Goal: Task Accomplishment & Management: Use online tool/utility

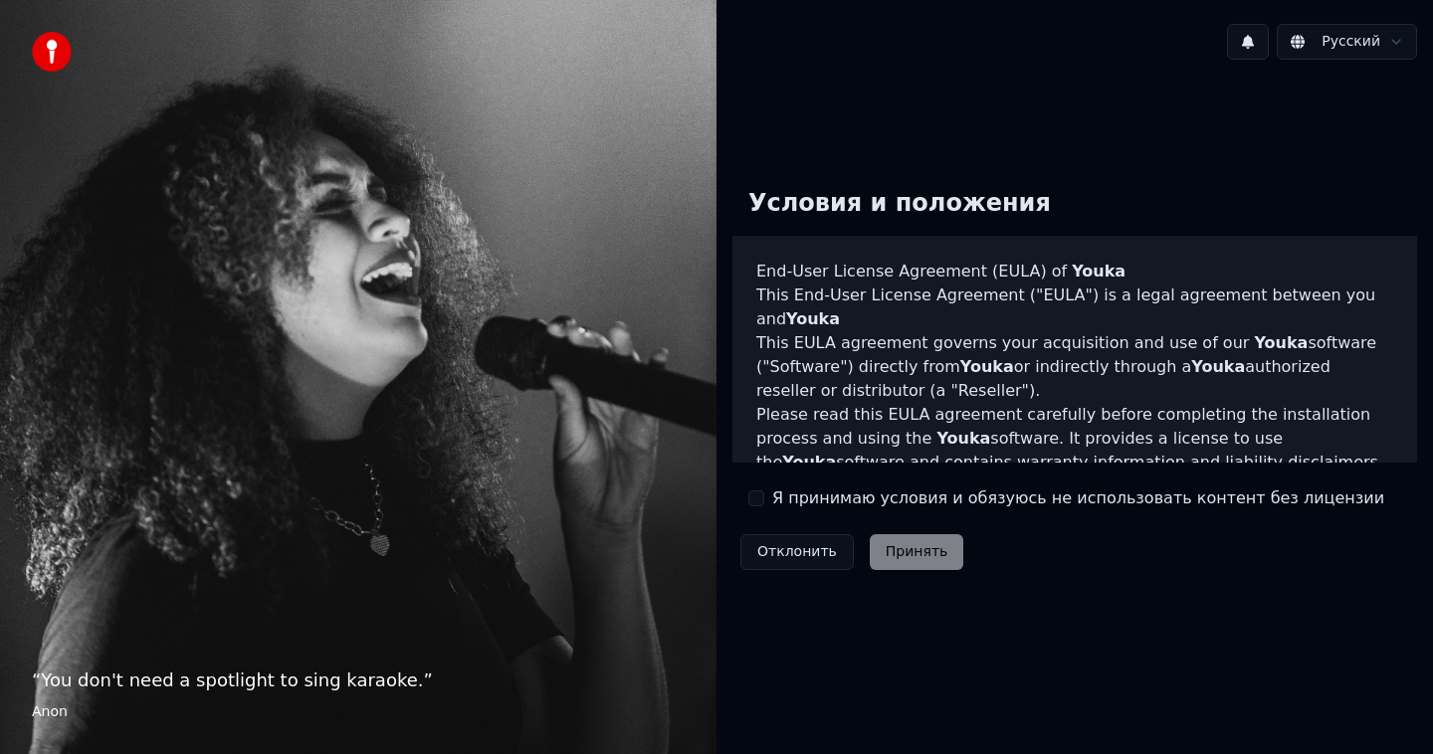
click at [761, 497] on button "Я принимаю условия и обязуюсь не использовать контент без лицензии" at bounding box center [756, 499] width 16 height 16
click at [894, 565] on button "Принять" at bounding box center [917, 552] width 95 height 36
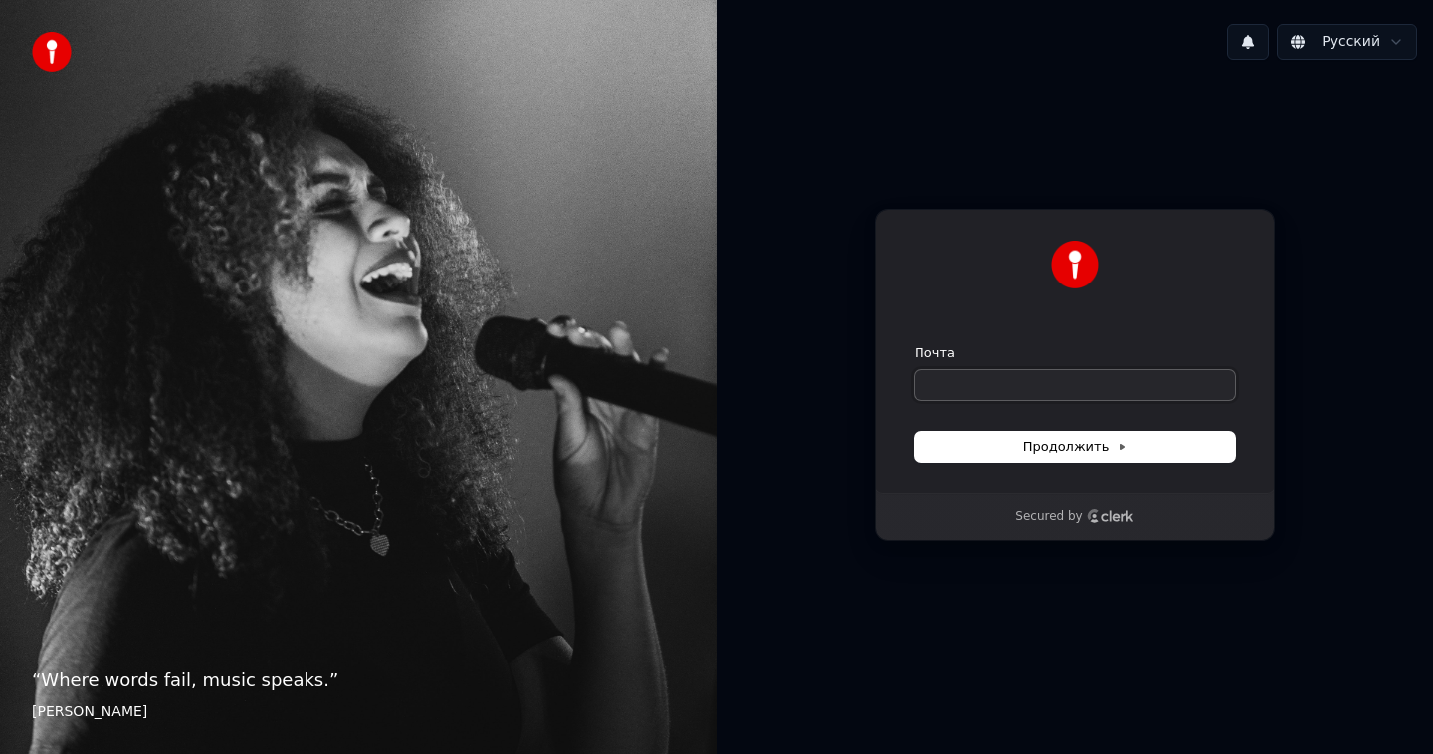
click at [959, 386] on input "Почта" at bounding box center [1075, 385] width 320 height 30
click at [1027, 444] on span "Продолжить" at bounding box center [1075, 447] width 104 height 18
type input "**********"
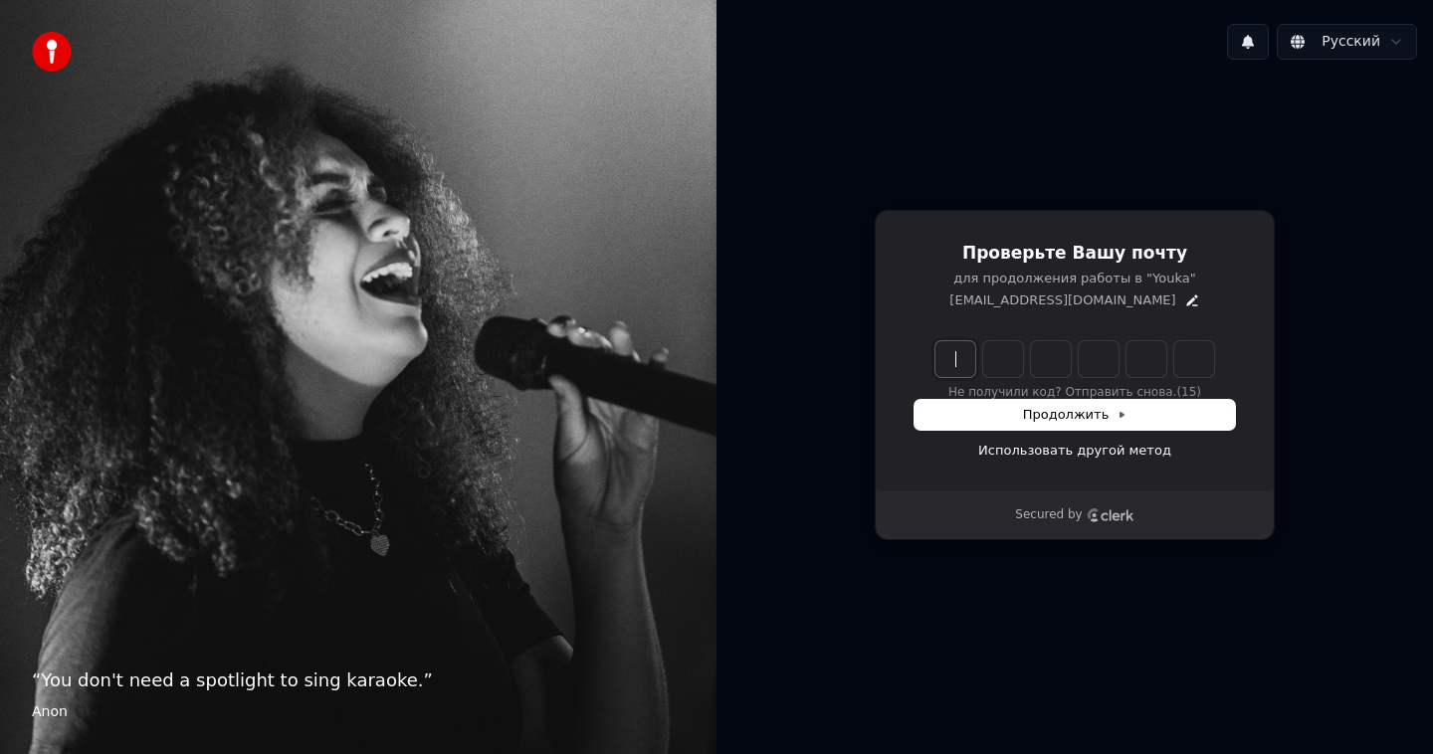
type input "*"
type input "******"
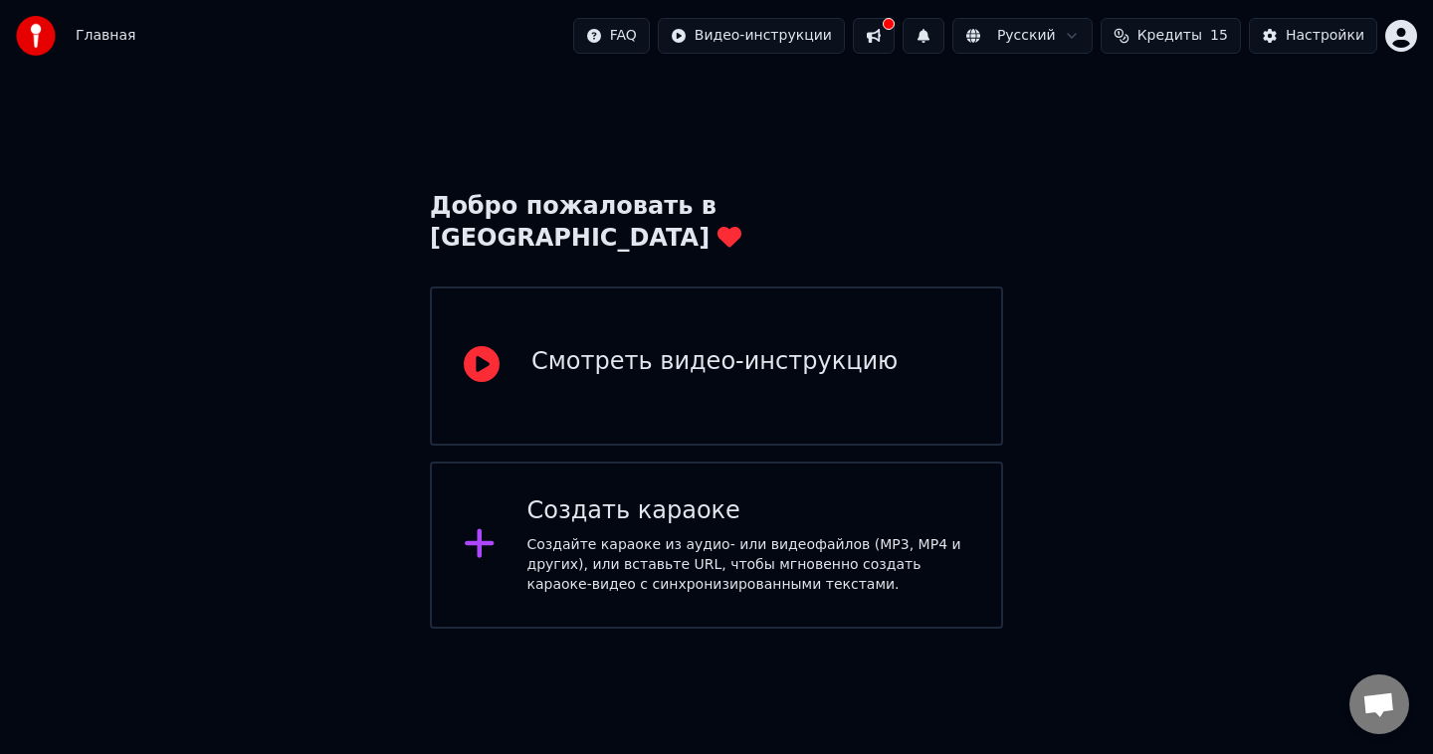
click at [664, 496] on div "Создать караоке Создайте караоке из аудио- или видеофайлов (MP3, MP4 и других),…" at bounding box center [748, 546] width 443 height 100
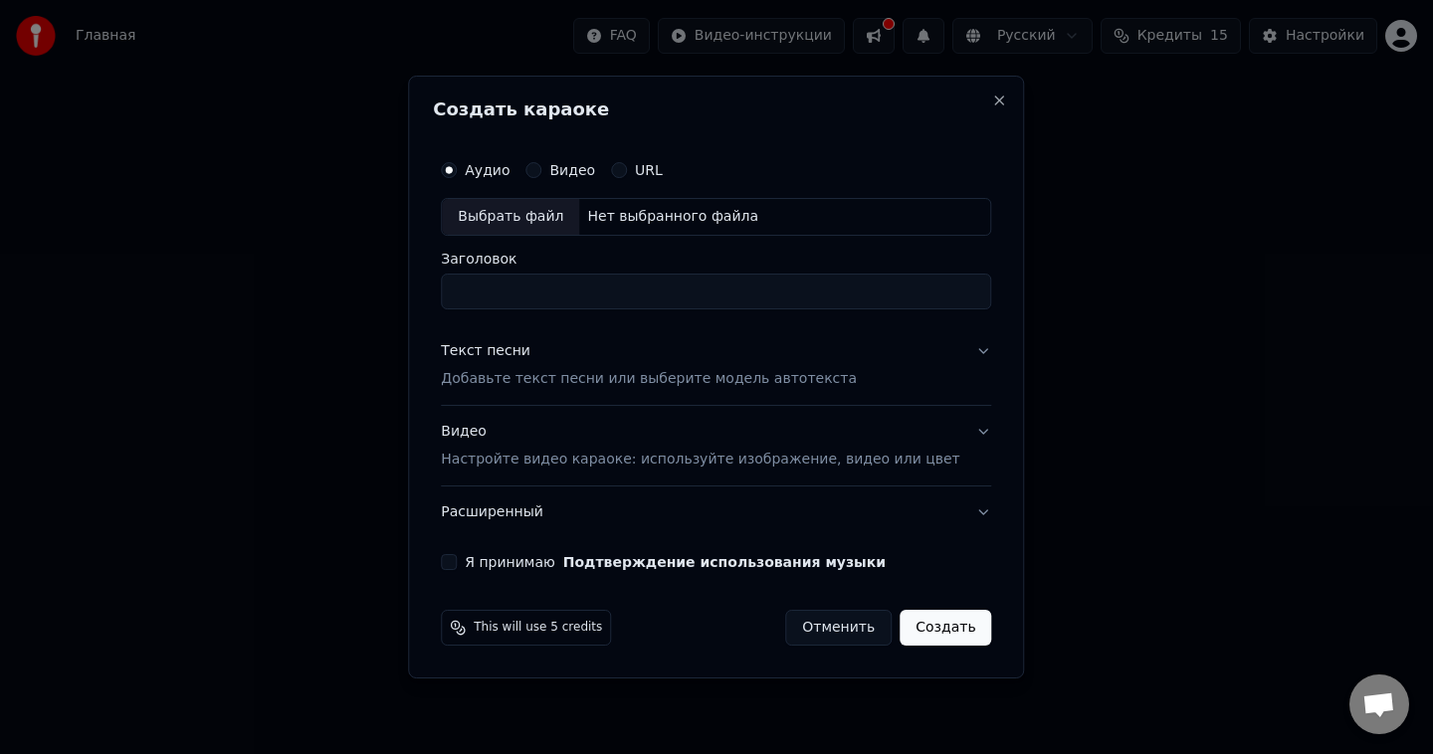
click at [599, 215] on div "Нет выбранного файла" at bounding box center [672, 217] width 187 height 20
type input "**********"
click at [963, 354] on button "Текст песни Добавьте текст песни или выберите модель автотекста" at bounding box center [716, 365] width 550 height 80
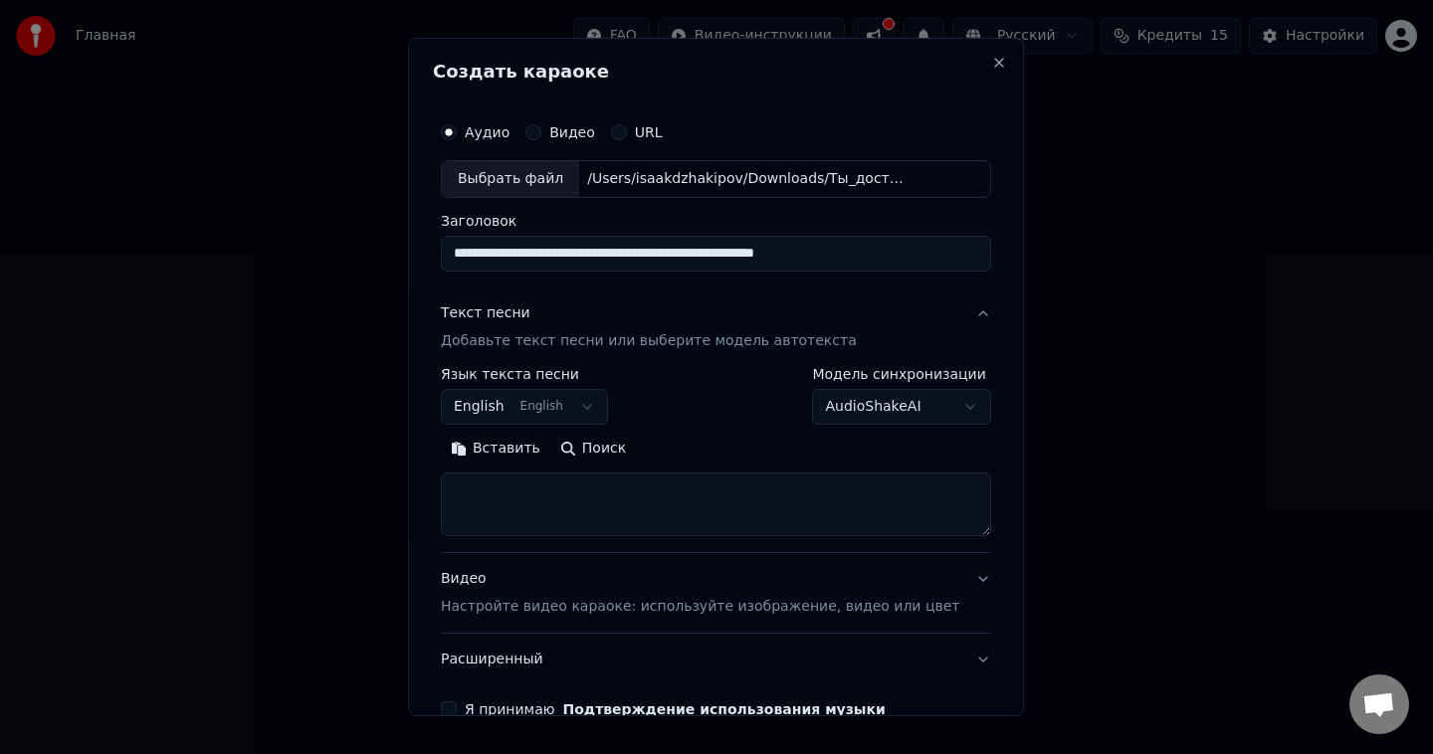
click at [589, 406] on button "English English" at bounding box center [524, 407] width 167 height 36
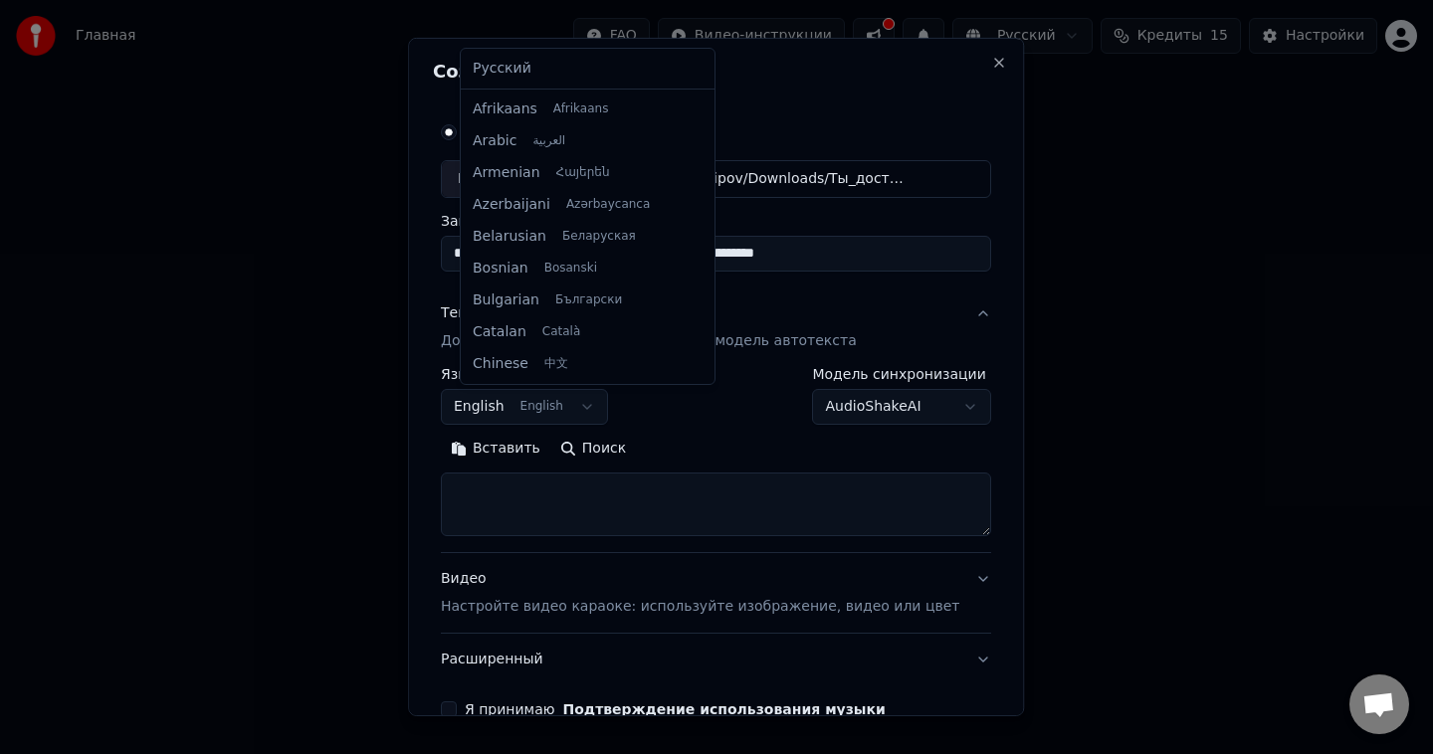
scroll to position [159, 0]
select select "**"
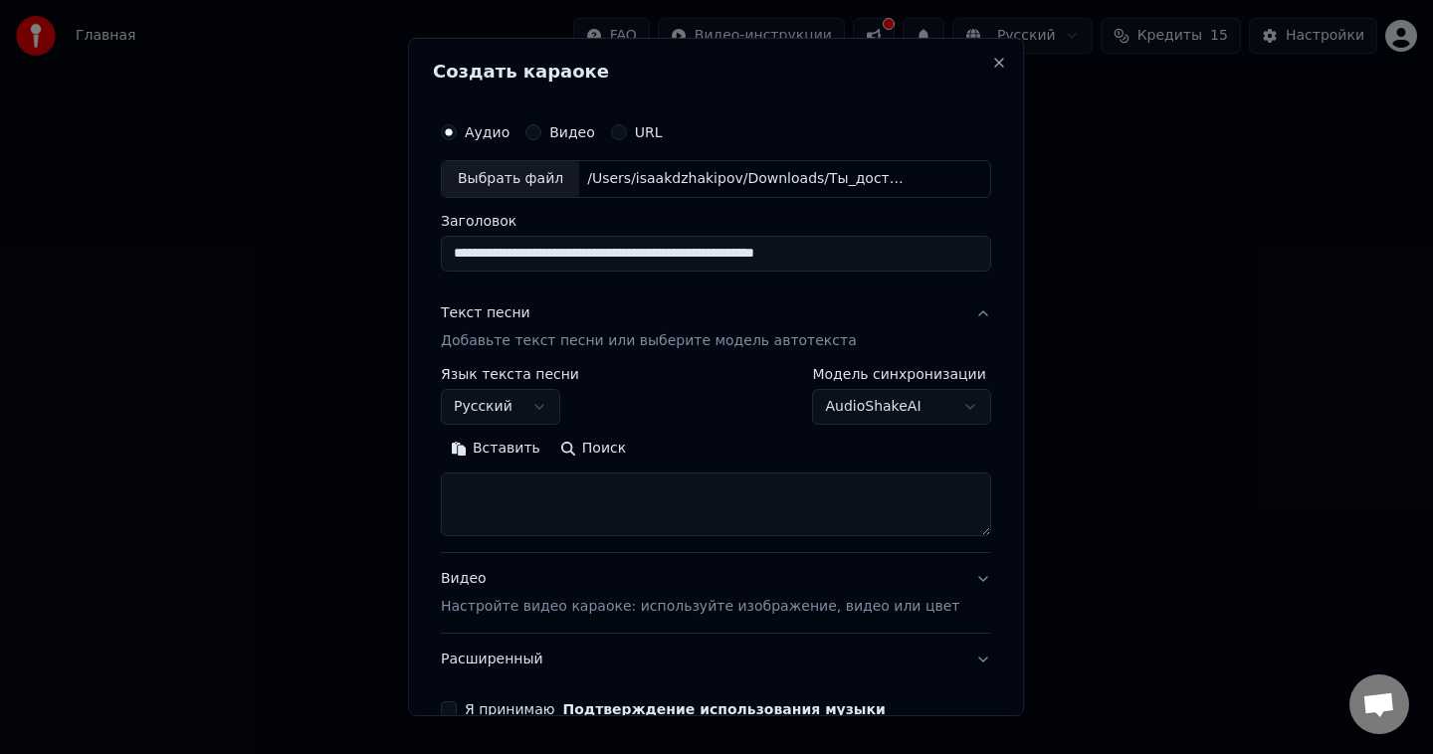
click at [934, 410] on button "AudioShakeAI" at bounding box center [902, 407] width 179 height 36
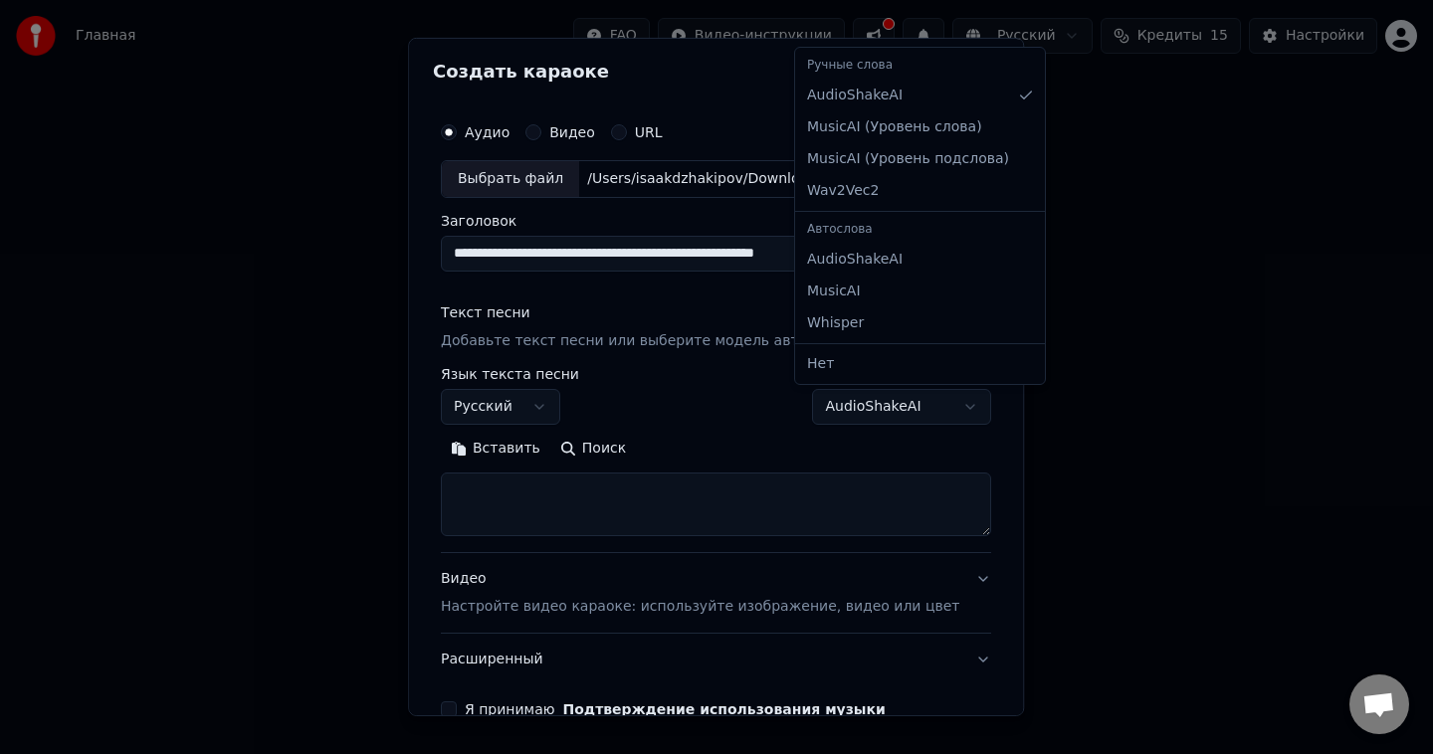
click at [934, 410] on div at bounding box center [716, 377] width 1433 height 754
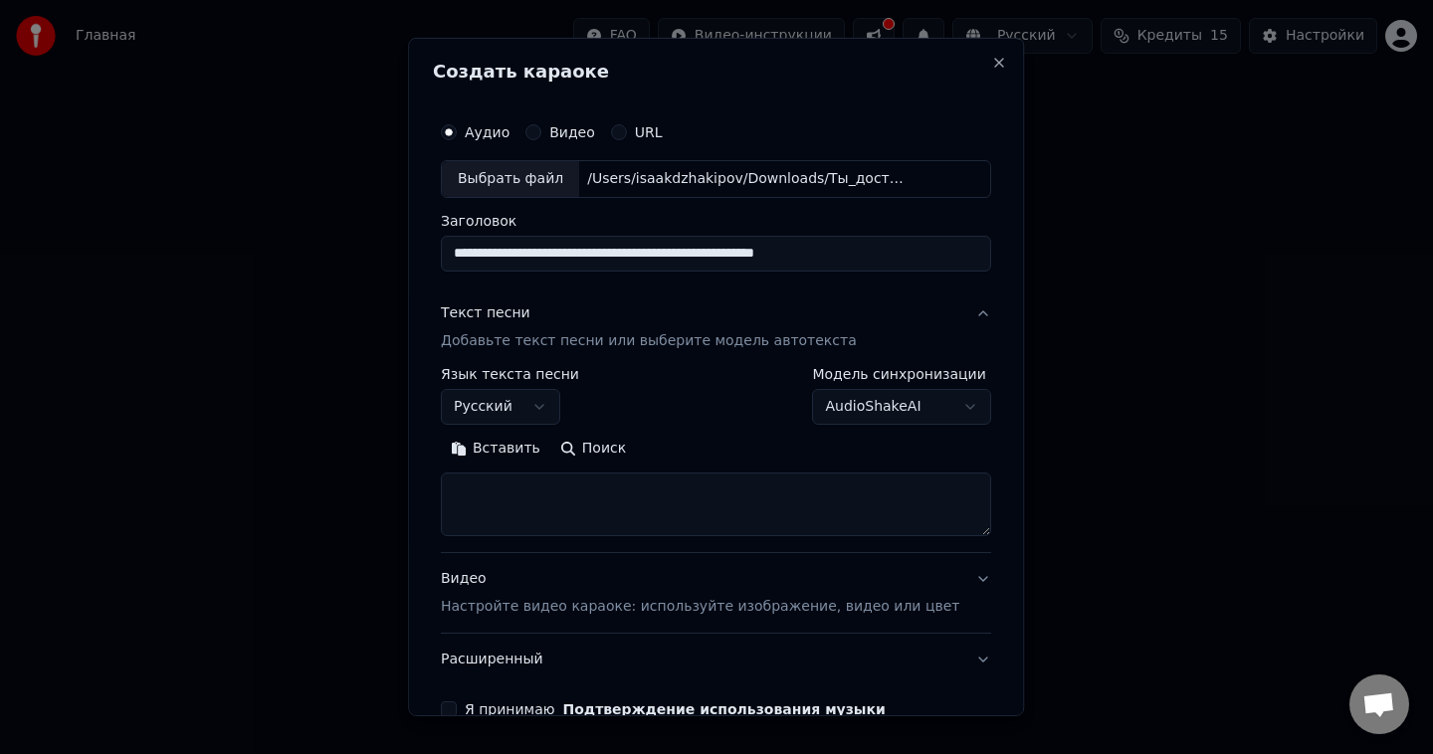
click at [519, 448] on button "Вставить" at bounding box center [495, 449] width 109 height 32
drag, startPoint x: 550, startPoint y: 503, endPoint x: 530, endPoint y: 473, distance: 35.9
click at [530, 473] on textarea "**********" at bounding box center [698, 505] width 514 height 64
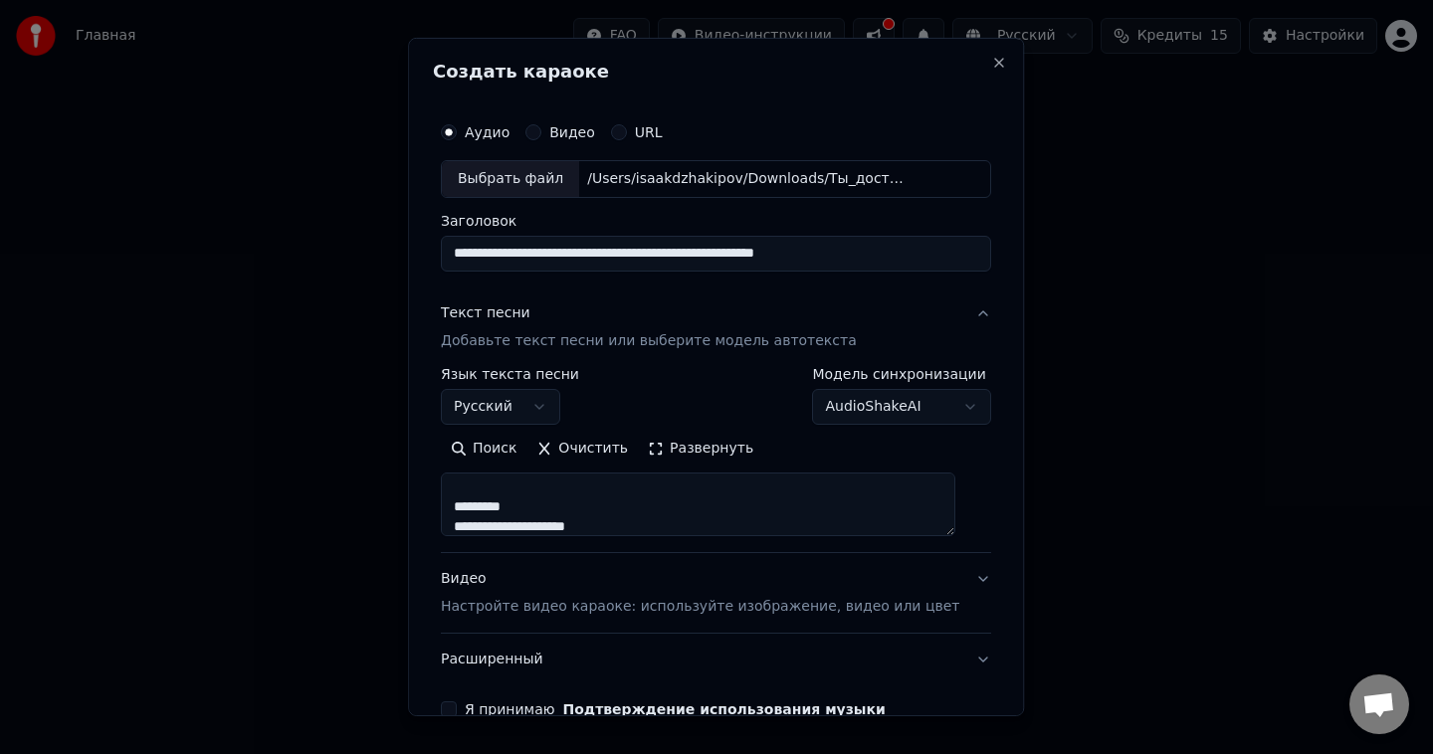
click at [547, 509] on textarea "**********" at bounding box center [698, 505] width 514 height 64
drag, startPoint x: 557, startPoint y: 514, endPoint x: 477, endPoint y: 508, distance: 80.9
click at [477, 508] on textarea "**********" at bounding box center [698, 505] width 514 height 64
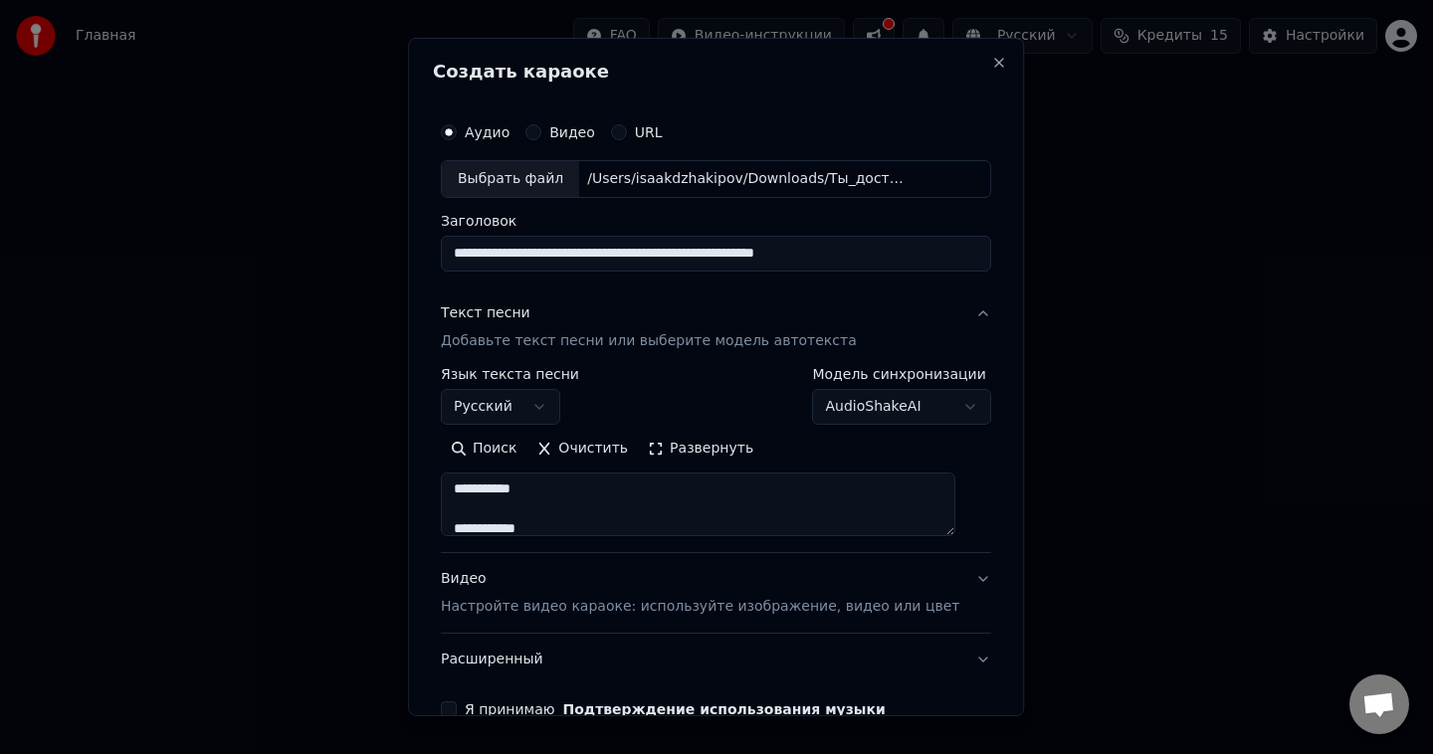
click at [567, 506] on textarea "**********" at bounding box center [698, 505] width 514 height 64
drag, startPoint x: 559, startPoint y: 524, endPoint x: 494, endPoint y: 513, distance: 66.6
click at [494, 513] on textarea "**********" at bounding box center [698, 505] width 514 height 64
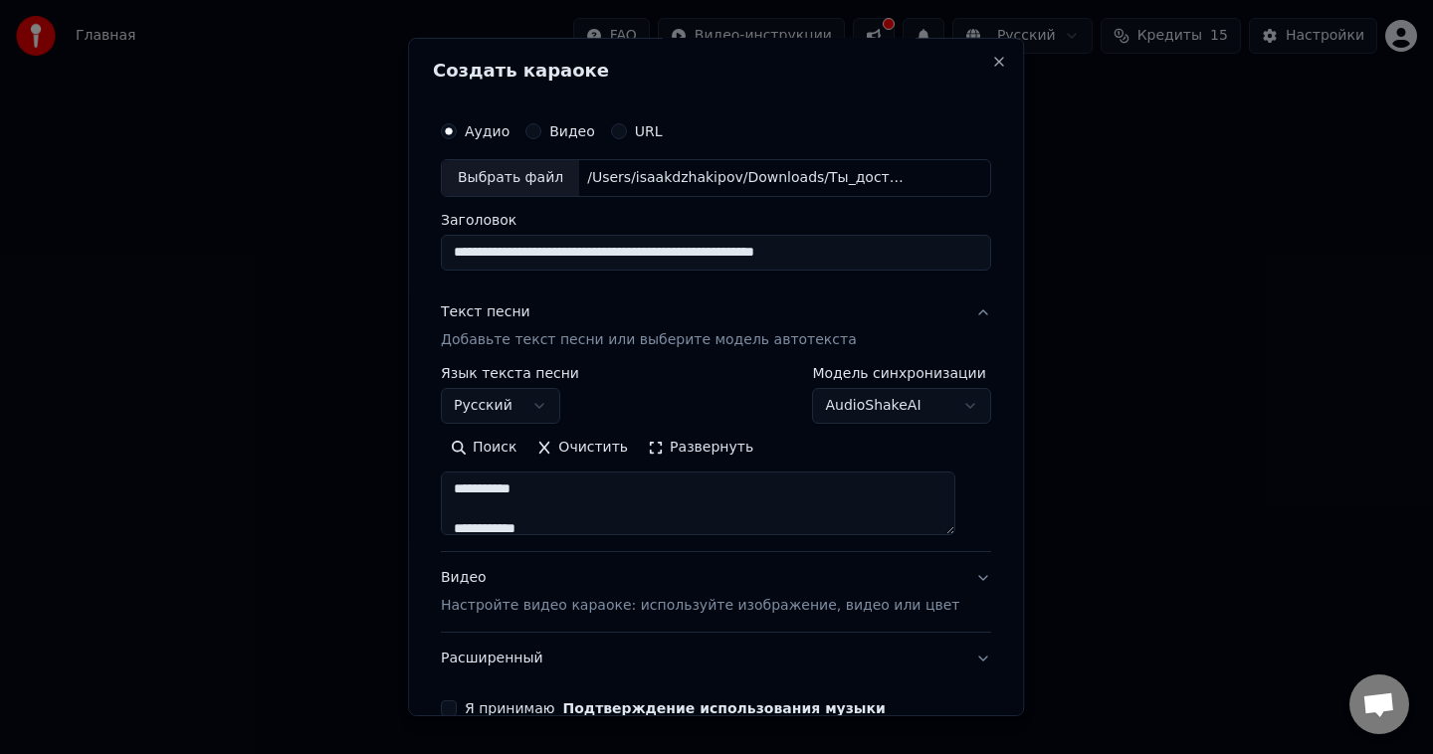
click at [554, 519] on textarea "**********" at bounding box center [698, 504] width 514 height 64
click at [558, 505] on textarea "**********" at bounding box center [698, 504] width 514 height 64
click at [475, 510] on textarea "**********" at bounding box center [698, 504] width 514 height 64
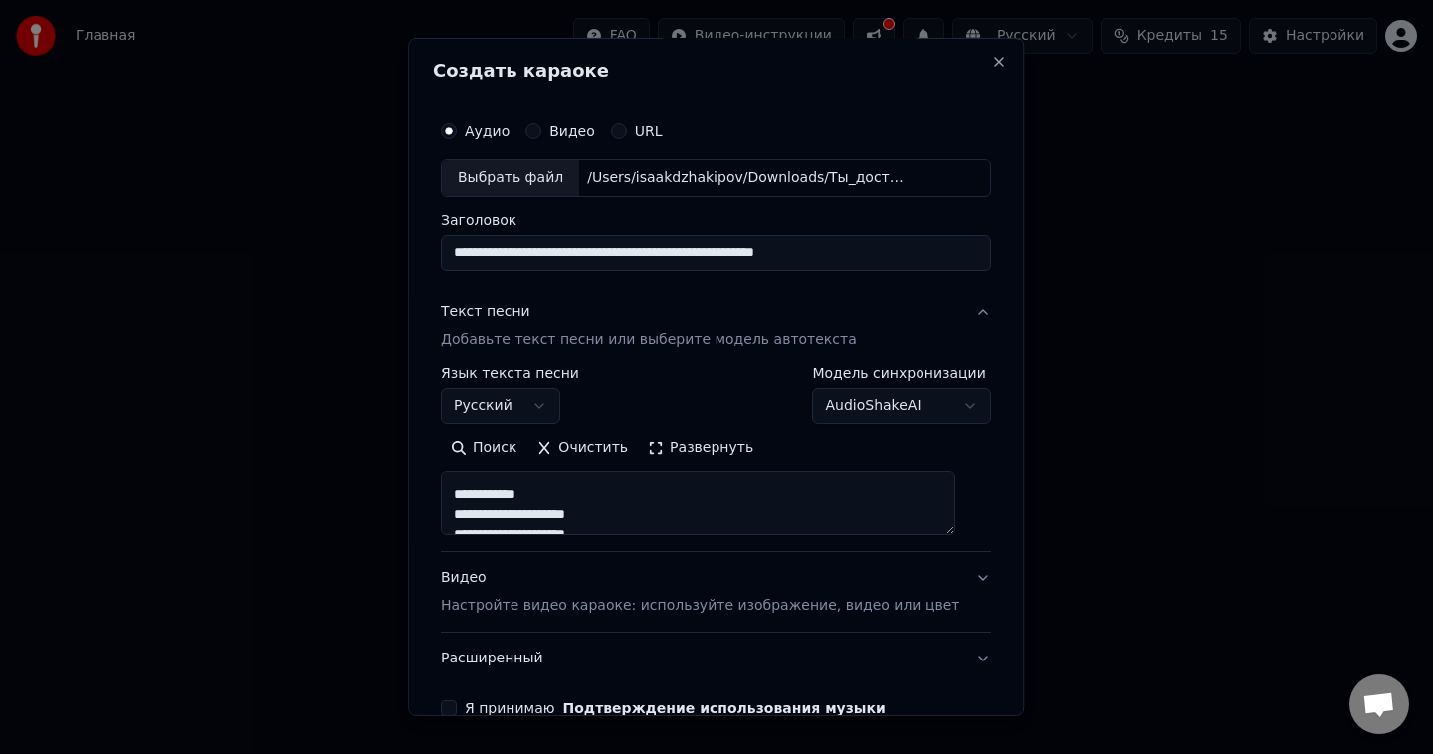
scroll to position [326, 0]
click at [554, 511] on textarea "**********" at bounding box center [698, 504] width 514 height 64
click at [556, 511] on textarea "**********" at bounding box center [698, 504] width 514 height 64
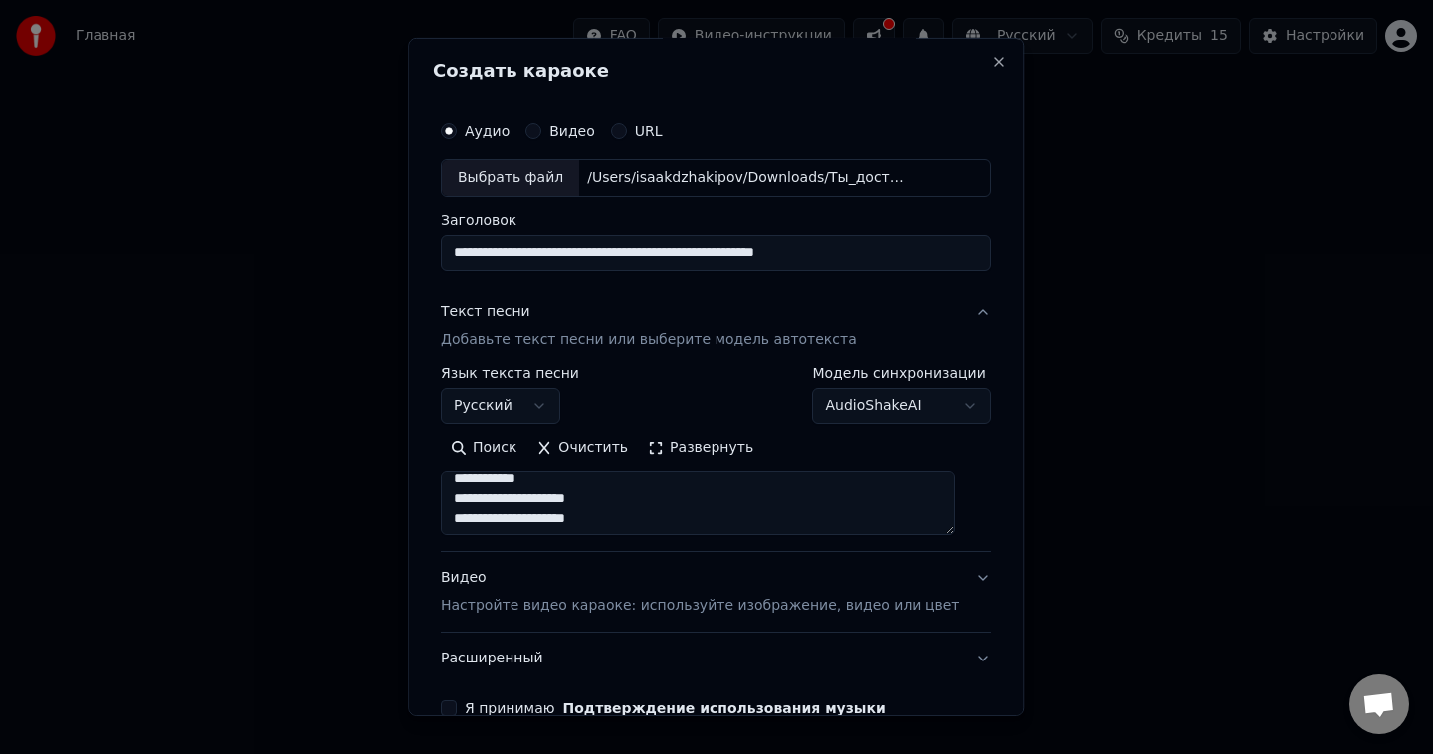
scroll to position [496, 0]
click at [559, 501] on textarea "**********" at bounding box center [698, 504] width 514 height 64
drag, startPoint x: 666, startPoint y: 520, endPoint x: 466, endPoint y: 506, distance: 200.6
click at [466, 506] on textarea "**********" at bounding box center [698, 504] width 514 height 64
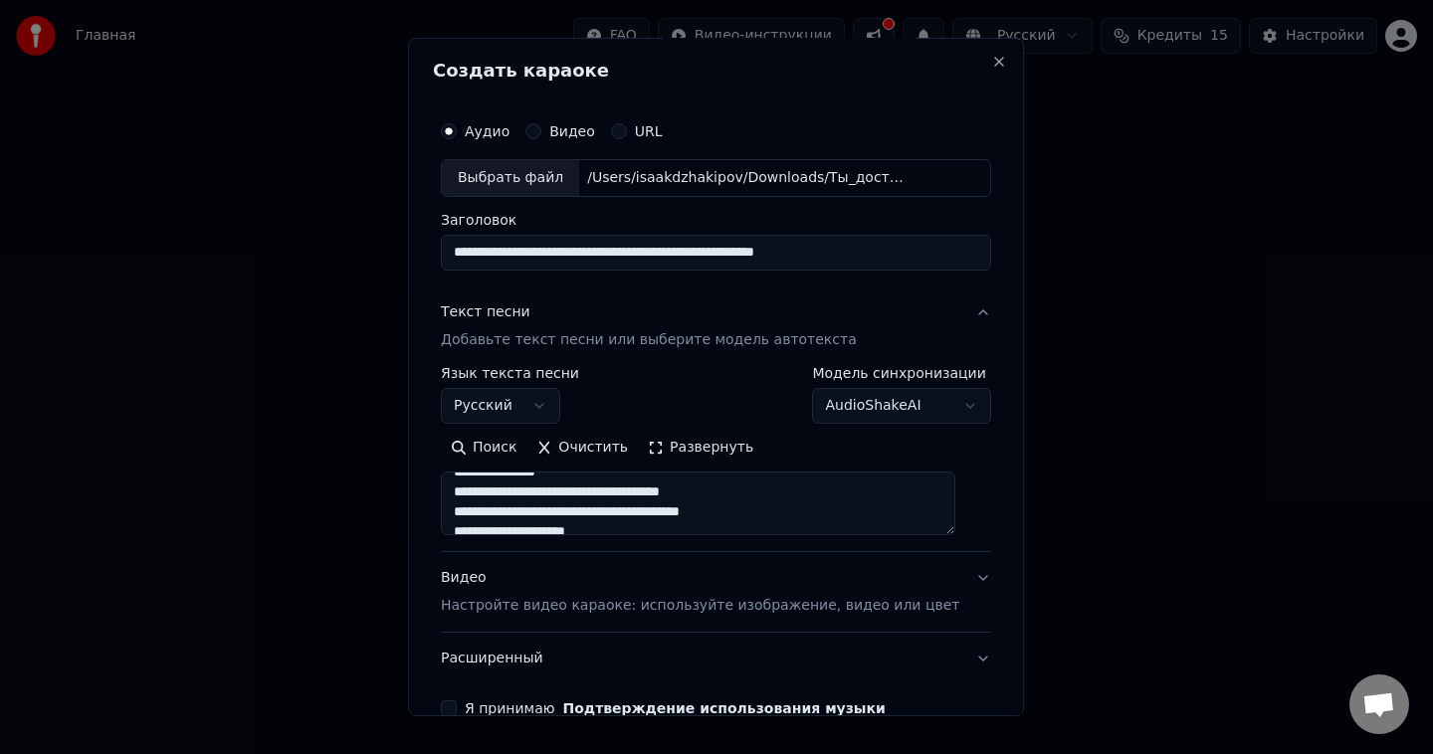
scroll to position [0, 0]
drag, startPoint x: 607, startPoint y: 522, endPoint x: 518, endPoint y: 428, distance: 129.5
click at [518, 428] on div "**********" at bounding box center [716, 450] width 550 height 169
type textarea "**********"
click at [987, 561] on div "**********" at bounding box center [716, 377] width 616 height 679
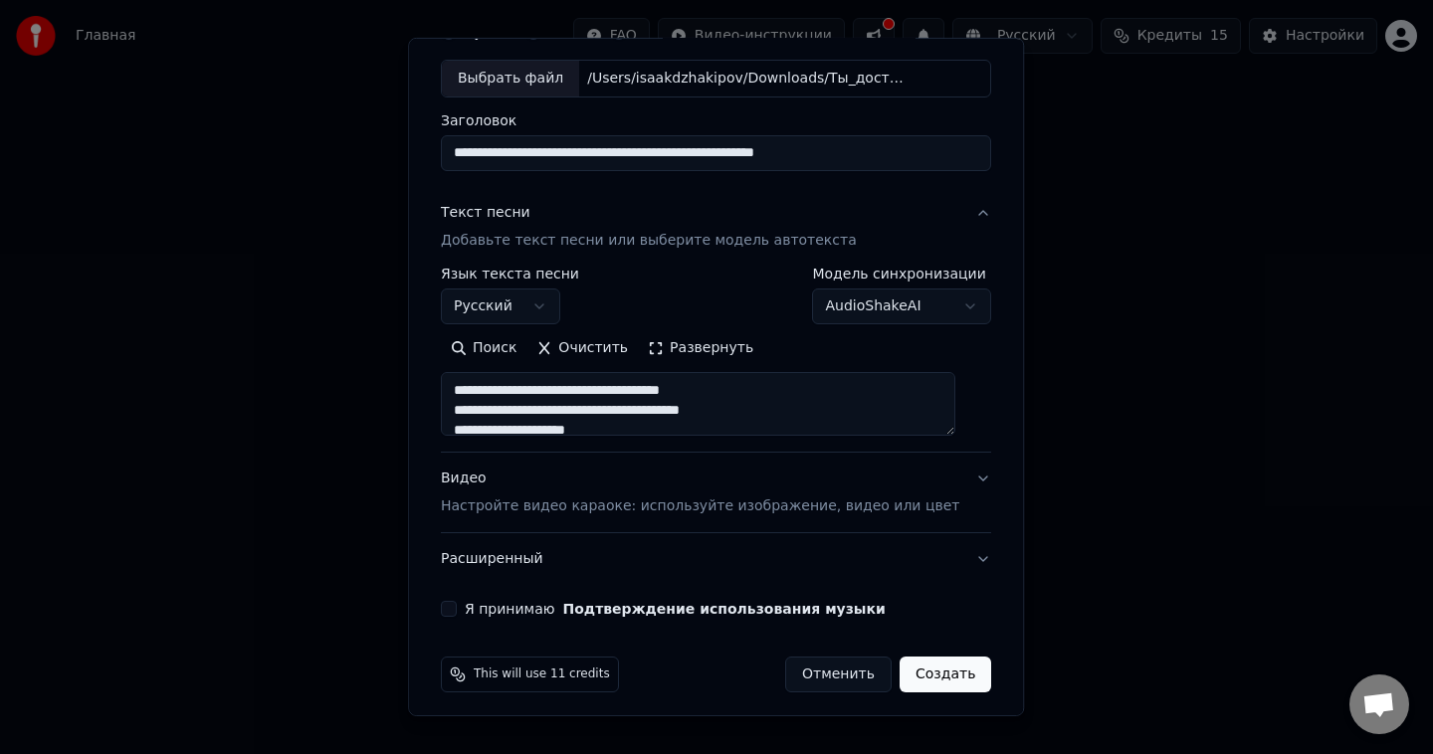
scroll to position [102, 0]
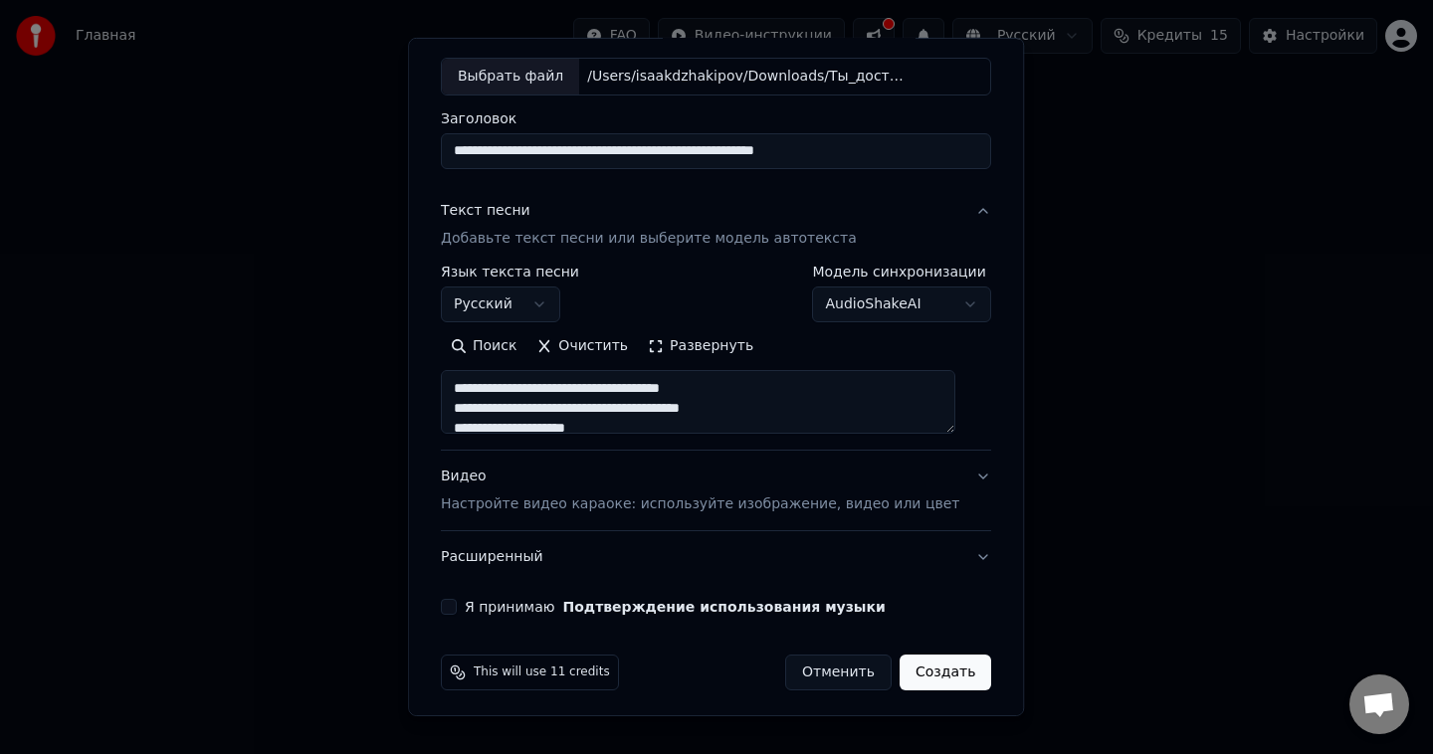
click at [963, 481] on button "Видео Настройте видео караоке: используйте изображение, видео или цвет" at bounding box center [716, 491] width 550 height 80
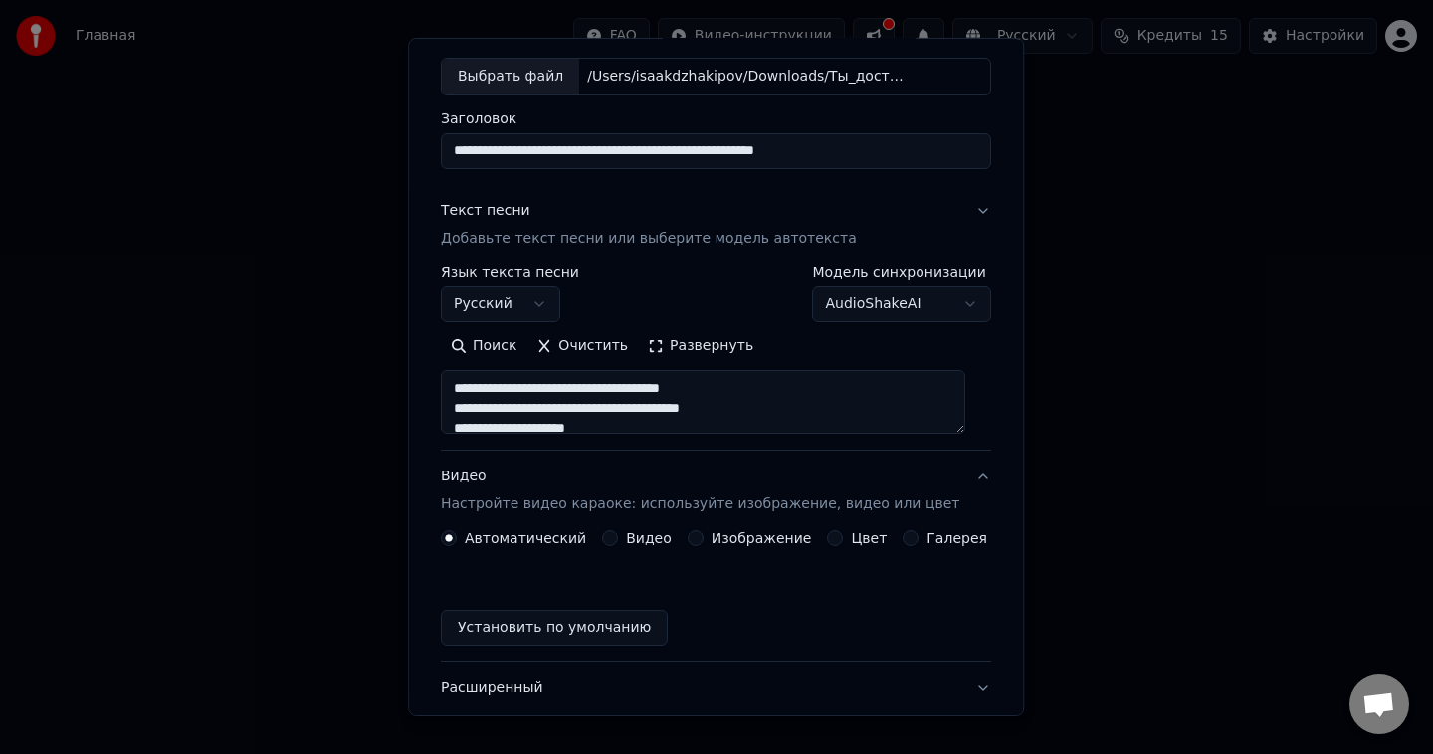
scroll to position [56, 0]
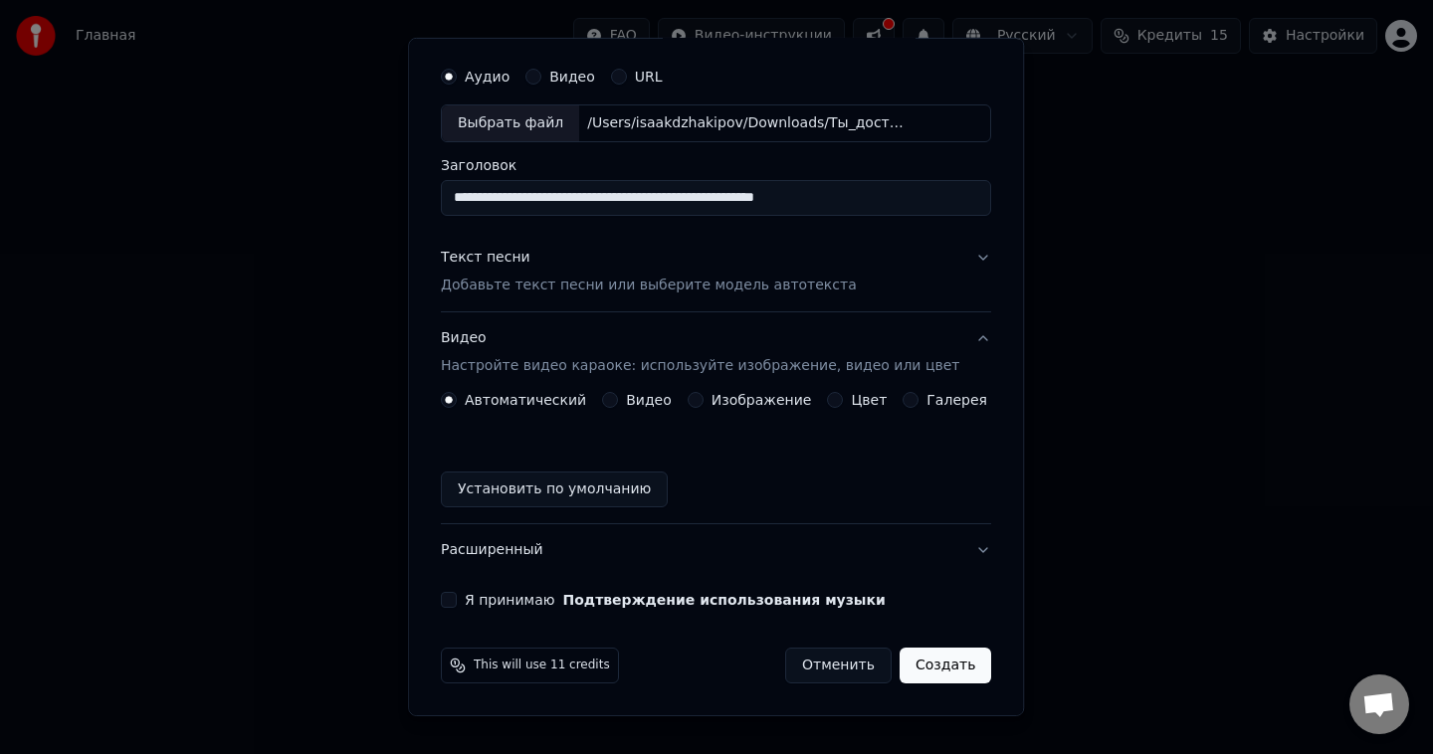
click at [614, 400] on button "Видео" at bounding box center [610, 400] width 16 height 16
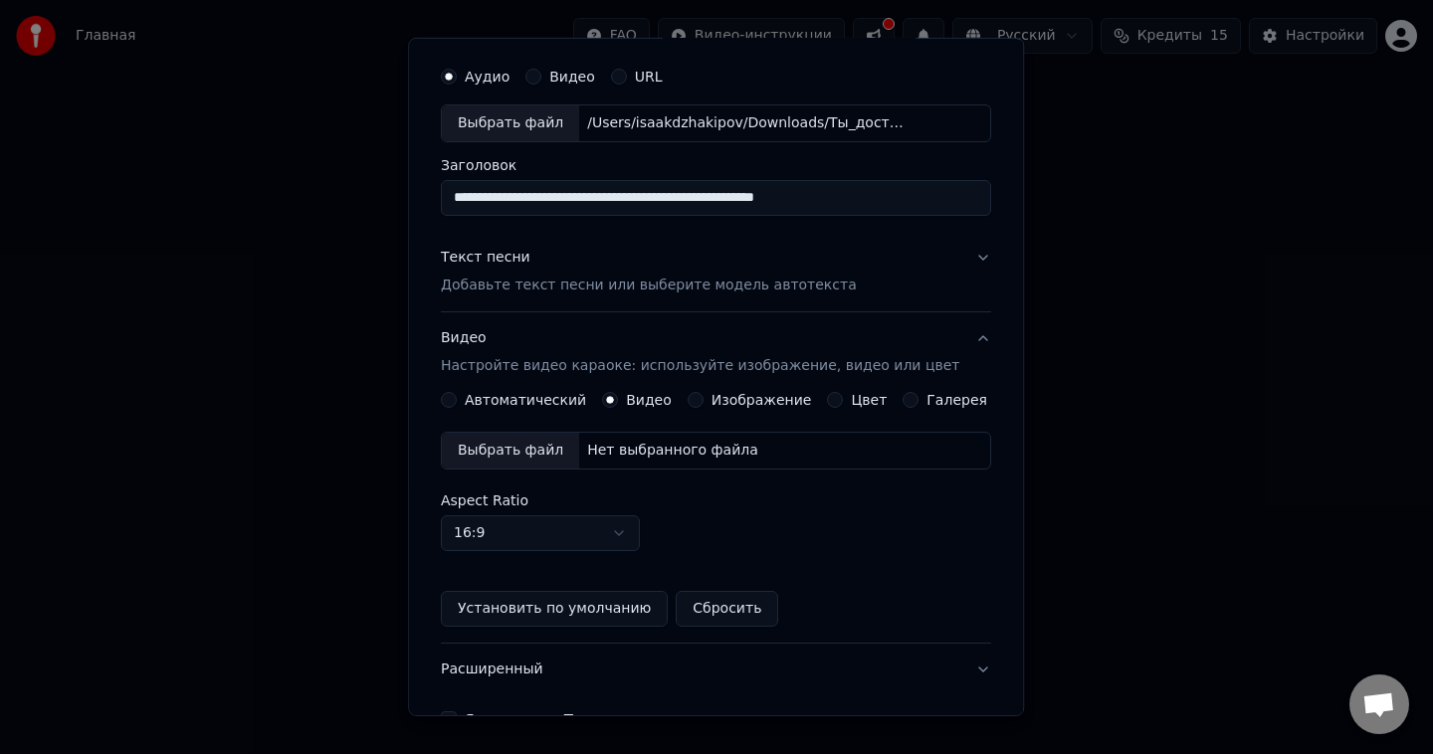
click at [543, 459] on div "Выбрать файл" at bounding box center [510, 451] width 137 height 36
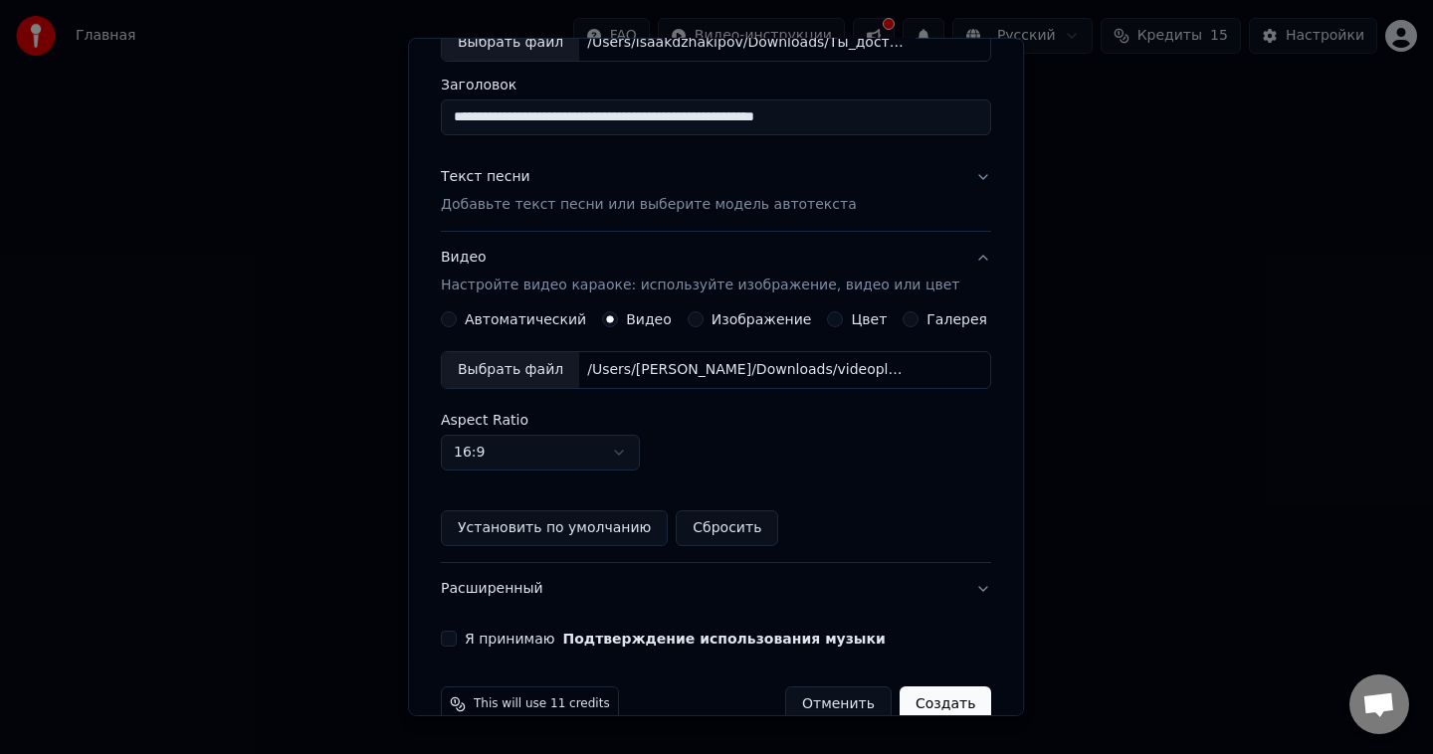
scroll to position [137, 0]
click at [641, 447] on body "**********" at bounding box center [716, 314] width 1433 height 629
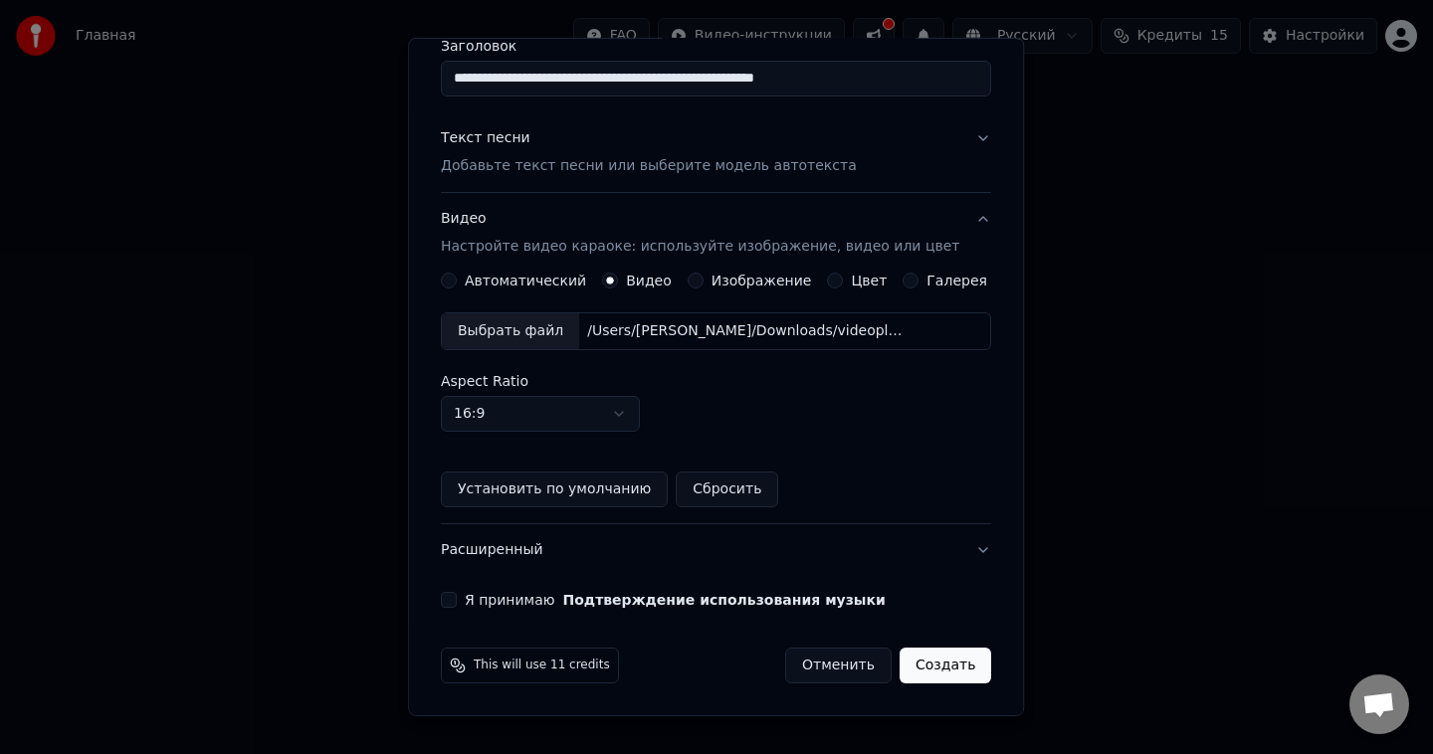
click at [964, 551] on button "Расширенный" at bounding box center [716, 550] width 550 height 52
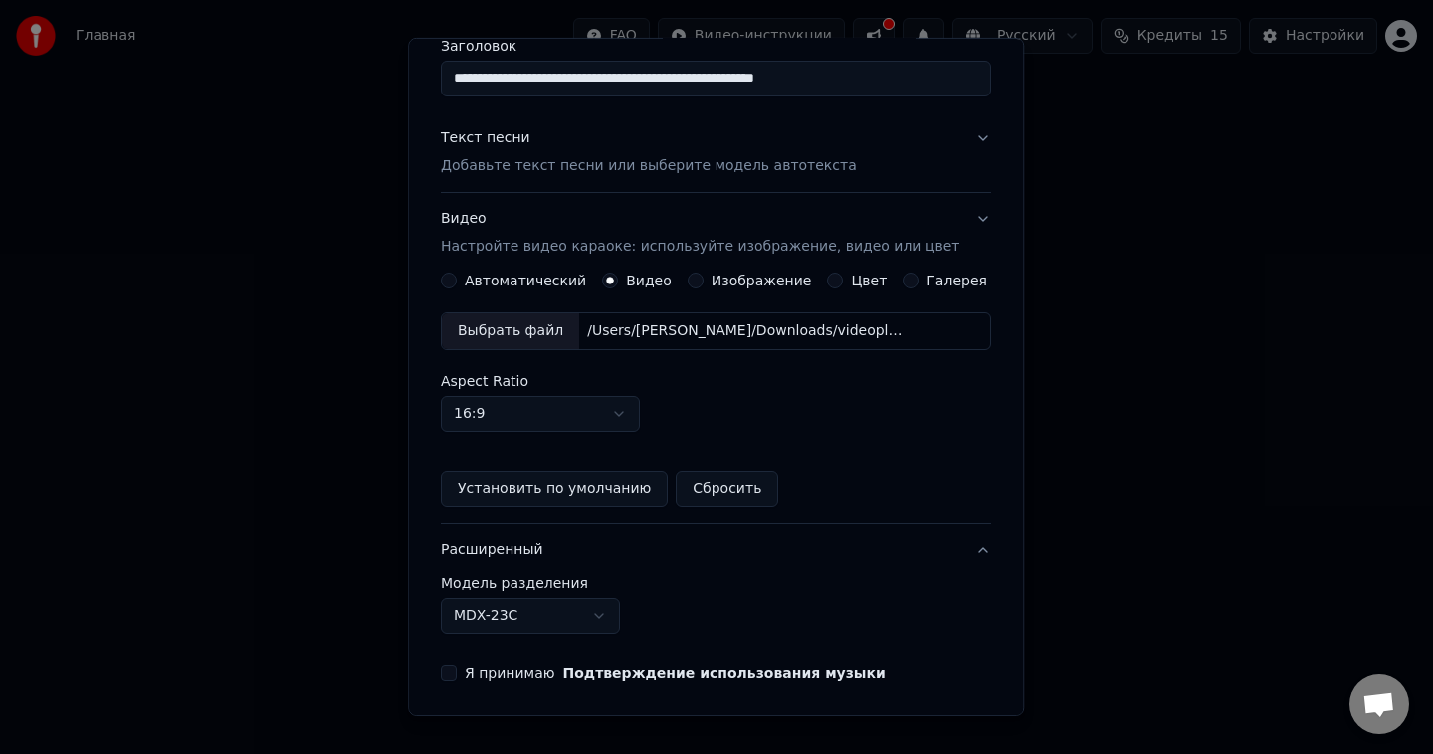
scroll to position [0, 0]
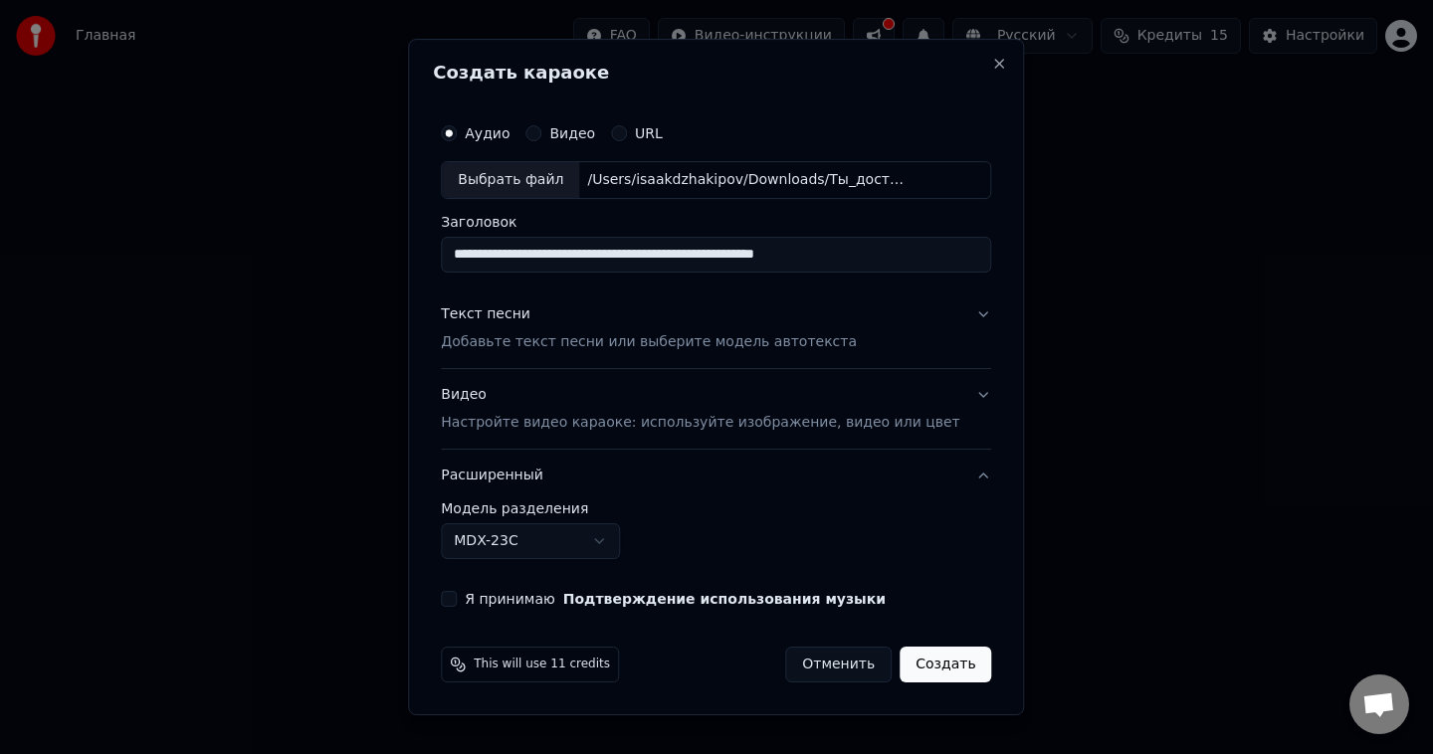
click at [457, 596] on button "Я принимаю Подтверждение использования музыки" at bounding box center [449, 599] width 16 height 16
click at [932, 668] on button "Создать" at bounding box center [946, 665] width 92 height 36
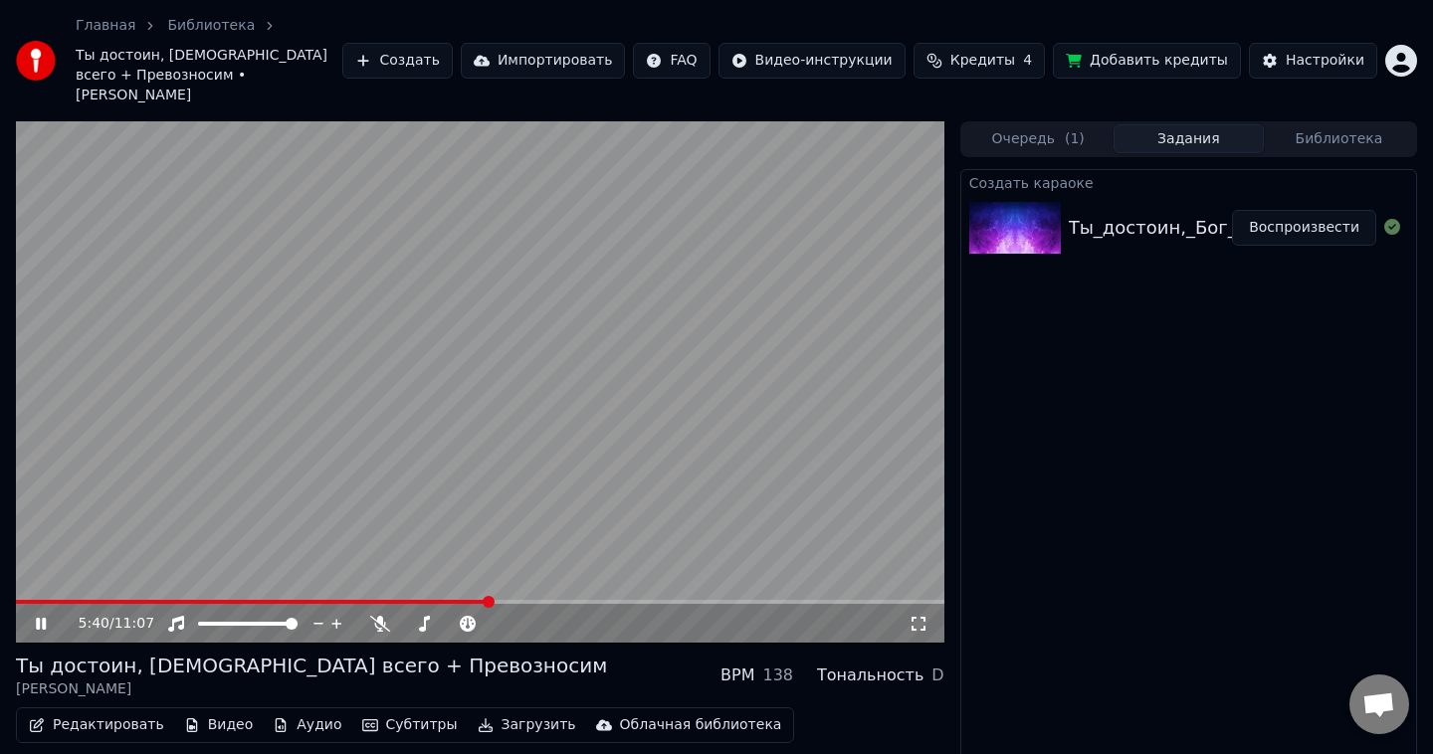
click at [440, 461] on video at bounding box center [480, 382] width 928 height 522
click at [386, 712] on button "Субтитры" at bounding box center [409, 726] width 111 height 28
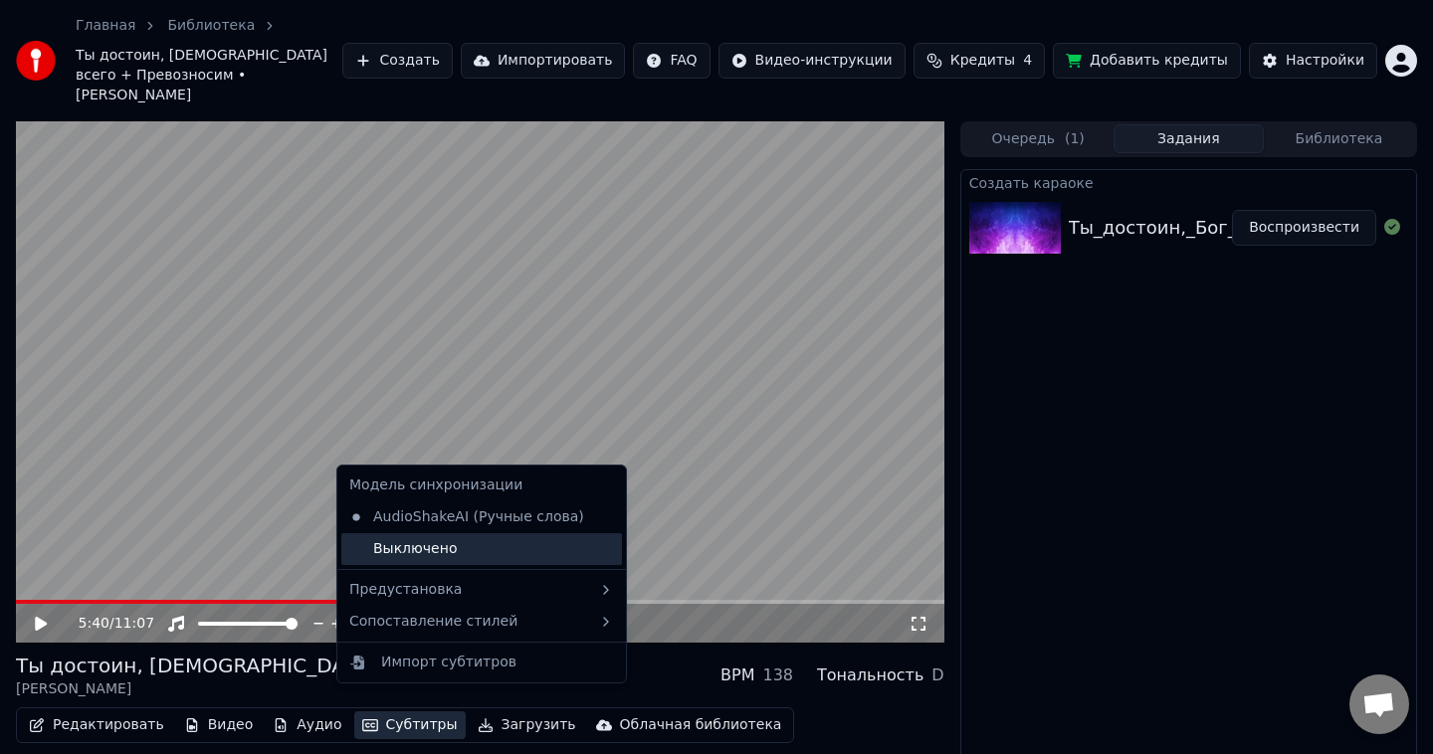
click at [470, 537] on div "Выключено" at bounding box center [481, 549] width 281 height 32
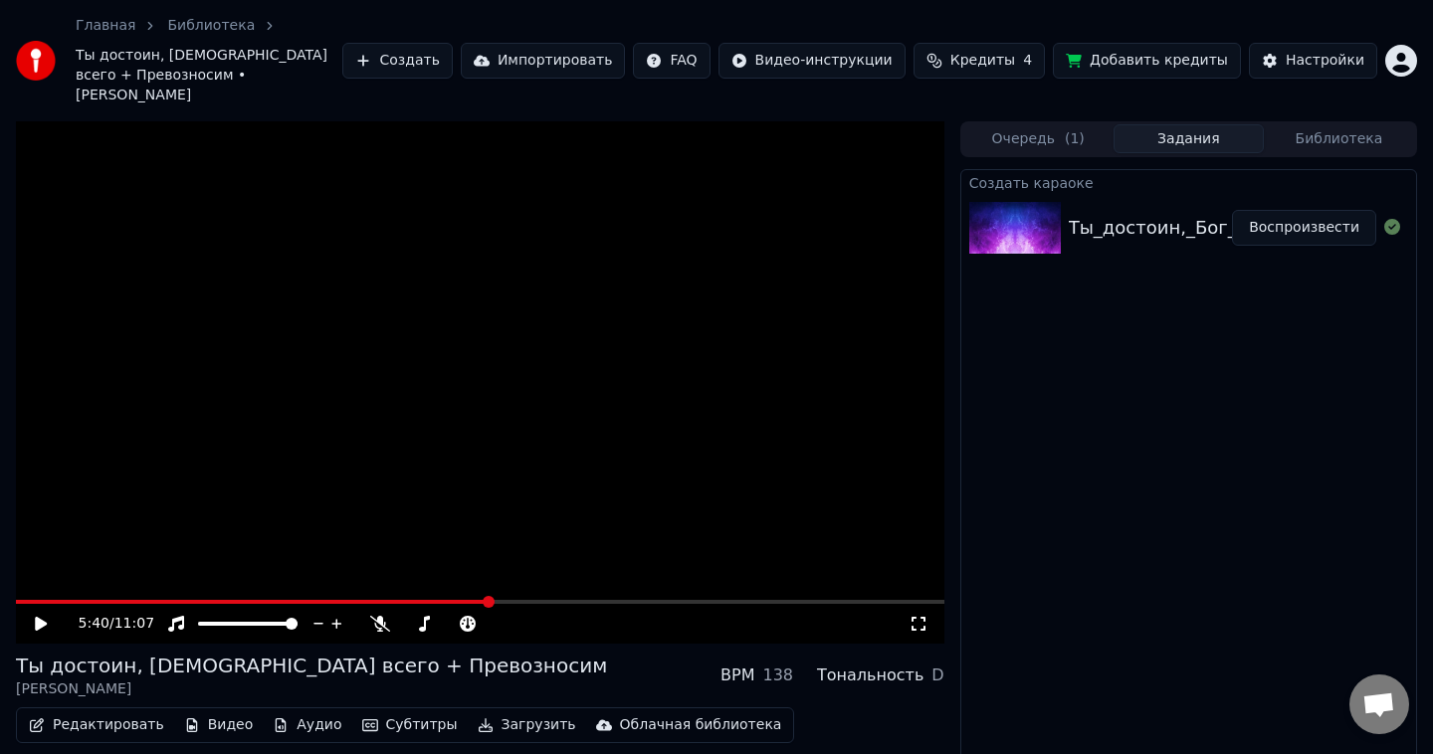
click at [401, 604] on div "5:40 / 11:07" at bounding box center [480, 624] width 928 height 40
drag, startPoint x: 401, startPoint y: 583, endPoint x: 381, endPoint y: 582, distance: 19.9
click at [381, 600] on div "5:40 / 11:07" at bounding box center [480, 622] width 928 height 44
click at [297, 596] on span at bounding box center [300, 602] width 12 height 12
click at [327, 511] on video at bounding box center [480, 382] width 928 height 522
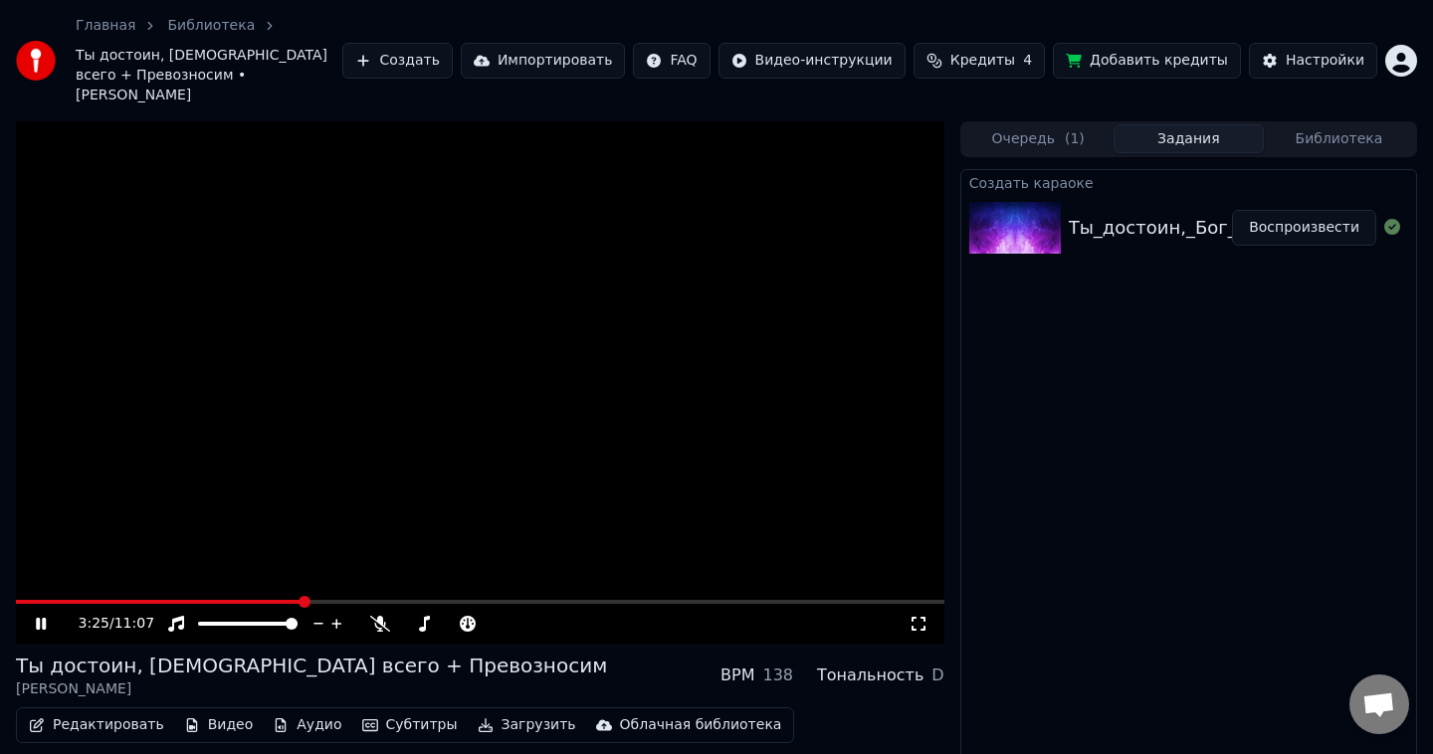
click at [326, 514] on video at bounding box center [480, 382] width 928 height 522
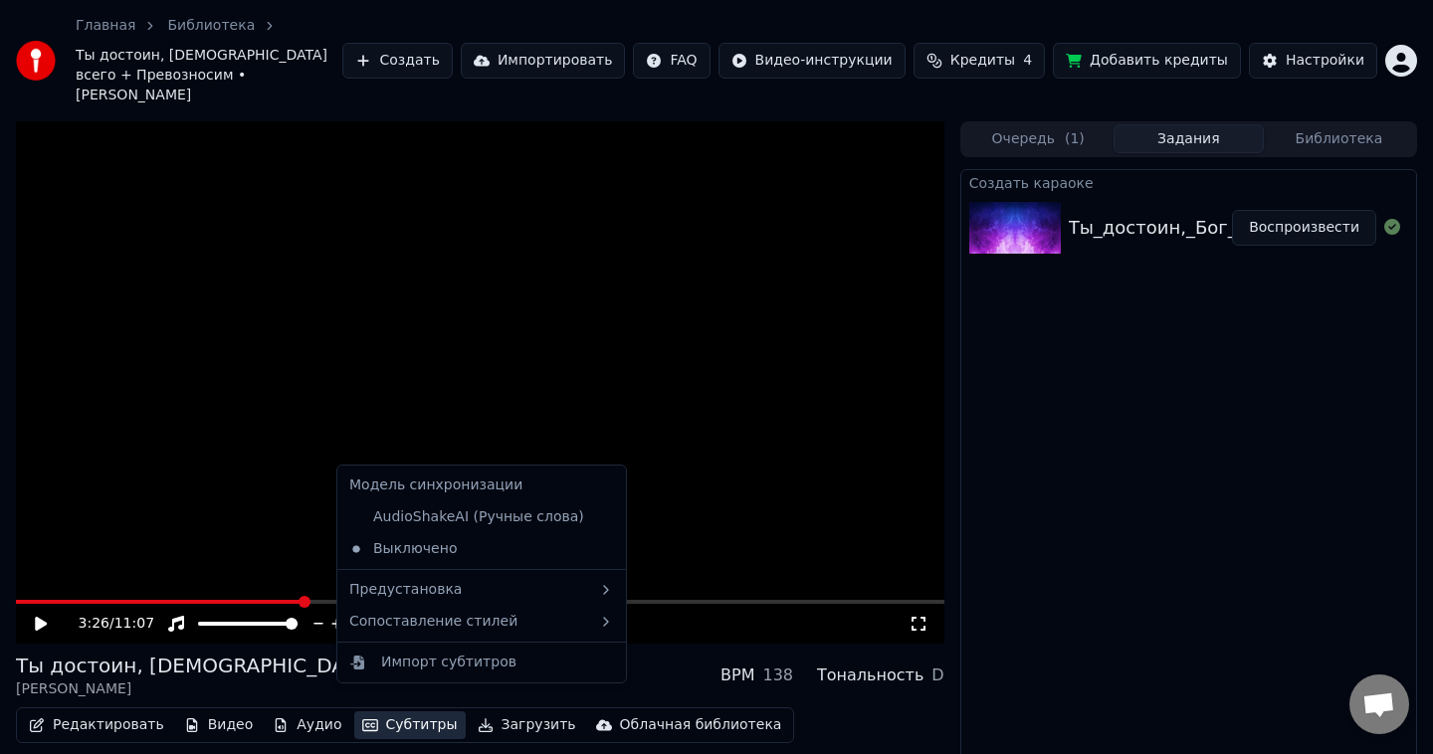
click at [397, 712] on button "Субтитры" at bounding box center [409, 726] width 111 height 28
click at [463, 522] on div "AudioShakeAI (Ручные слова)" at bounding box center [466, 518] width 251 height 32
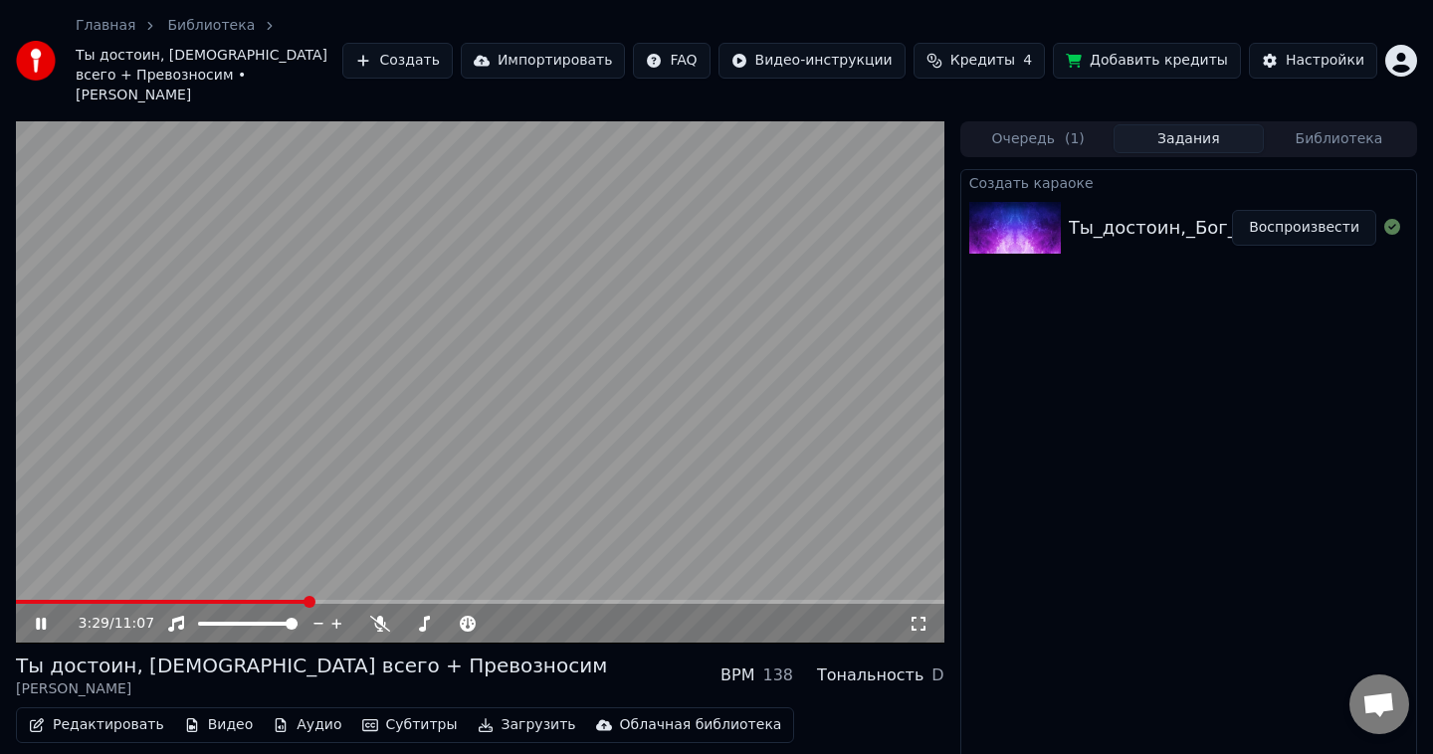
click at [289, 483] on video at bounding box center [480, 382] width 928 height 522
click at [324, 536] on video at bounding box center [480, 382] width 928 height 522
click at [384, 712] on button "Субтитры" at bounding box center [409, 726] width 111 height 28
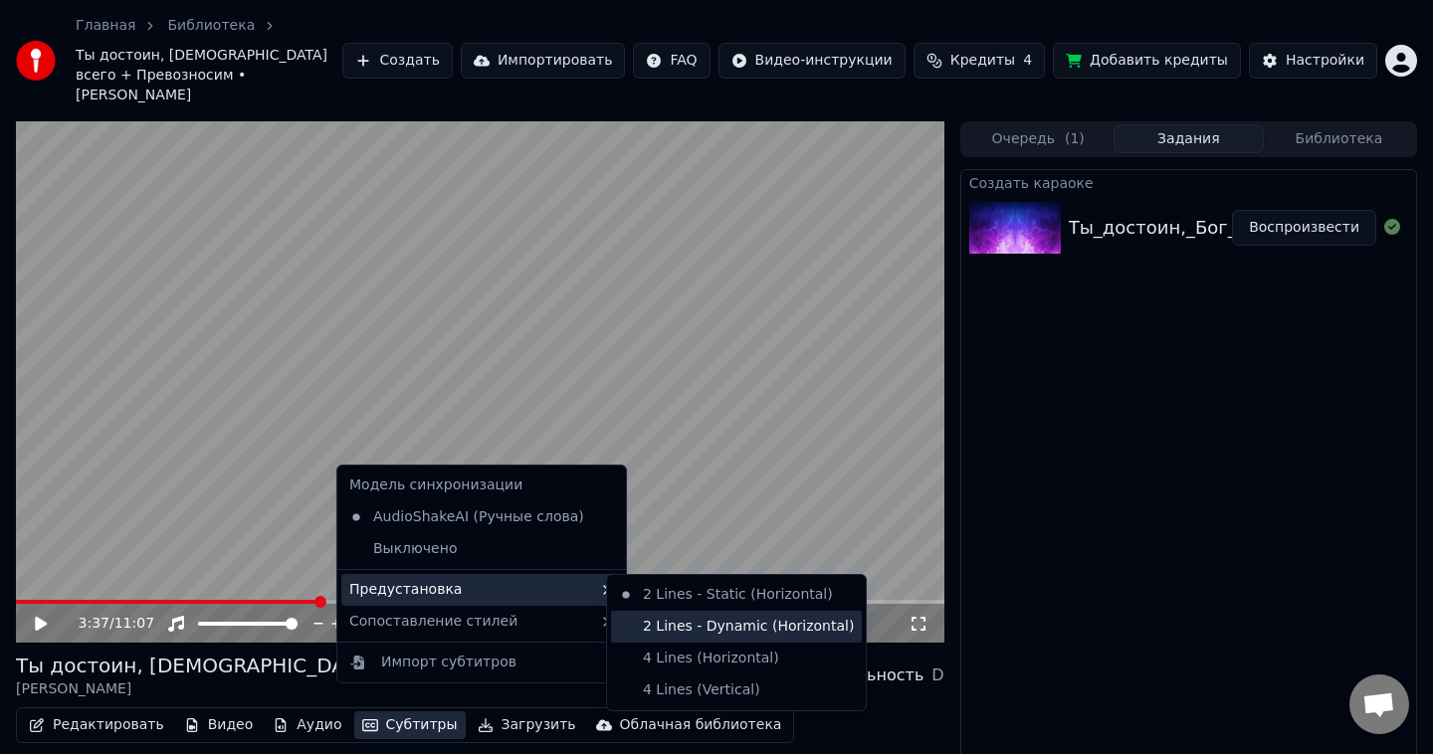
click at [641, 618] on div "2 Lines - Dynamic (Horizontal)" at bounding box center [736, 627] width 251 height 32
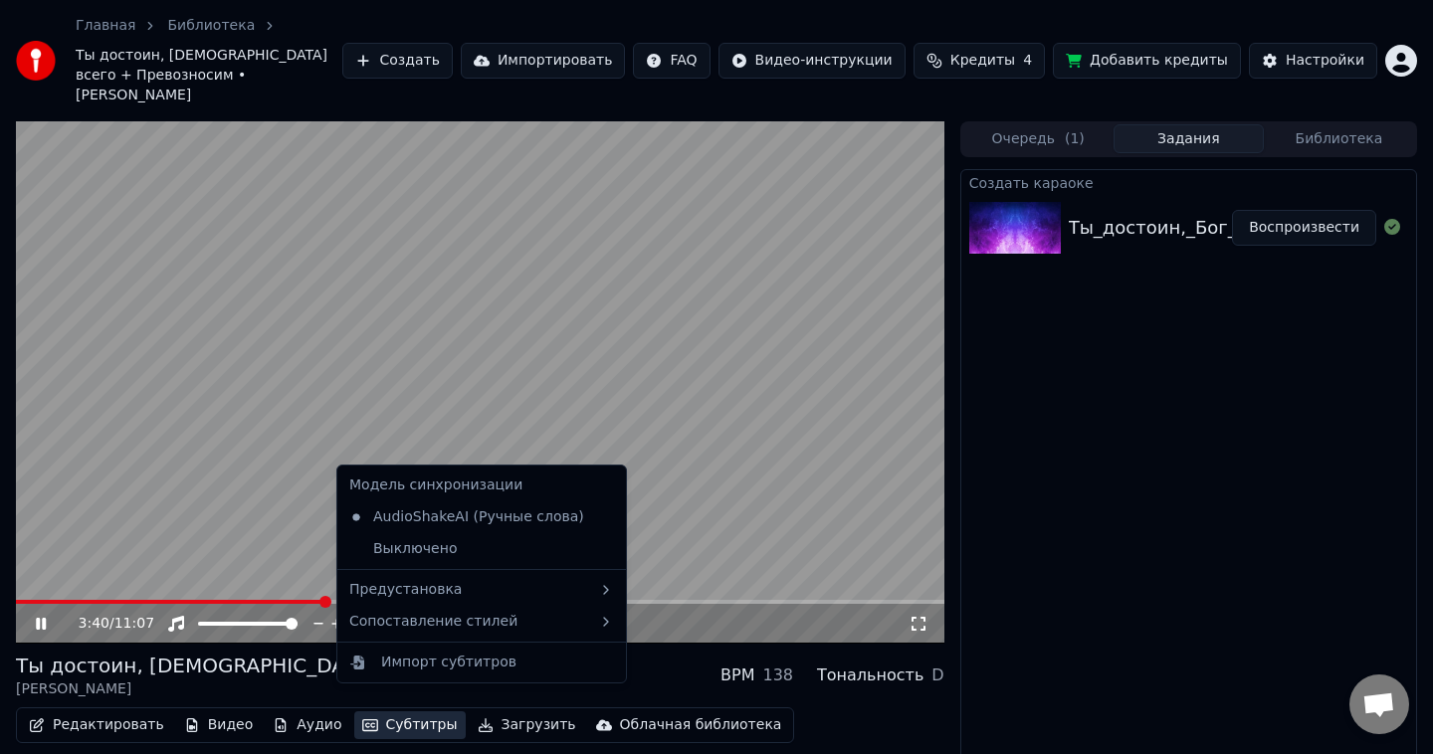
click at [417, 712] on button "Субтитры" at bounding box center [409, 726] width 111 height 28
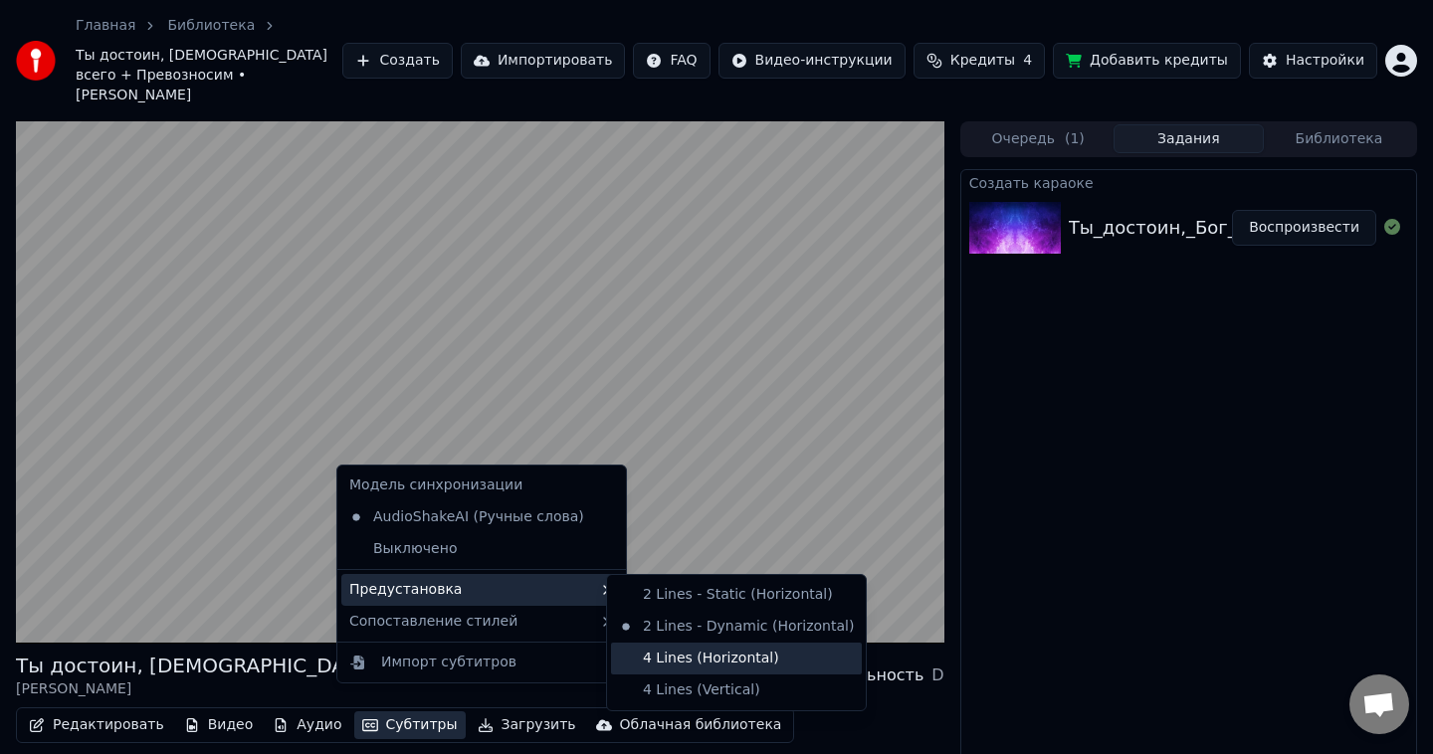
click at [656, 649] on div "4 Lines (Horizontal)" at bounding box center [736, 659] width 251 height 32
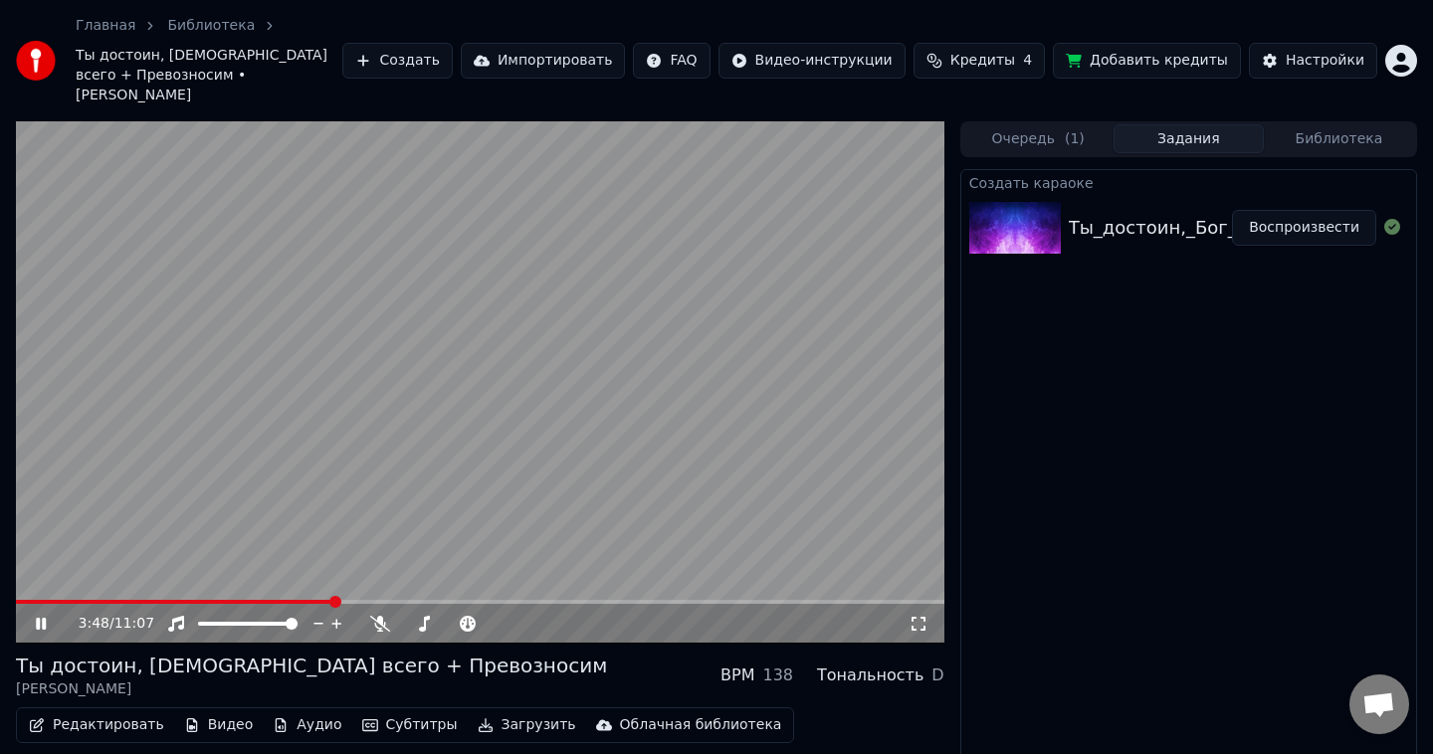
click at [398, 712] on button "Субтитры" at bounding box center [409, 726] width 111 height 28
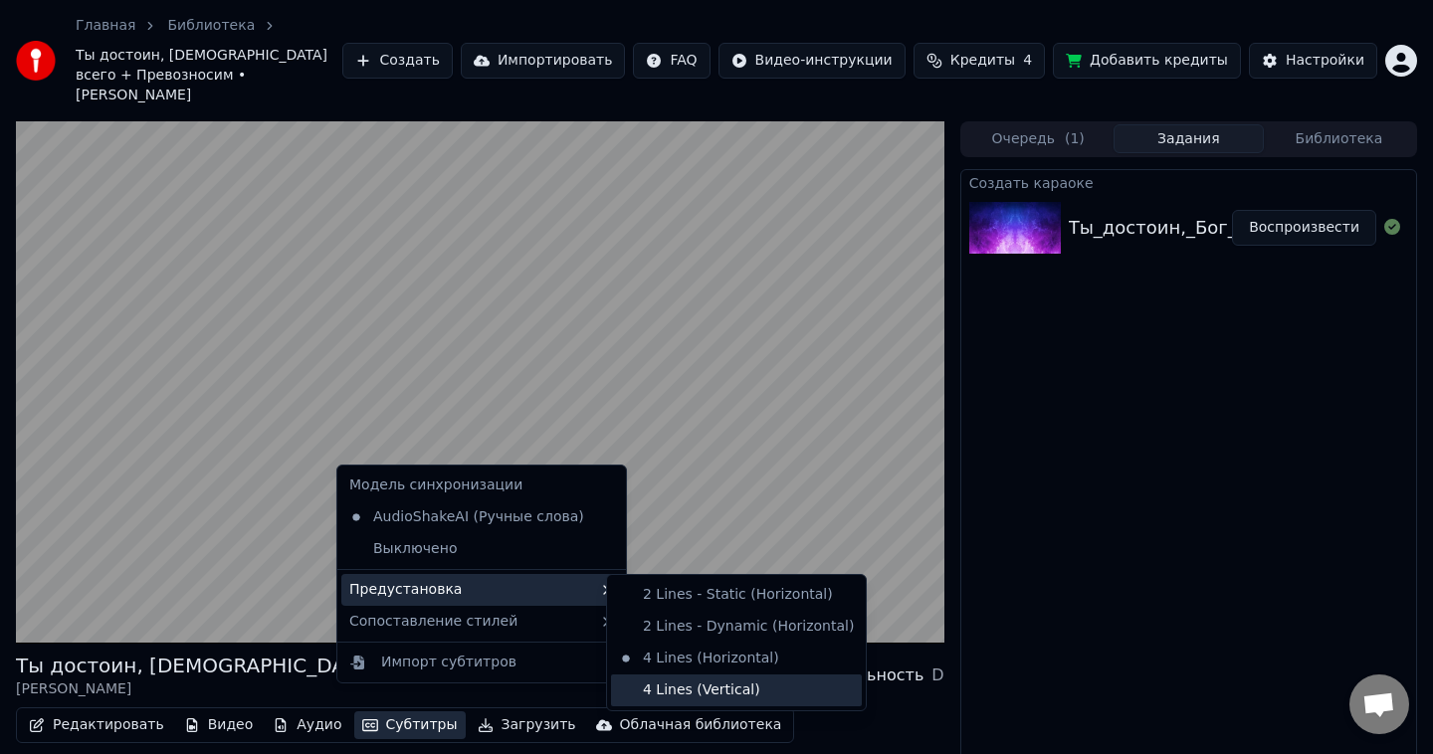
click at [677, 678] on div "4 Lines (Vertical)" at bounding box center [736, 691] width 251 height 32
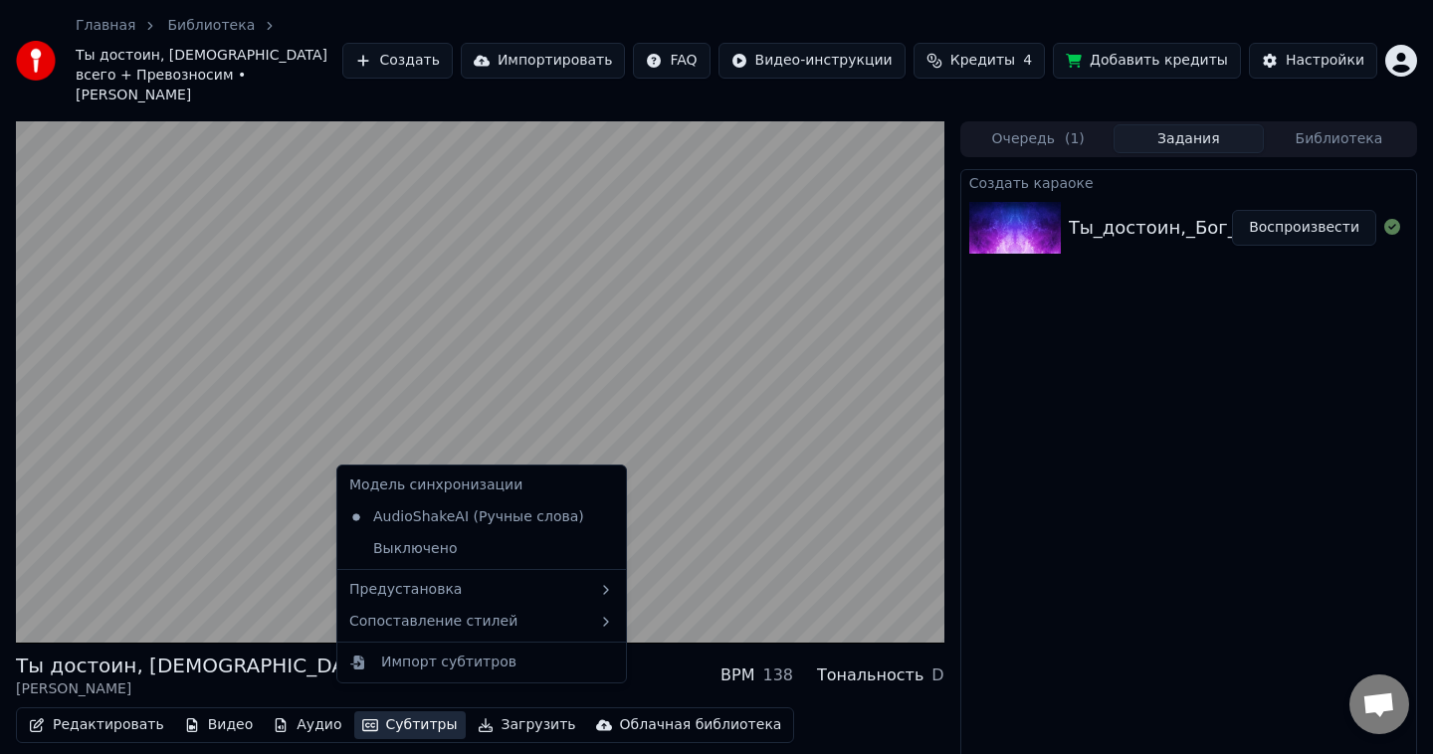
click at [379, 712] on button "Субтитры" at bounding box center [409, 726] width 111 height 28
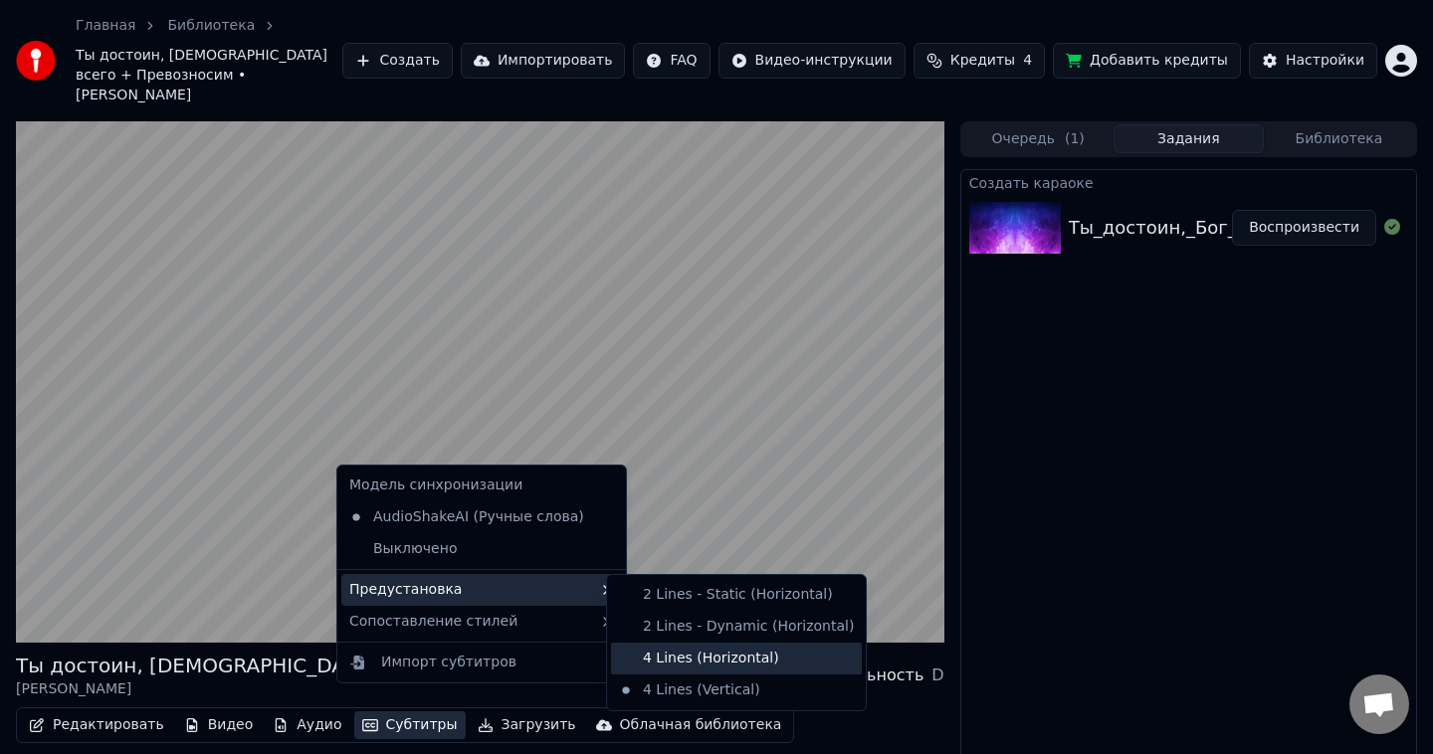
click at [658, 656] on div "4 Lines (Horizontal)" at bounding box center [736, 659] width 251 height 32
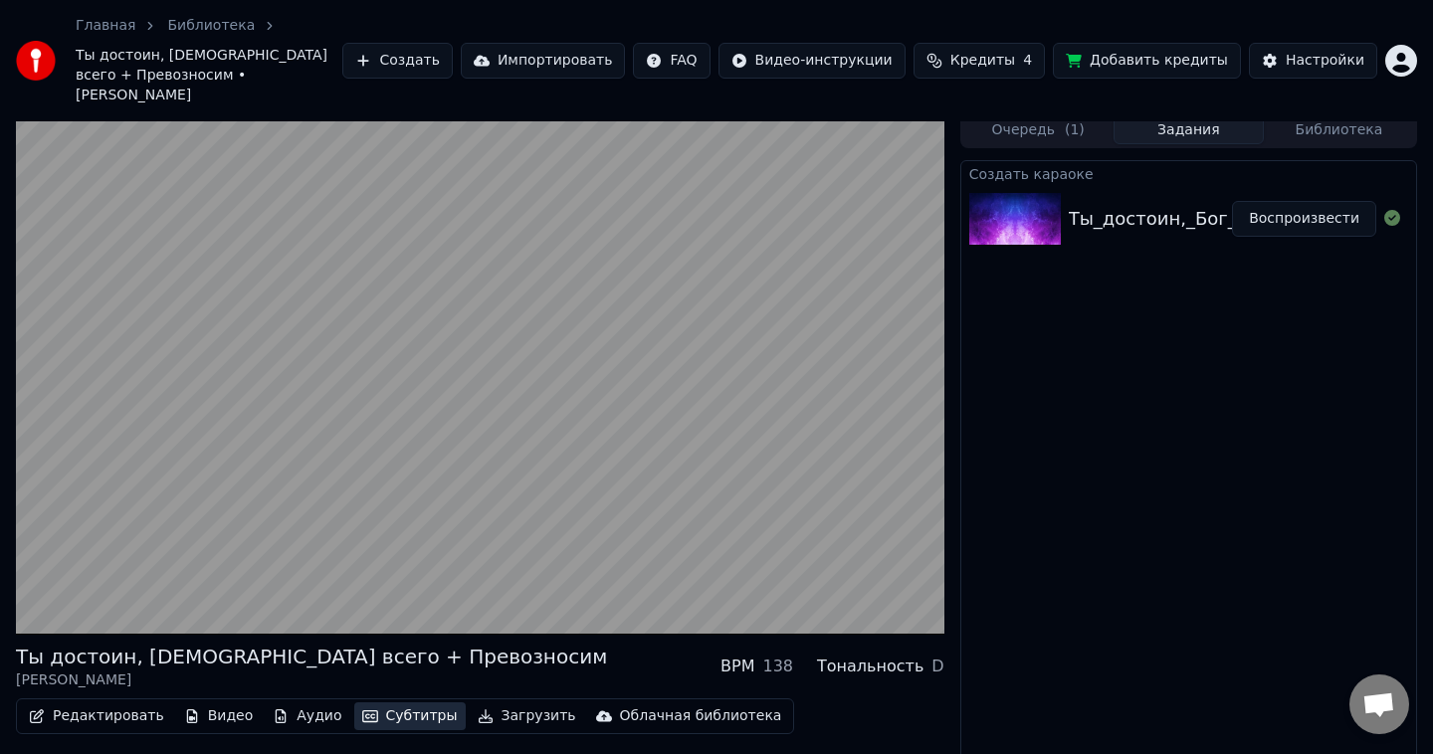
scroll to position [45, 0]
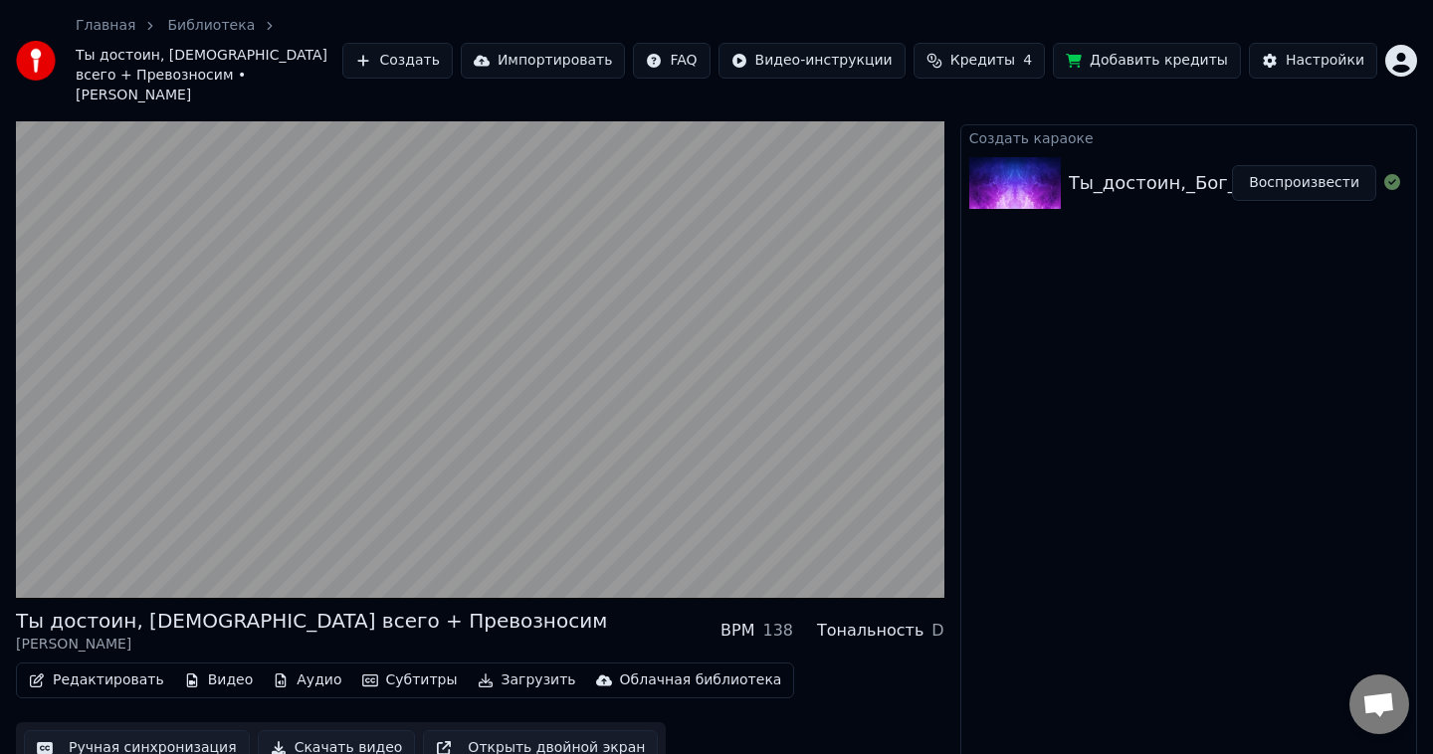
click at [196, 730] on button "Ручная синхронизация" at bounding box center [137, 748] width 226 height 36
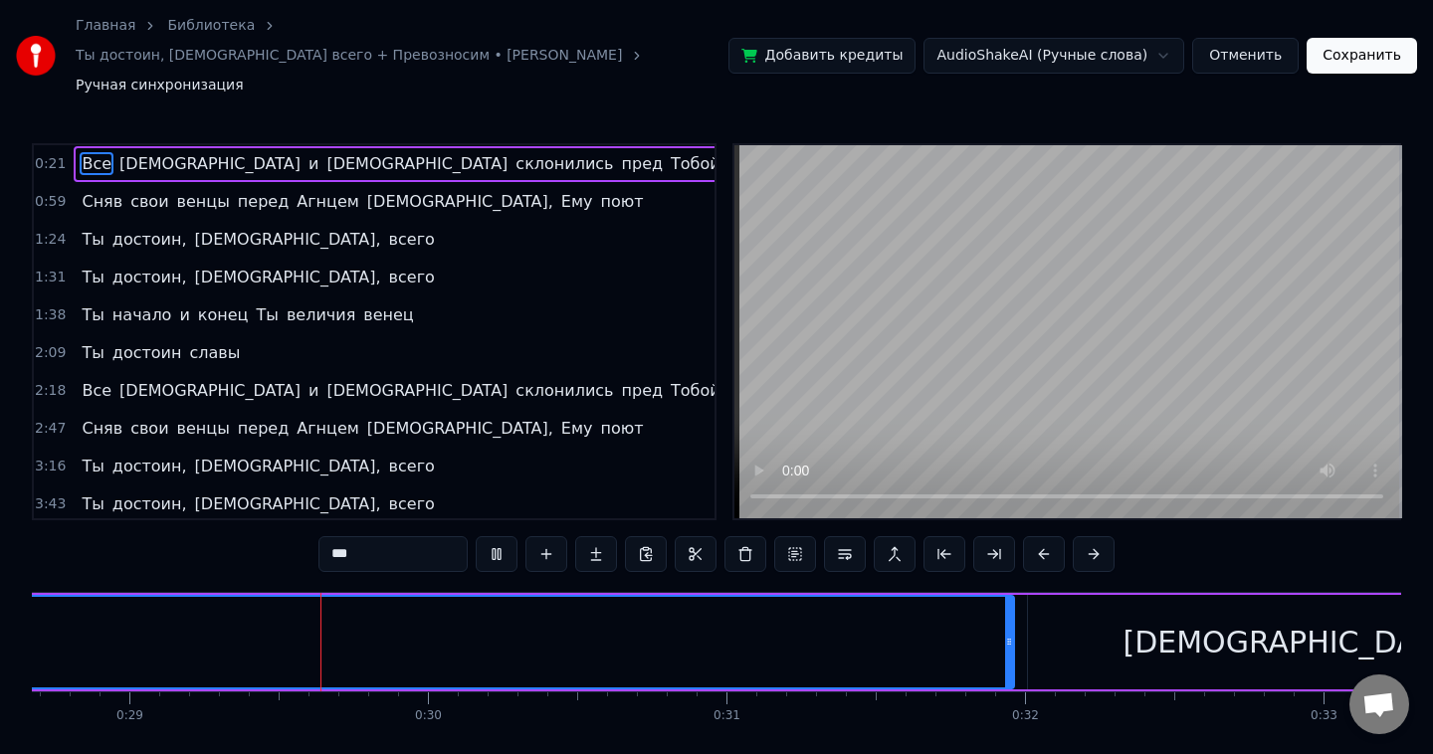
scroll to position [0, 8606]
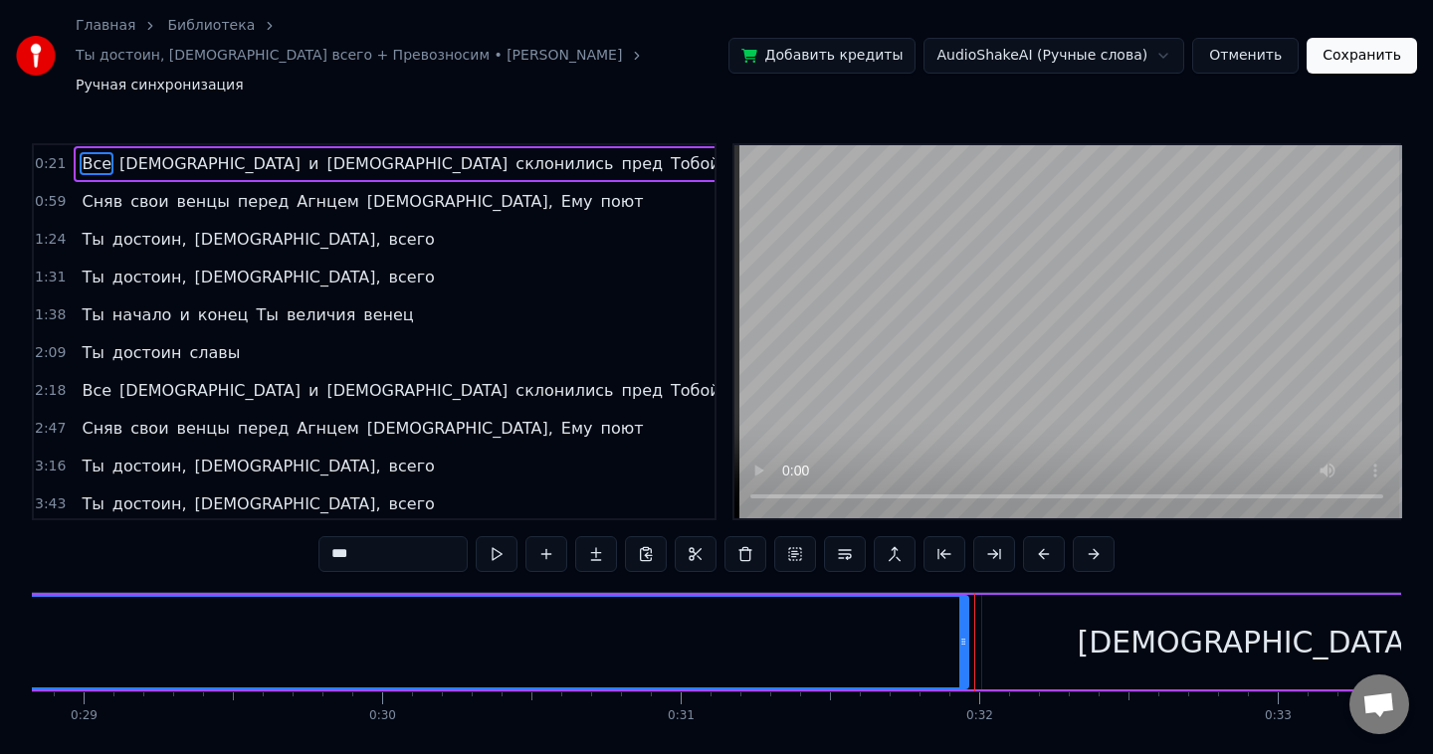
click at [83, 152] on span "Все" at bounding box center [97, 163] width 34 height 23
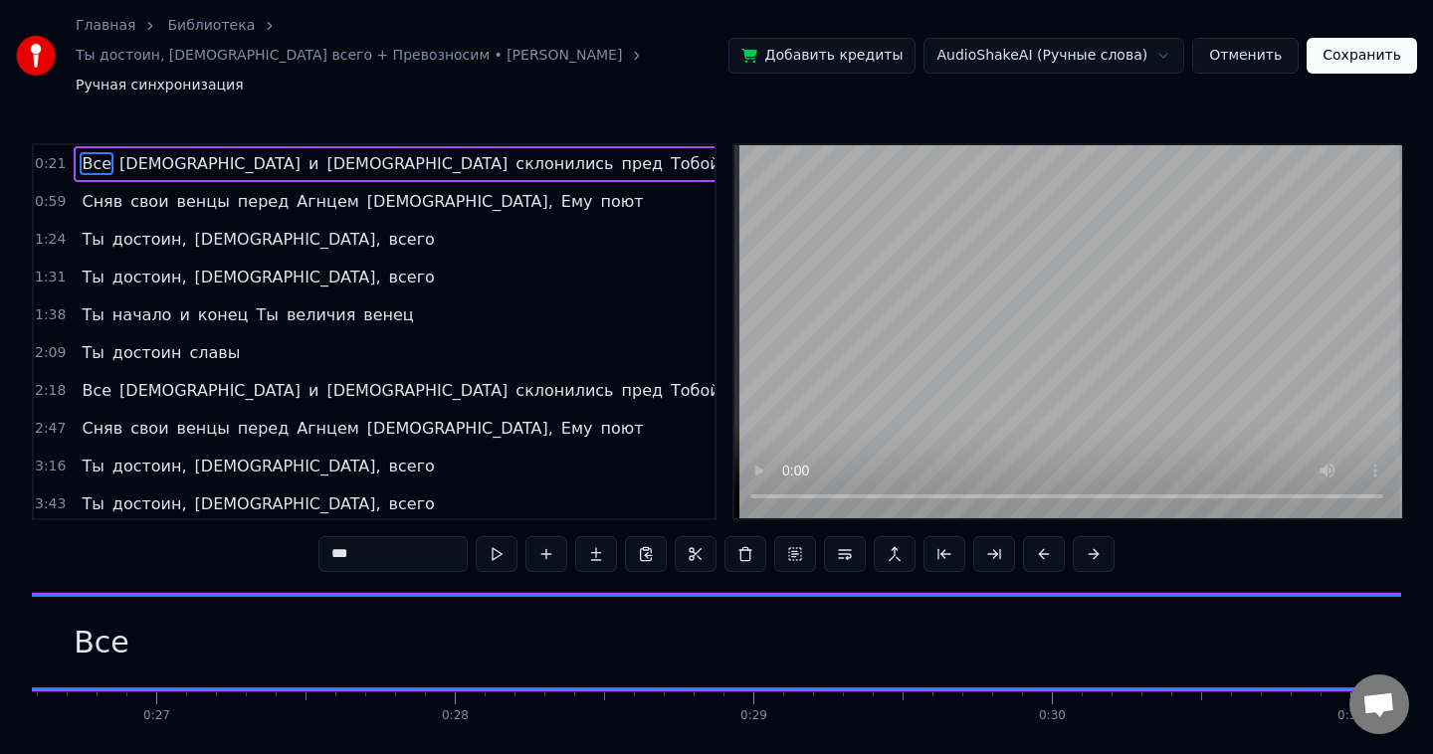
scroll to position [0, 7922]
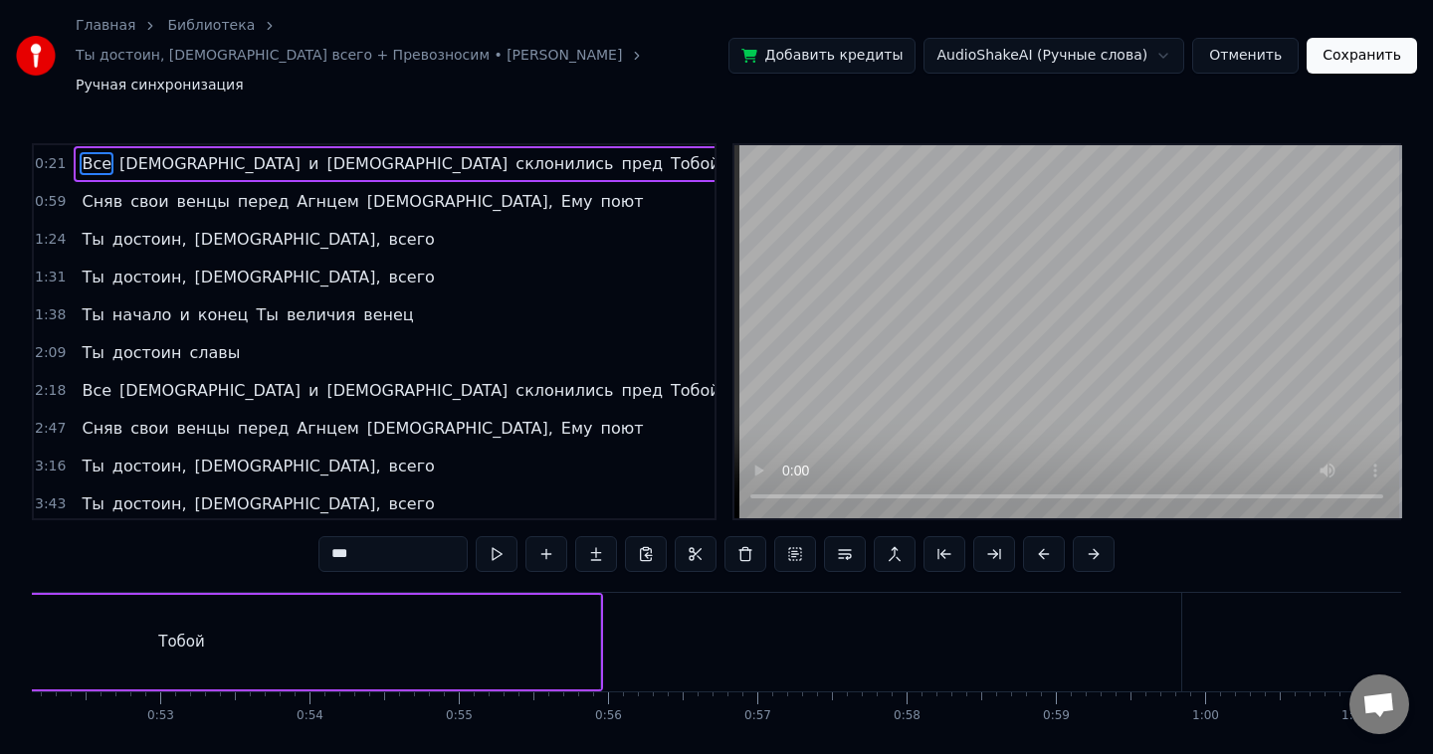
scroll to position [0, 3134]
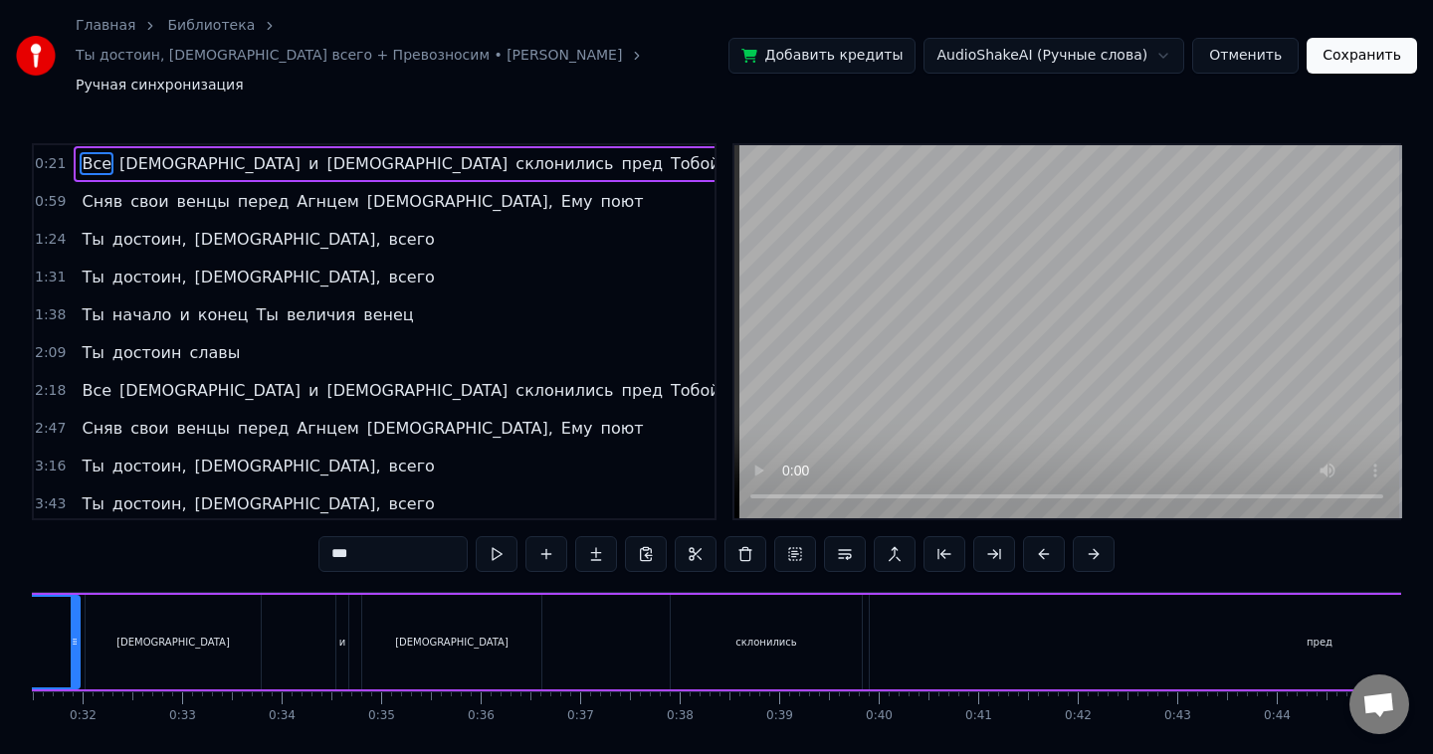
scroll to position [0, 2056]
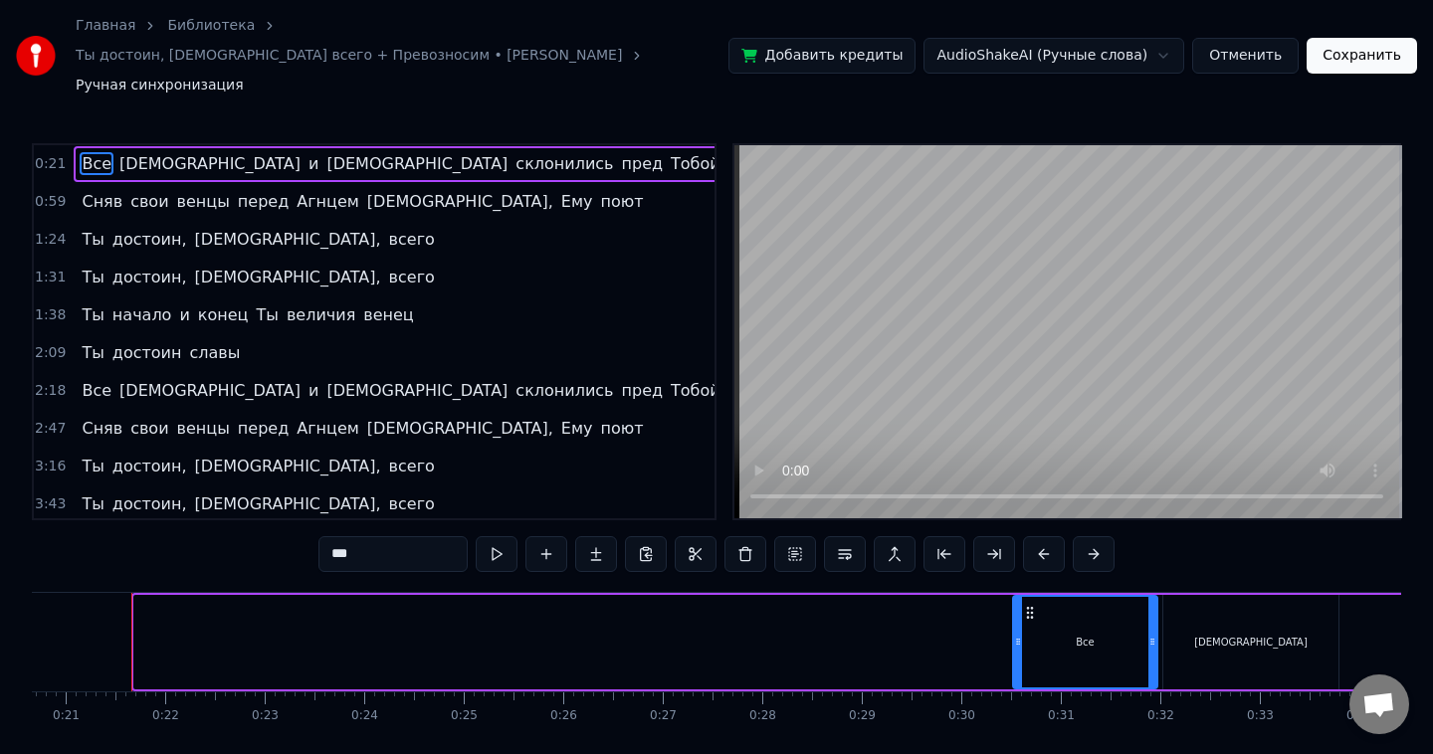
drag, startPoint x: 138, startPoint y: 621, endPoint x: 1016, endPoint y: 605, distance: 877.9
click at [1016, 605] on div at bounding box center [1018, 642] width 8 height 91
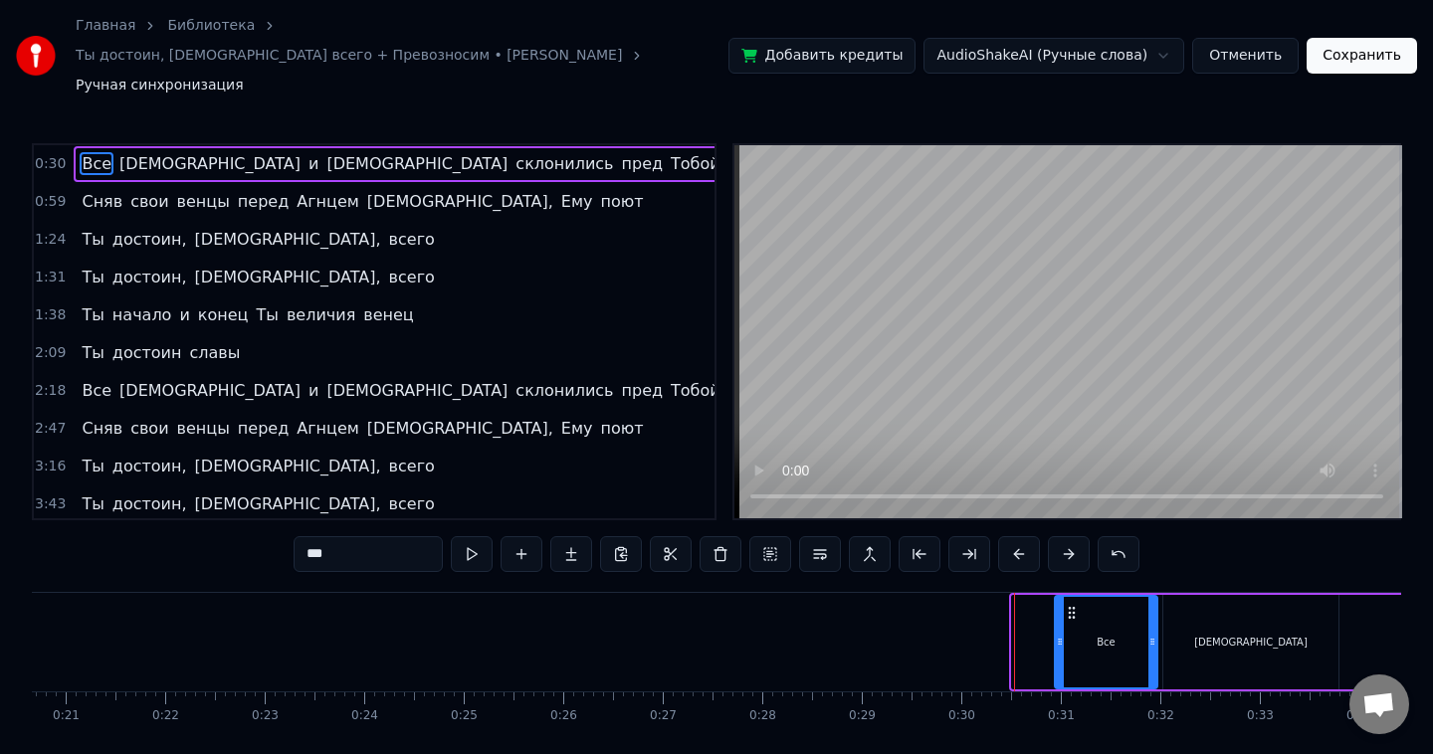
drag, startPoint x: 1015, startPoint y: 602, endPoint x: 1058, endPoint y: 603, distance: 42.8
click at [1058, 603] on div at bounding box center [1060, 642] width 8 height 91
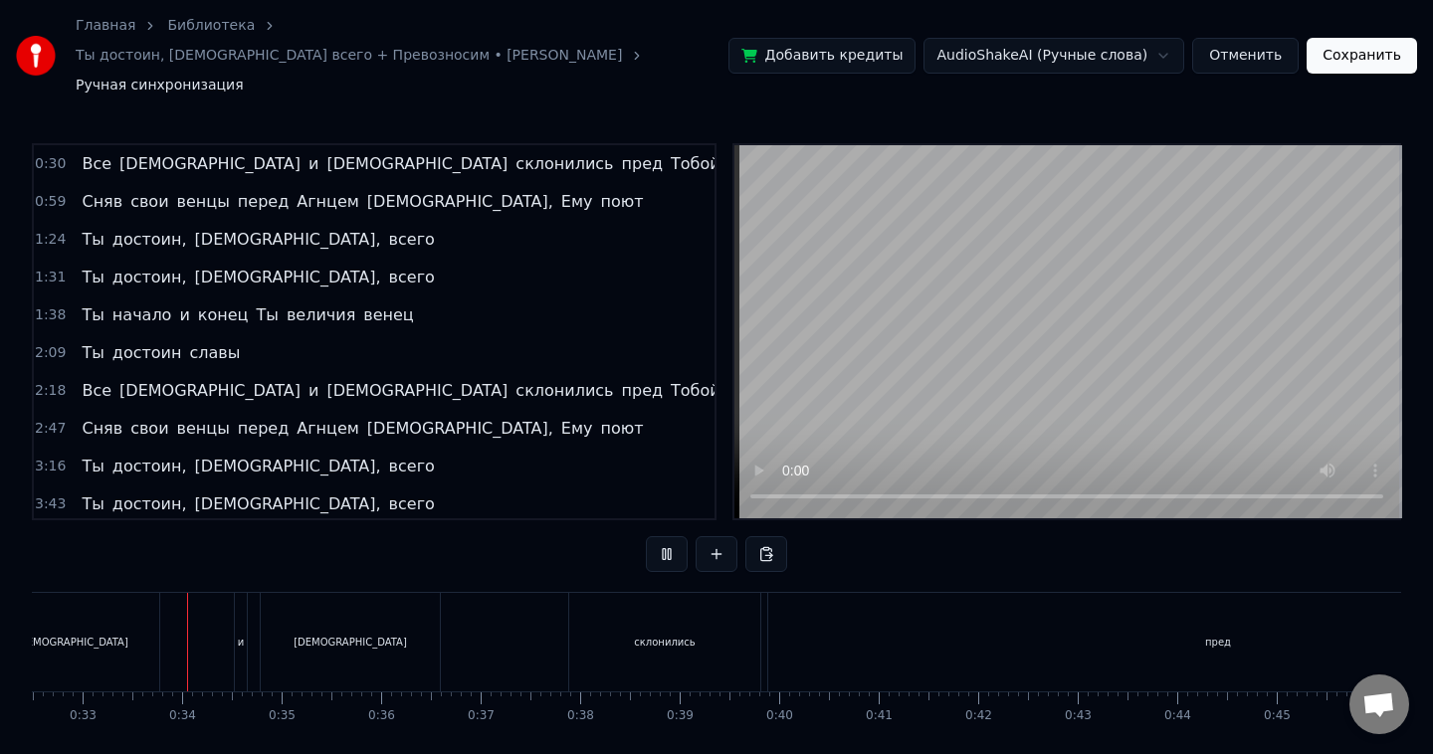
scroll to position [0, 3246]
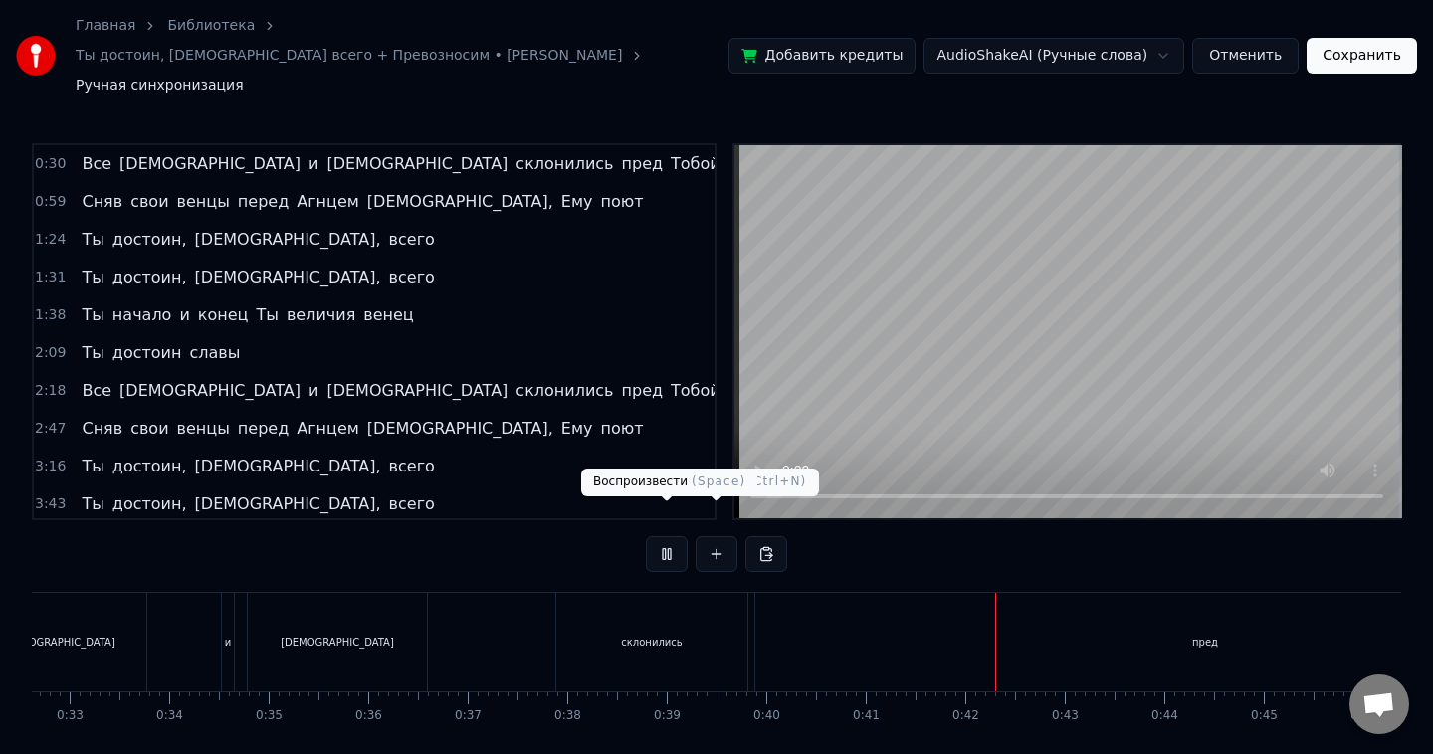
click at [664, 536] on button at bounding box center [667, 554] width 42 height 36
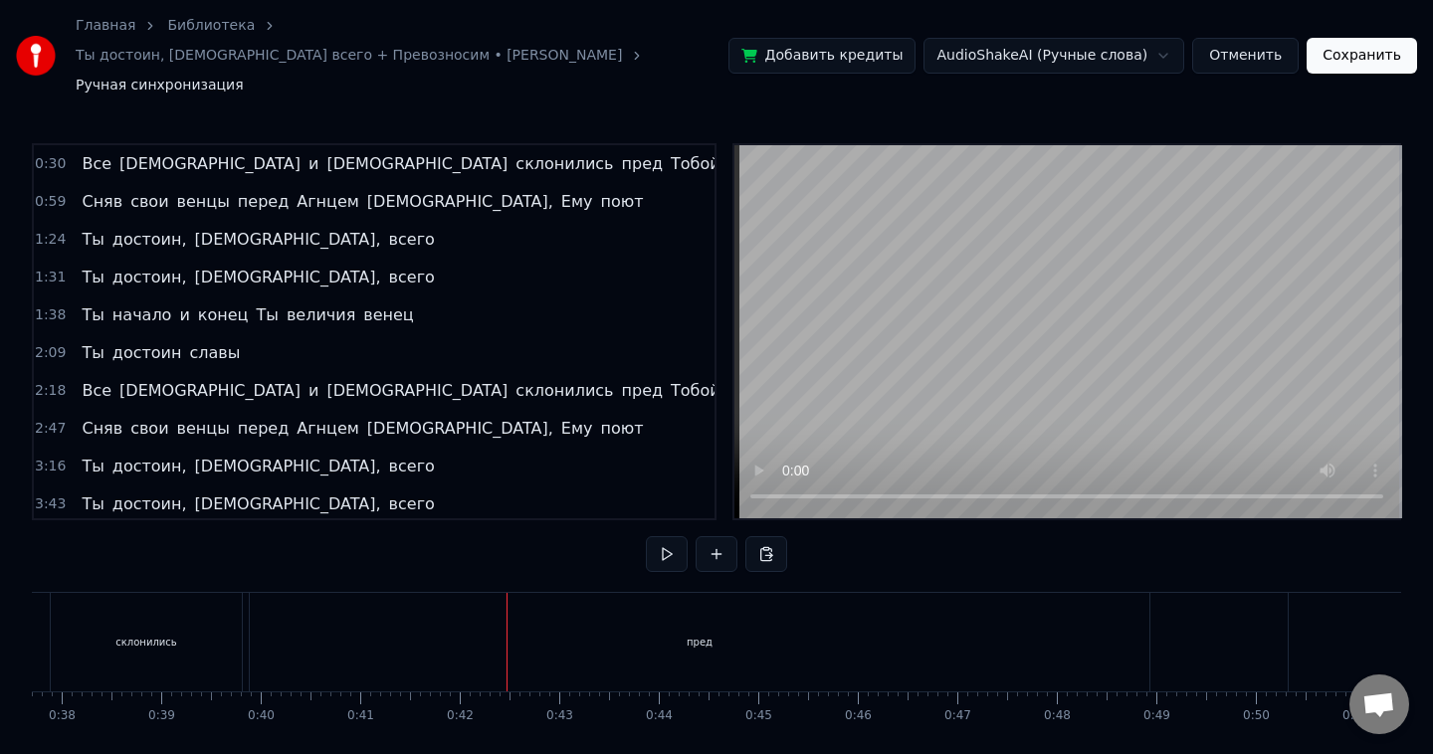
scroll to position [0, 3806]
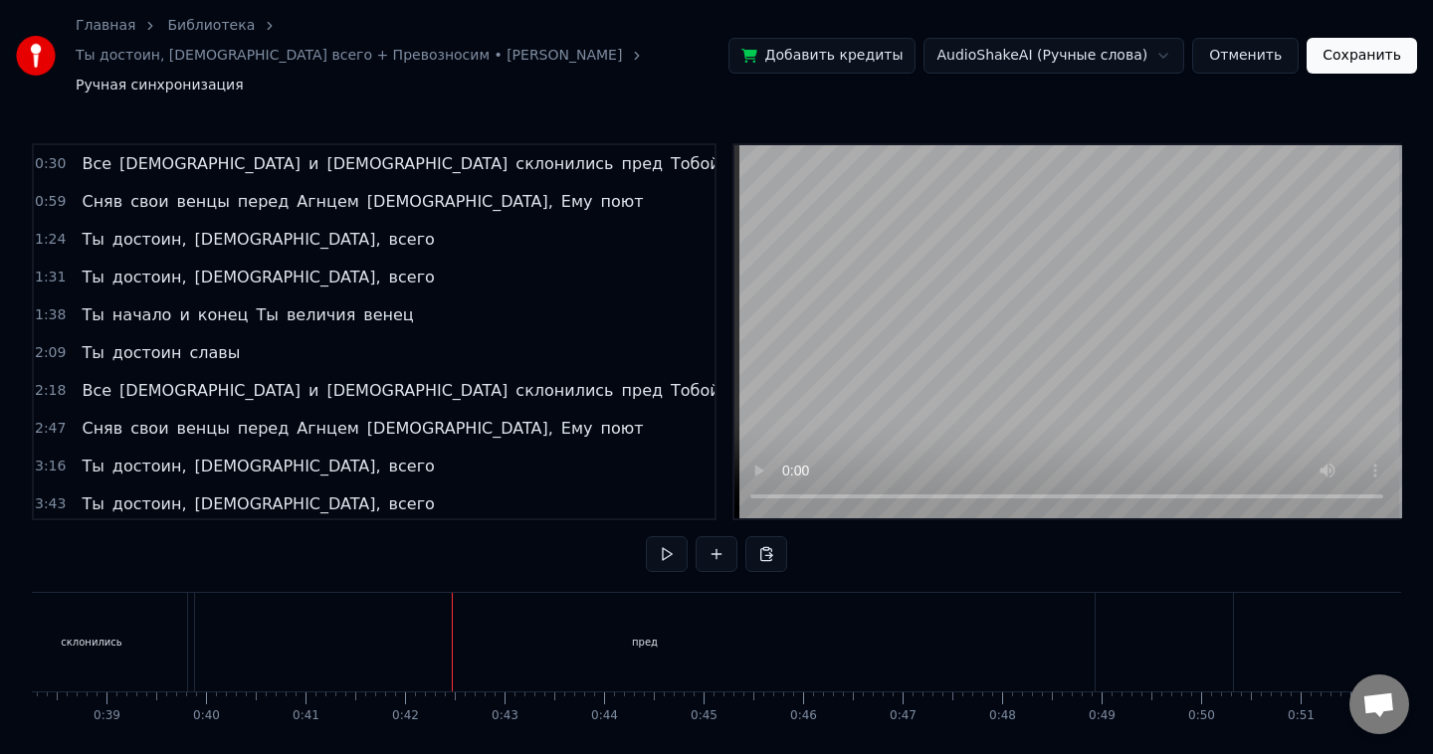
click at [1077, 613] on div "пред" at bounding box center [645, 642] width 900 height 99
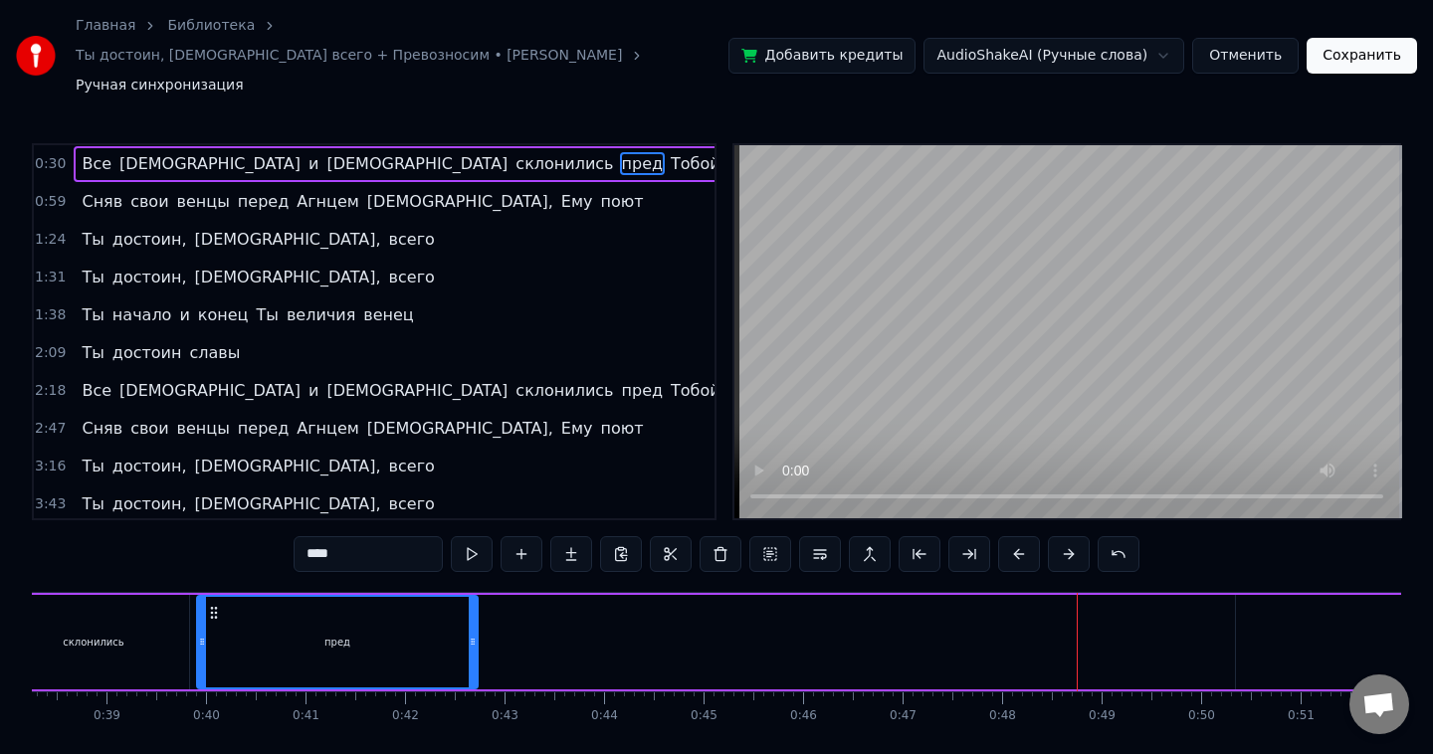
drag, startPoint x: 1091, startPoint y: 613, endPoint x: 472, endPoint y: 601, distance: 619.1
click at [472, 601] on div at bounding box center [473, 642] width 8 height 91
drag, startPoint x: 474, startPoint y: 613, endPoint x: 447, endPoint y: 613, distance: 26.9
click at [447, 634] on icon at bounding box center [446, 642] width 8 height 16
drag, startPoint x: 1285, startPoint y: 613, endPoint x: 1051, endPoint y: 599, distance: 234.3
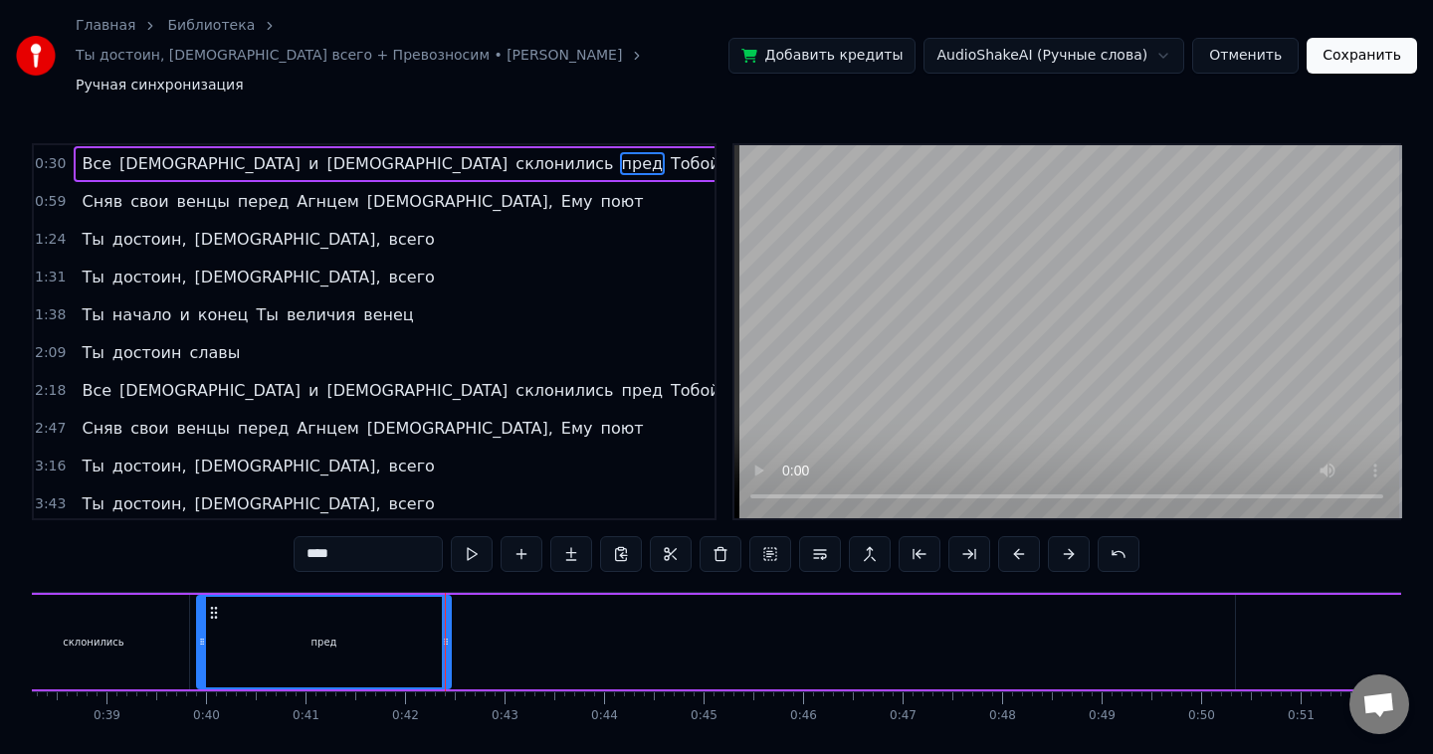
click at [715, 607] on div "Все [DEMOGRAPHIC_DATA] и [DEMOGRAPHIC_DATA] склонились пред Тобой" at bounding box center [548, 642] width 2495 height 99
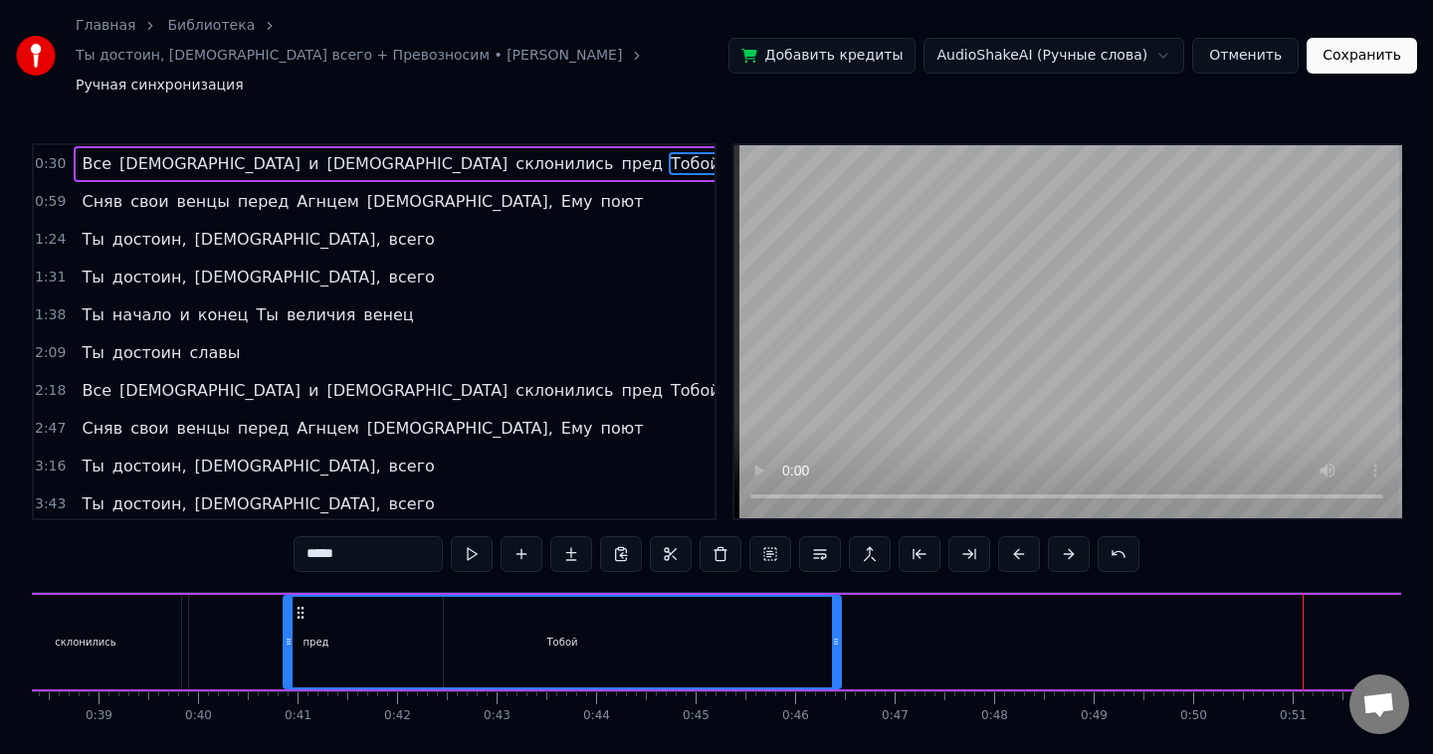
scroll to position [0, 3812]
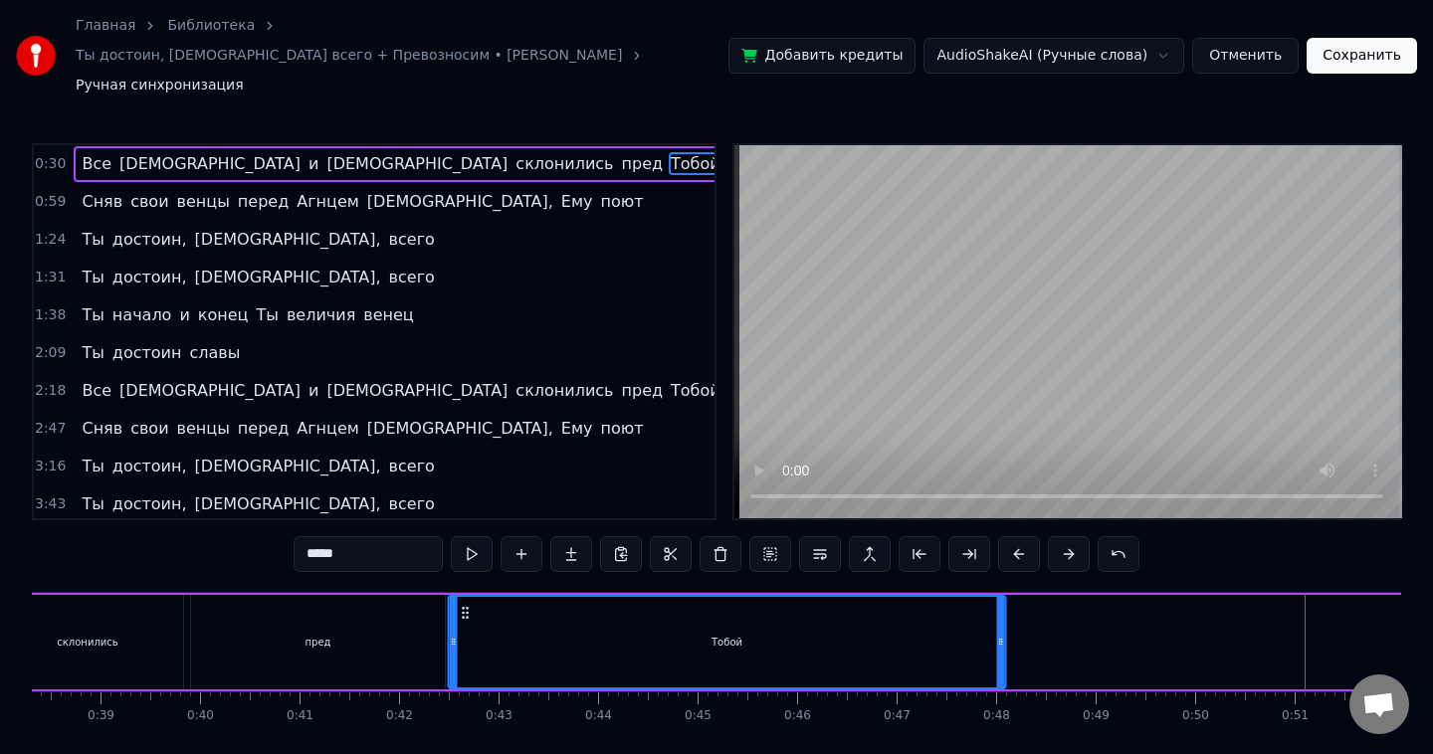
drag, startPoint x: 523, startPoint y: 581, endPoint x: 463, endPoint y: 597, distance: 62.8
click at [463, 597] on div "Тобой" at bounding box center [727, 642] width 555 height 91
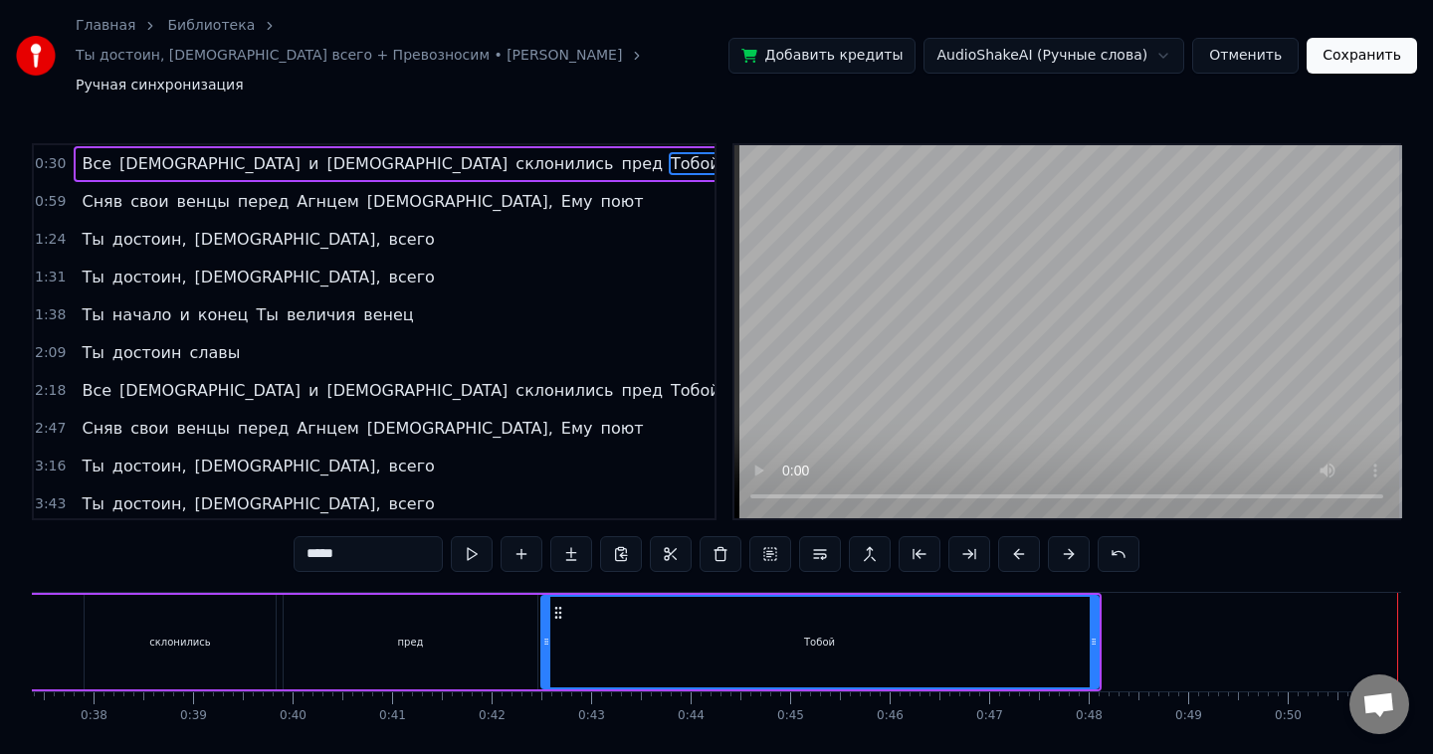
scroll to position [0, 3715]
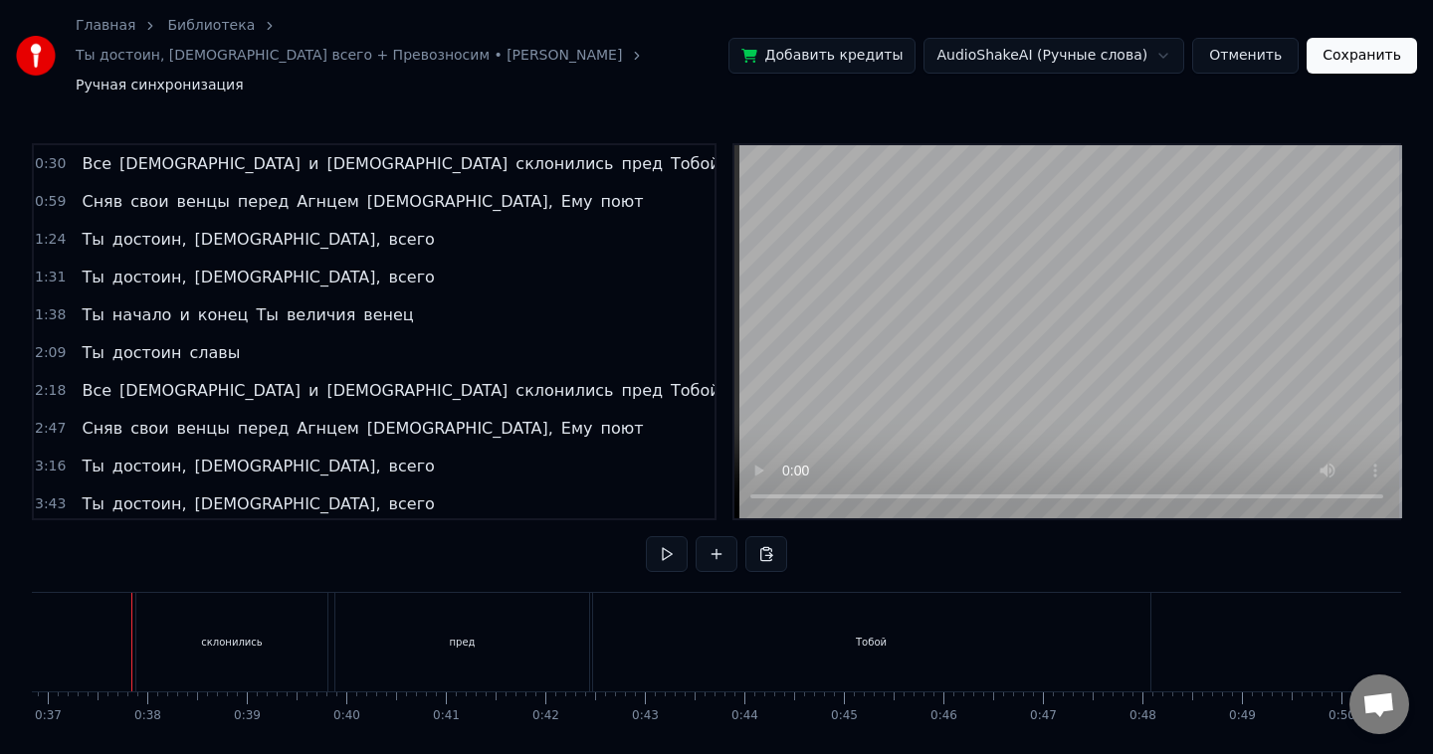
scroll to position [41, 0]
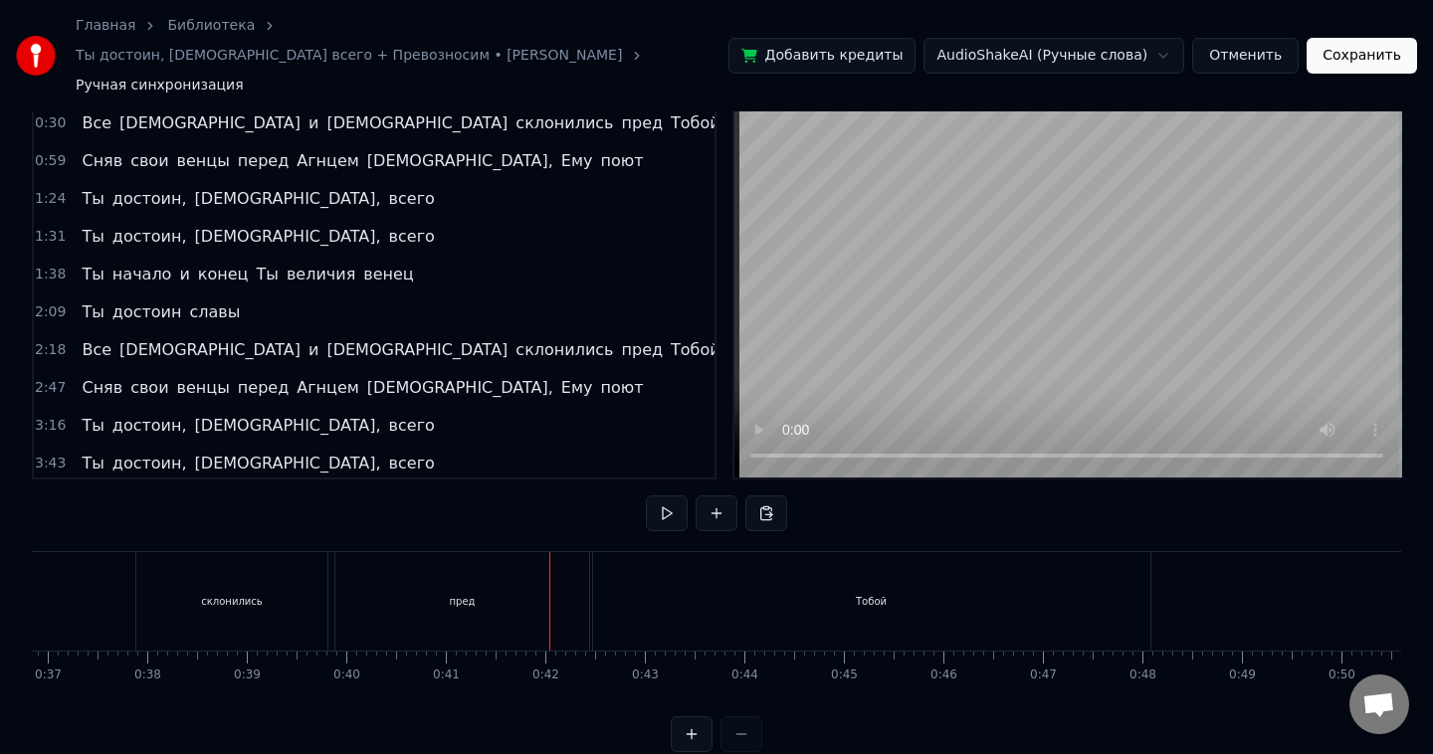
click at [203, 509] on div "0:30 Все [DEMOGRAPHIC_DATA] и [DEMOGRAPHIC_DATA] склонились пред Тобой 0:59 Сня…" at bounding box center [716, 427] width 1369 height 650
click at [202, 552] on div "склонились" at bounding box center [231, 601] width 191 height 99
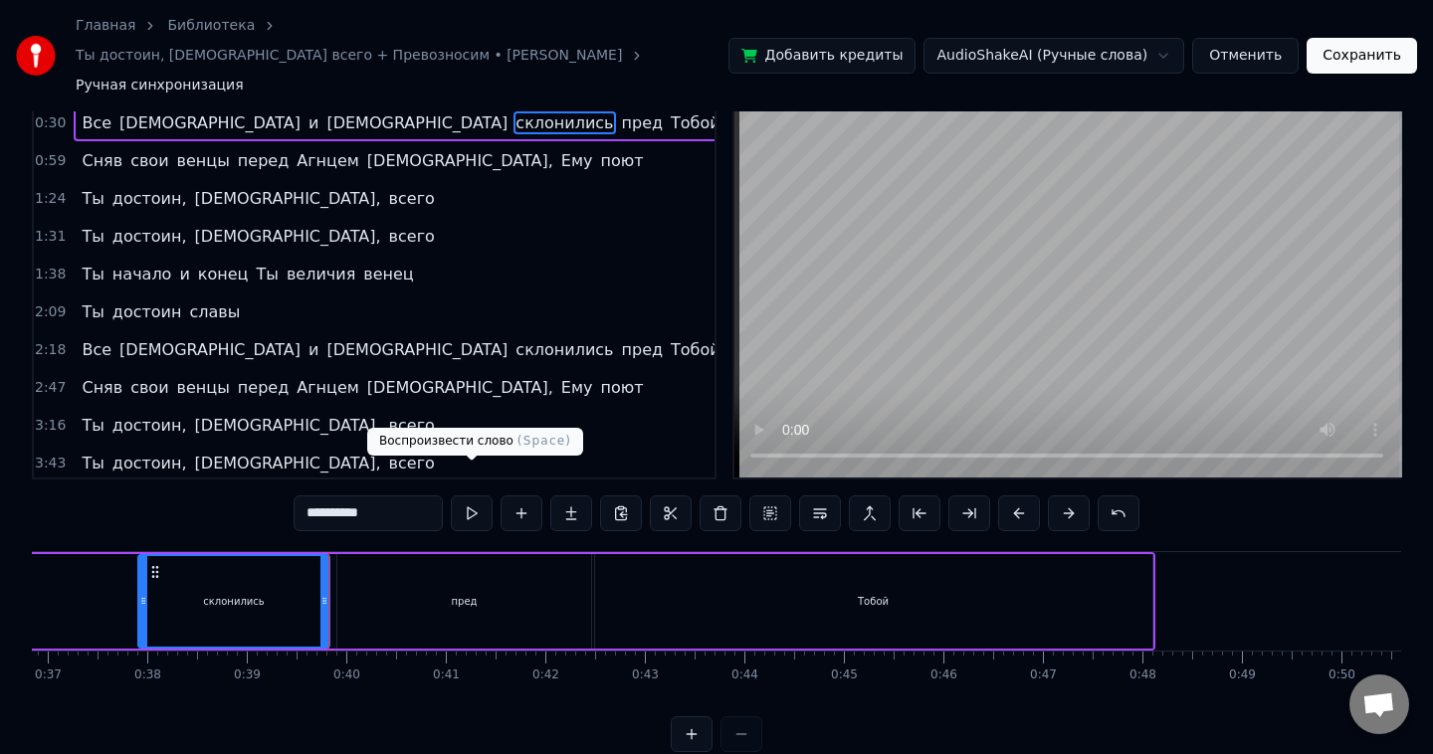
click at [477, 496] on button at bounding box center [472, 514] width 42 height 36
click at [264, 515] on div "0:30 Все [DEMOGRAPHIC_DATA] и [DEMOGRAPHIC_DATA] склонились пред Тобой 0:59 Сня…" at bounding box center [716, 427] width 1369 height 650
click at [355, 554] on div "пред" at bounding box center [464, 601] width 254 height 95
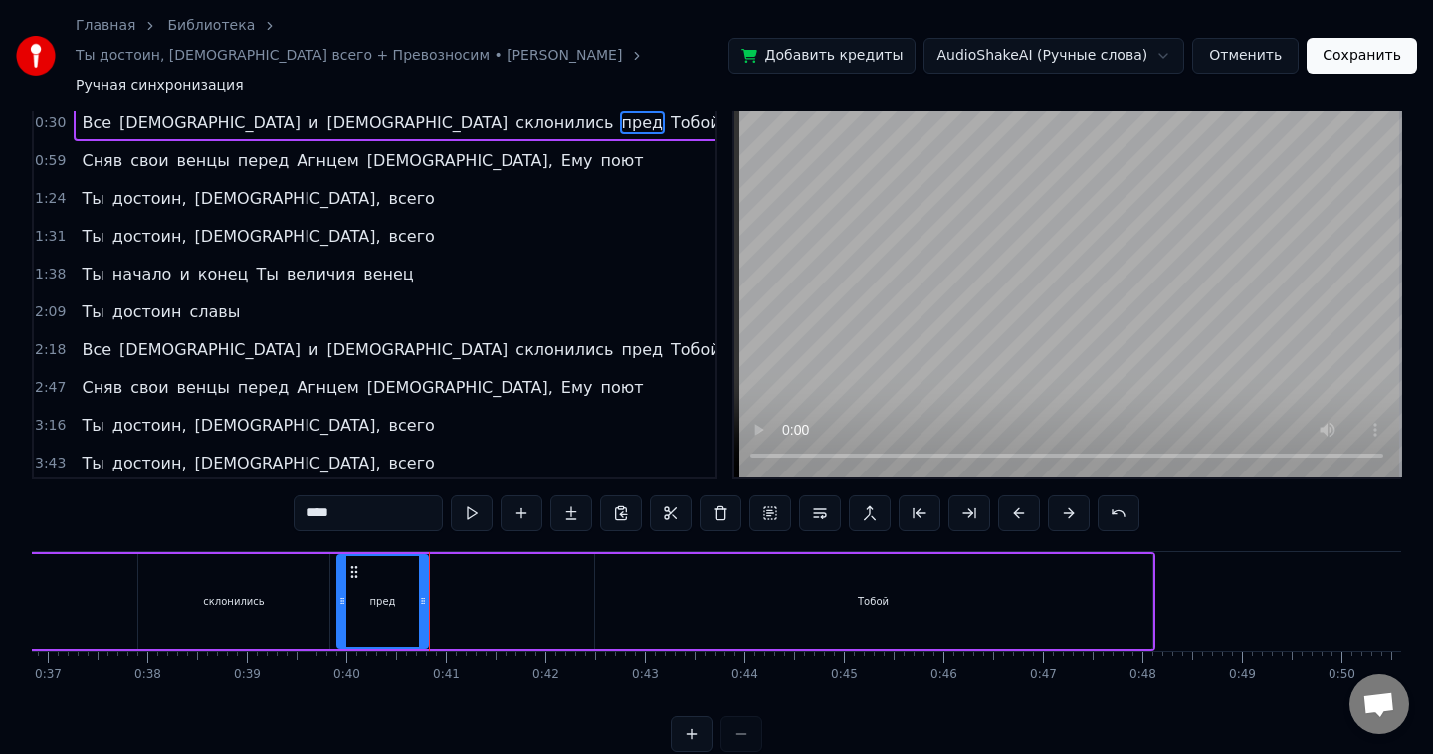
drag, startPoint x: 586, startPoint y: 576, endPoint x: 423, endPoint y: 580, distance: 163.3
click at [423, 580] on div at bounding box center [423, 601] width 8 height 91
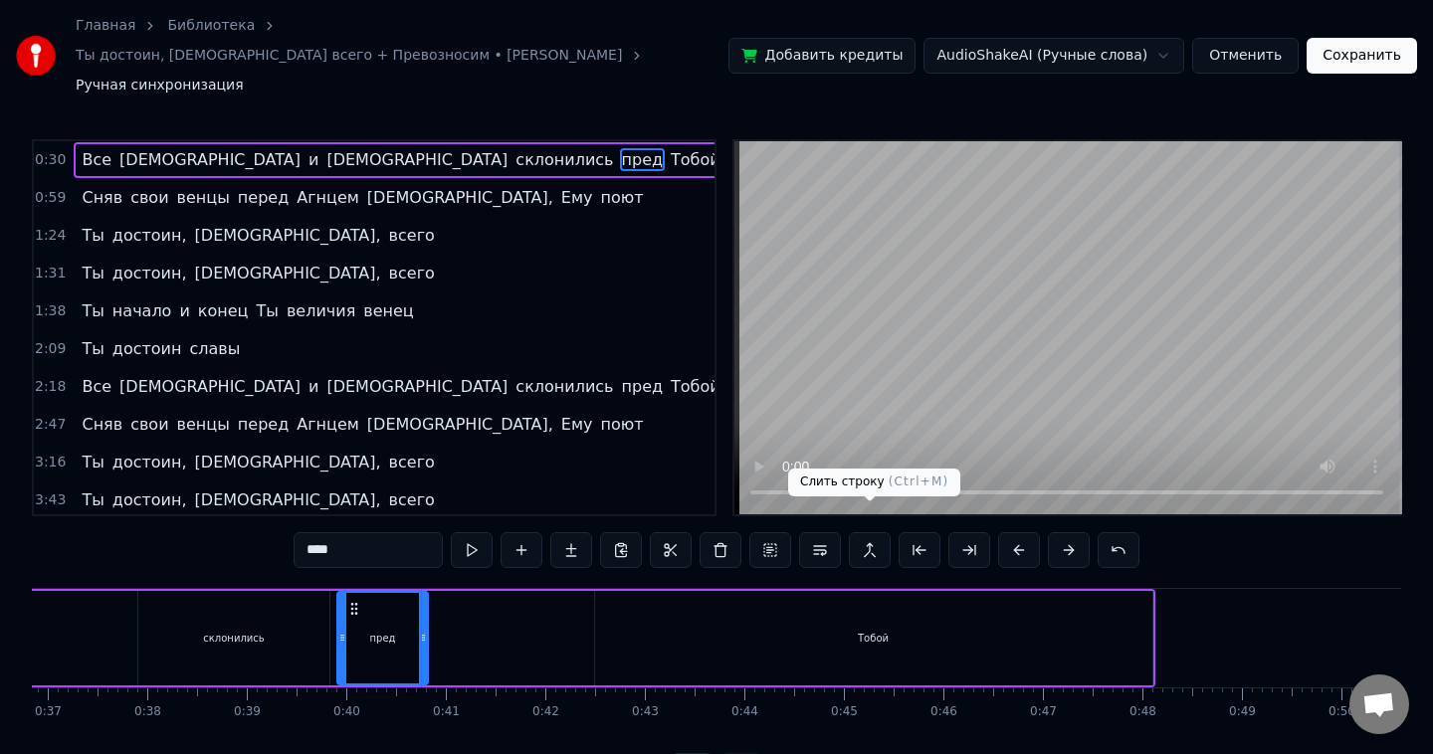
scroll to position [0, 0]
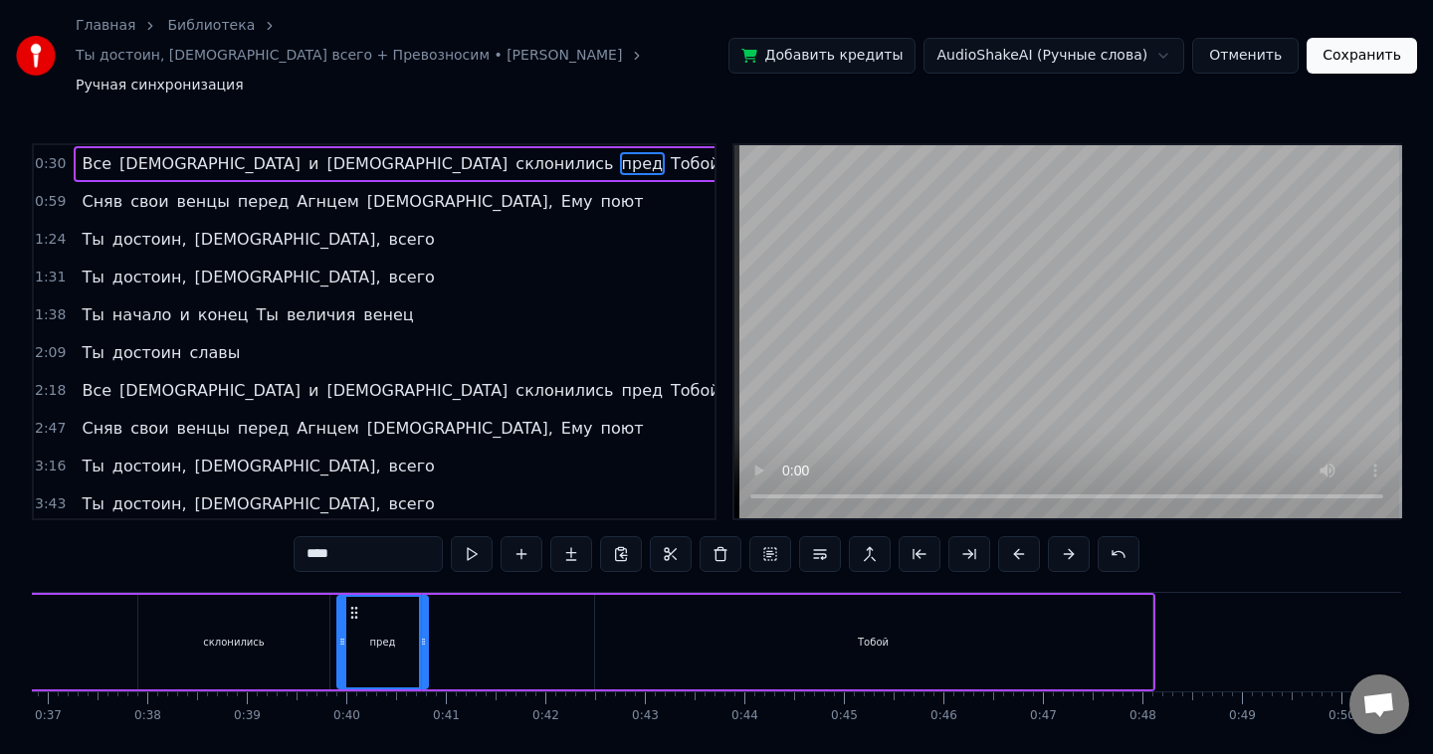
click at [594, 618] on div "Тобой" at bounding box center [873, 642] width 559 height 95
type input "*****"
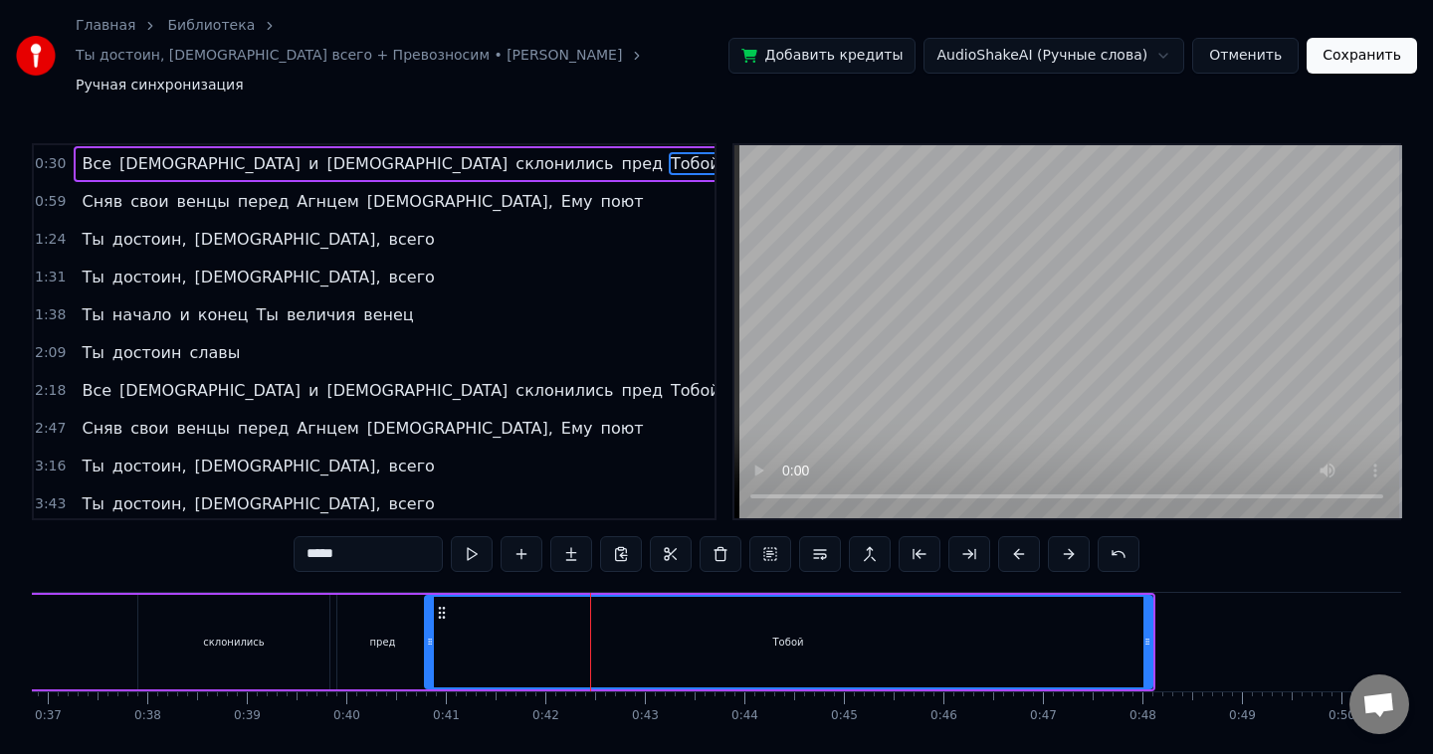
drag, startPoint x: 600, startPoint y: 617, endPoint x: 430, endPoint y: 613, distance: 170.2
click at [430, 634] on icon at bounding box center [430, 642] width 8 height 16
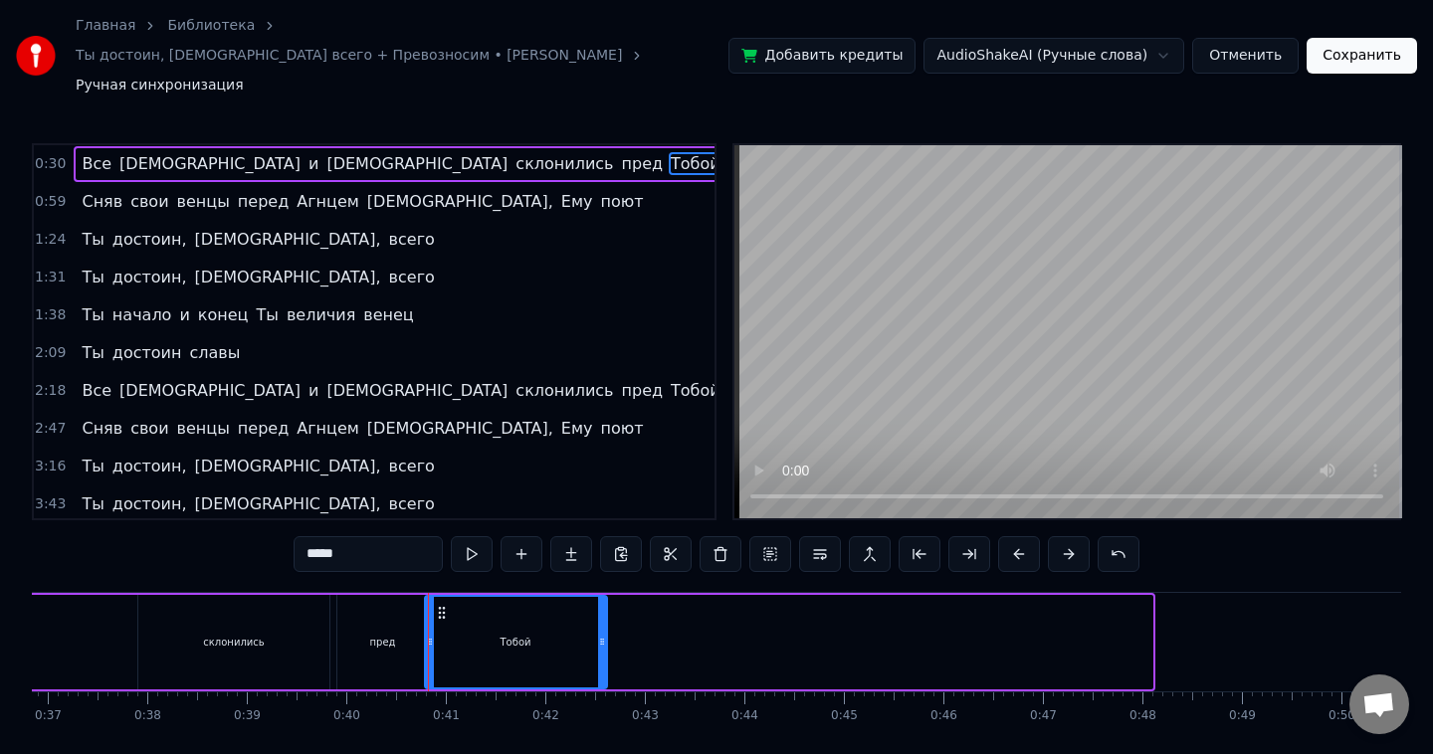
drag, startPoint x: 1148, startPoint y: 620, endPoint x: 603, endPoint y: 621, distance: 545.3
click at [603, 621] on div at bounding box center [602, 642] width 8 height 91
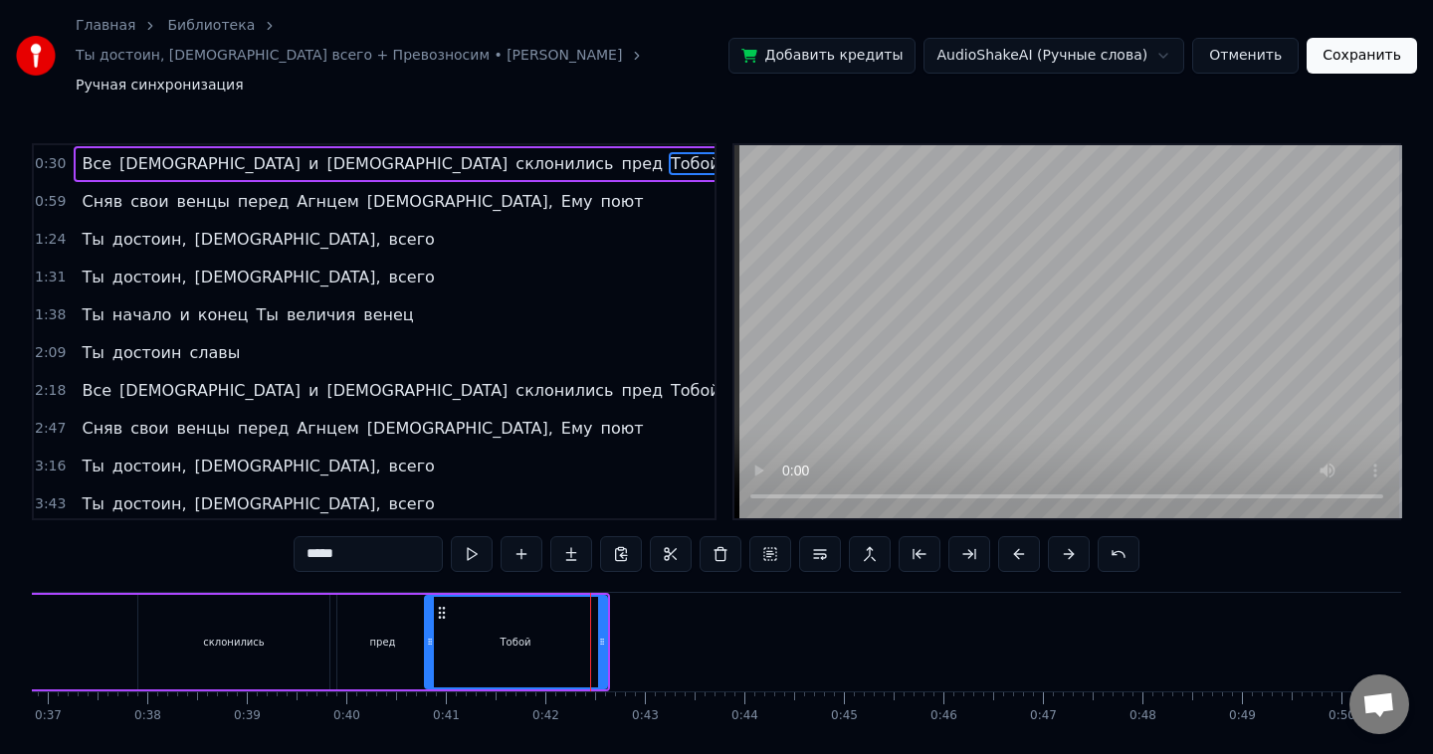
click at [125, 556] on div "0:30 Все [DEMOGRAPHIC_DATA] и [DEMOGRAPHIC_DATA] склонились пред Тобой 0:59 Сня…" at bounding box center [716, 468] width 1369 height 650
click at [110, 560] on div "0:30 Все [DEMOGRAPHIC_DATA] и [DEMOGRAPHIC_DATA] склонились пред Тобой 0:59 Сня…" at bounding box center [716, 468] width 1369 height 650
click at [105, 608] on div "Все [DEMOGRAPHIC_DATA] и [DEMOGRAPHIC_DATA] склонились пред Тобой" at bounding box center [26, 642] width 1168 height 99
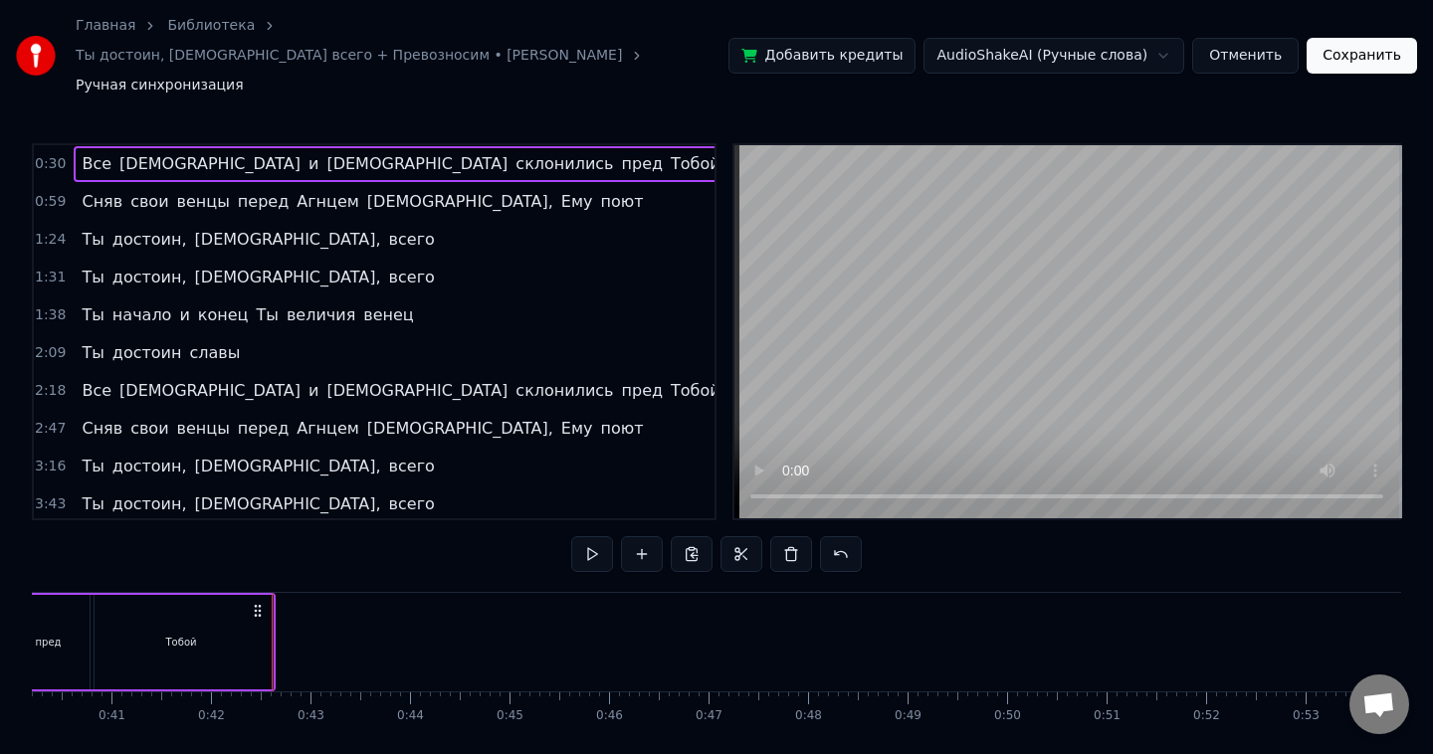
click at [1171, 43] on html "Главная Библиотека Ты достоин, [DEMOGRAPHIC_DATA] всего + Превозносим • [PERSON…" at bounding box center [716, 412] width 1433 height 825
click at [1166, 42] on html "Главная Библиотека Ты достоин, [DEMOGRAPHIC_DATA] всего + Превозносим • [PERSON…" at bounding box center [716, 412] width 1433 height 825
click at [1341, 49] on button "Сохранить" at bounding box center [1362, 56] width 110 height 36
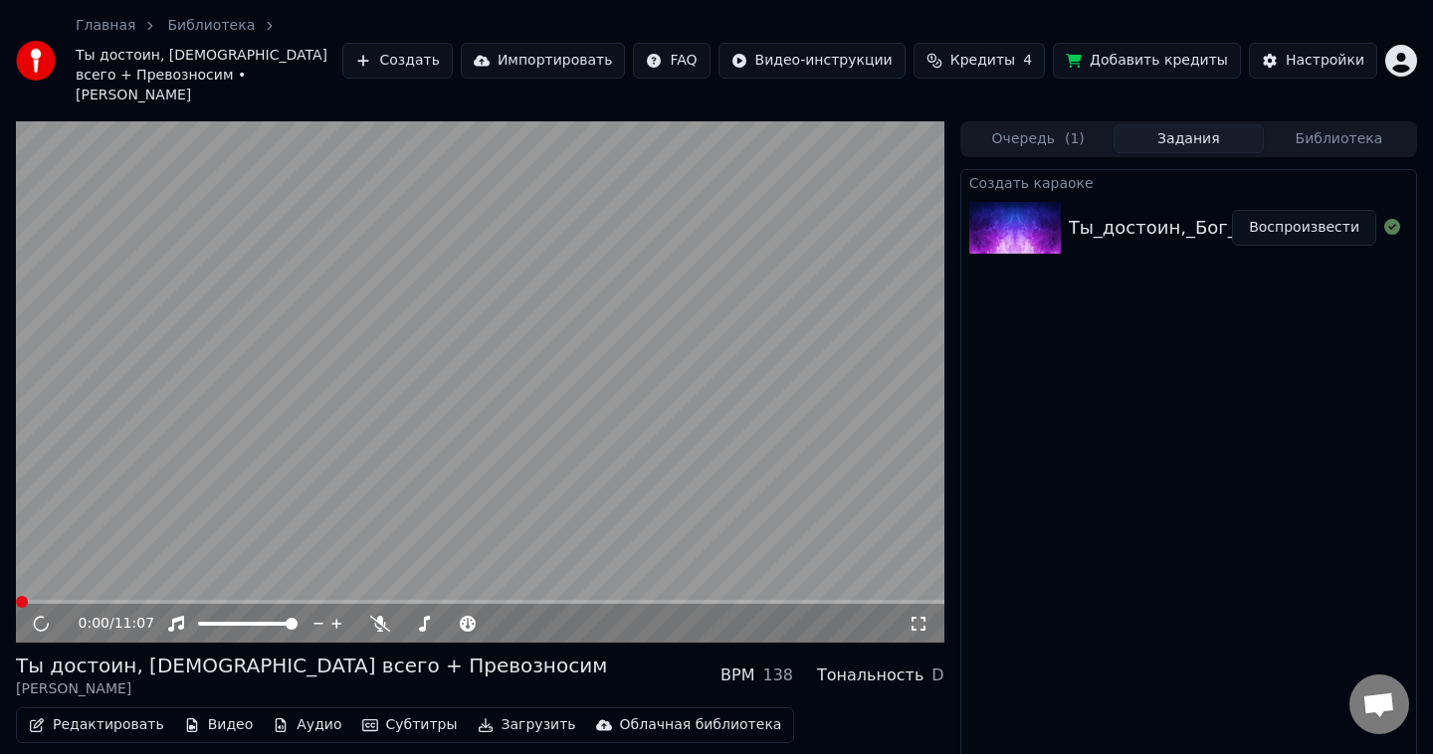
click at [575, 425] on video at bounding box center [480, 382] width 928 height 522
click at [468, 505] on video at bounding box center [480, 382] width 928 height 522
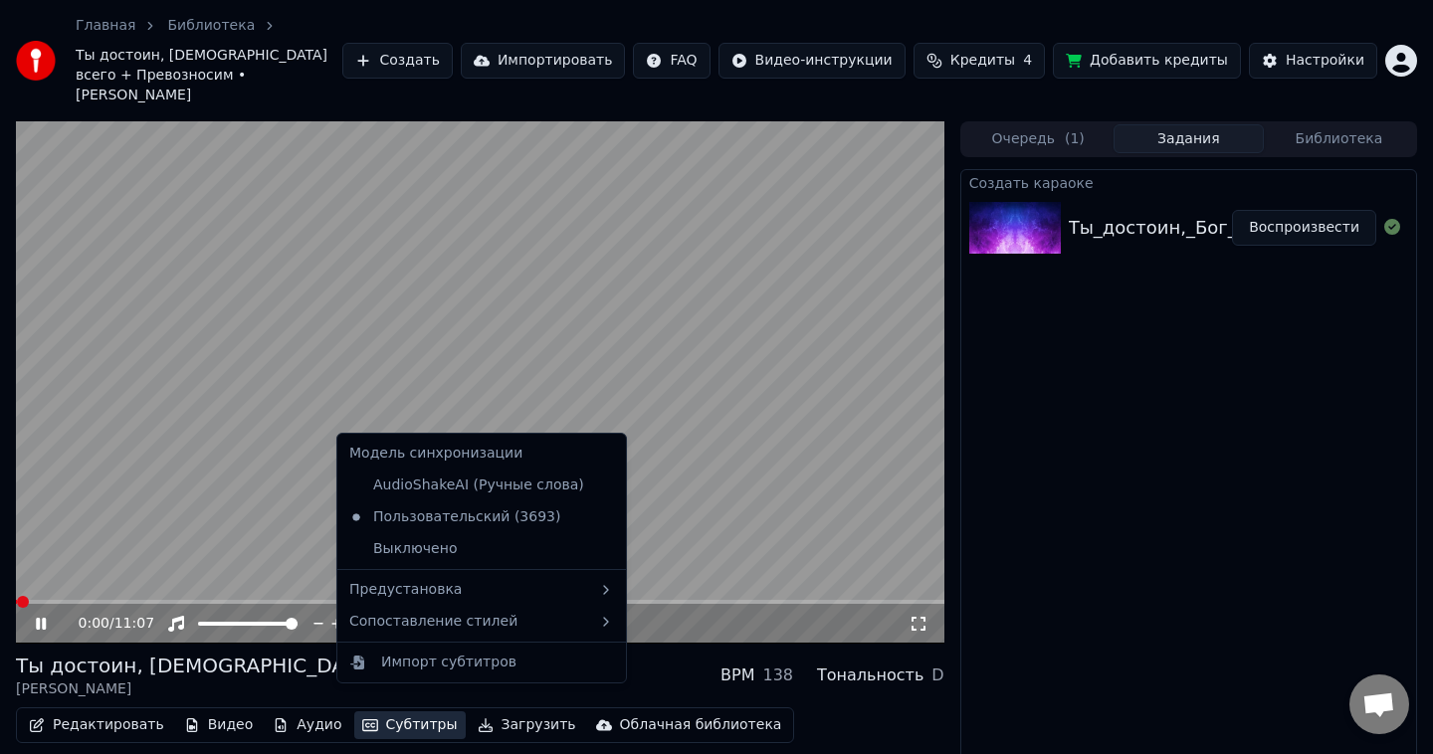
click at [393, 712] on button "Субтитры" at bounding box center [409, 726] width 111 height 28
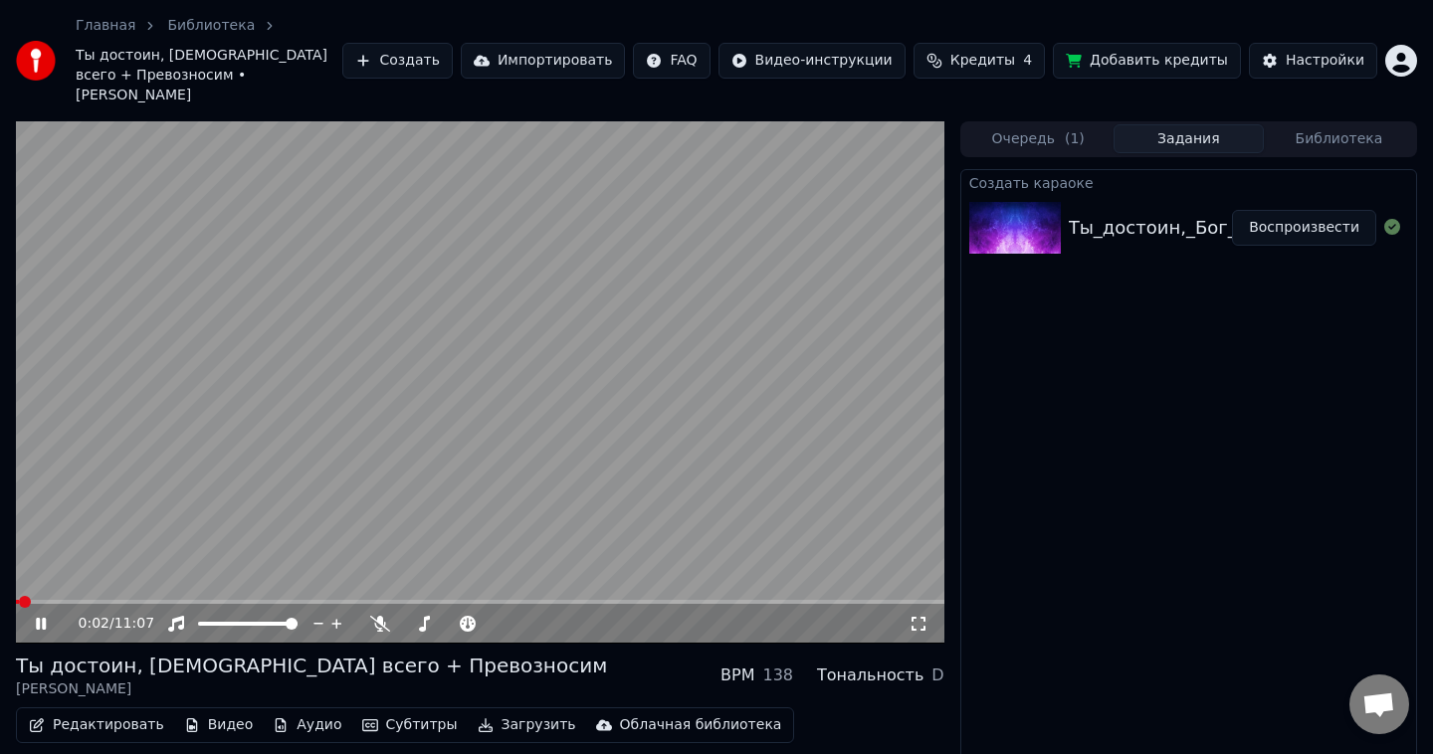
click at [261, 385] on video at bounding box center [480, 382] width 928 height 522
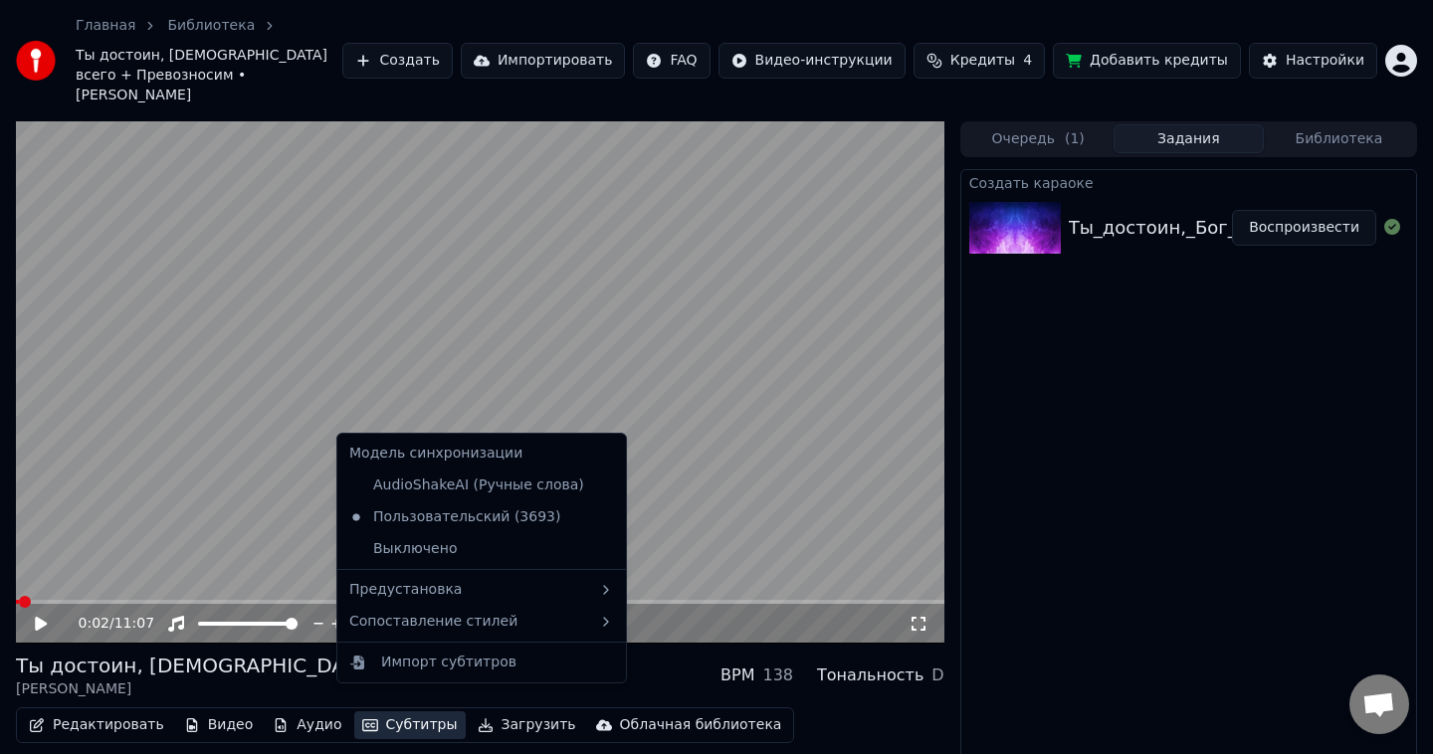
click at [428, 712] on button "Субтитры" at bounding box center [409, 726] width 111 height 28
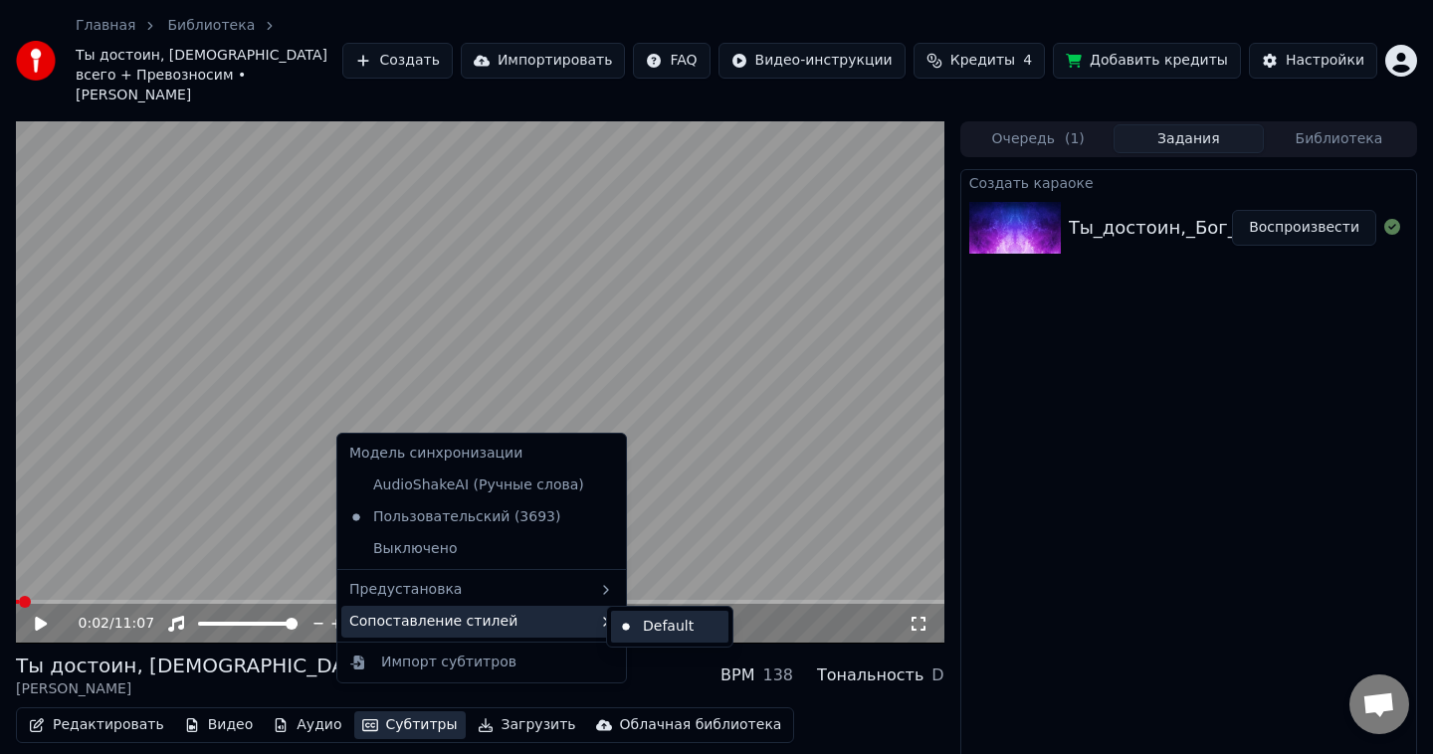
click at [682, 634] on div "Default" at bounding box center [669, 627] width 117 height 32
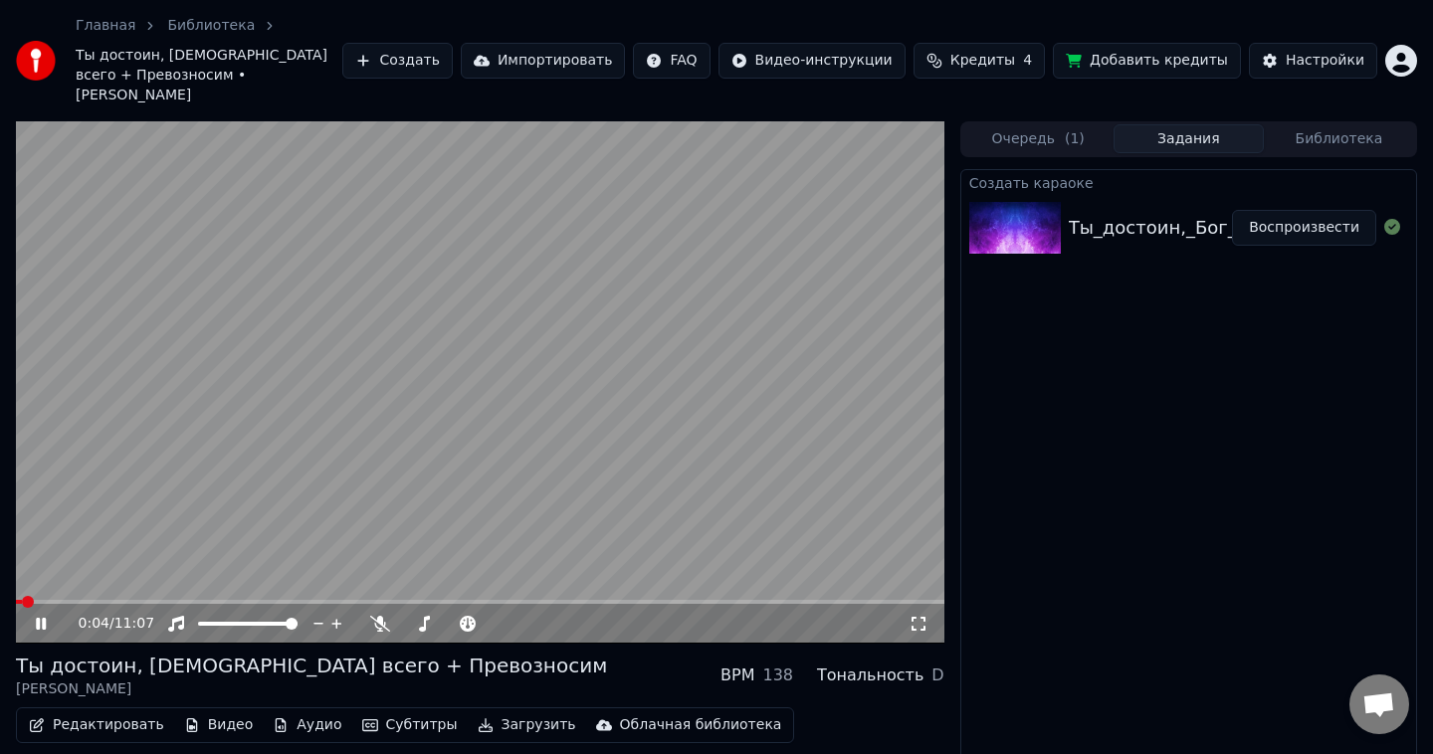
click at [396, 712] on button "Субтитры" at bounding box center [409, 726] width 111 height 28
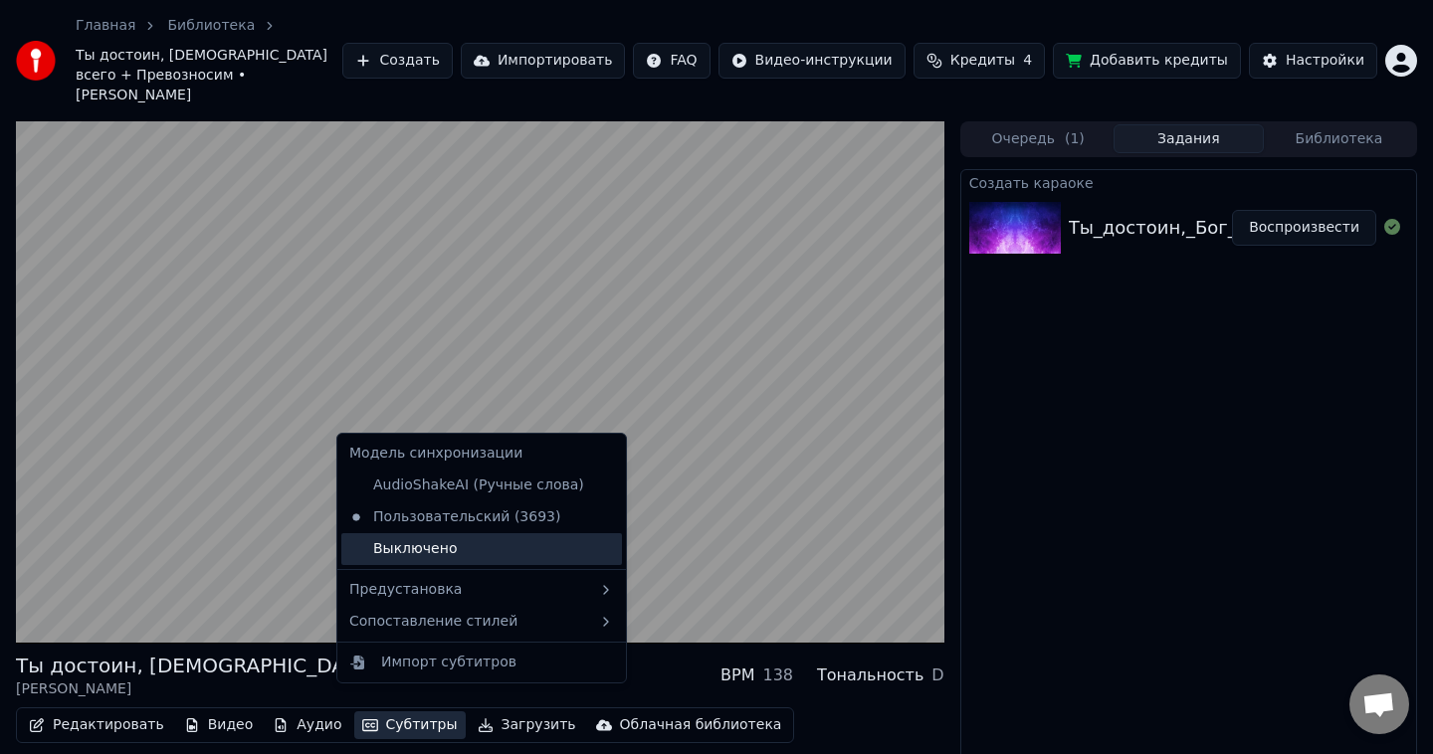
click at [518, 550] on div "Выключено" at bounding box center [481, 549] width 281 height 32
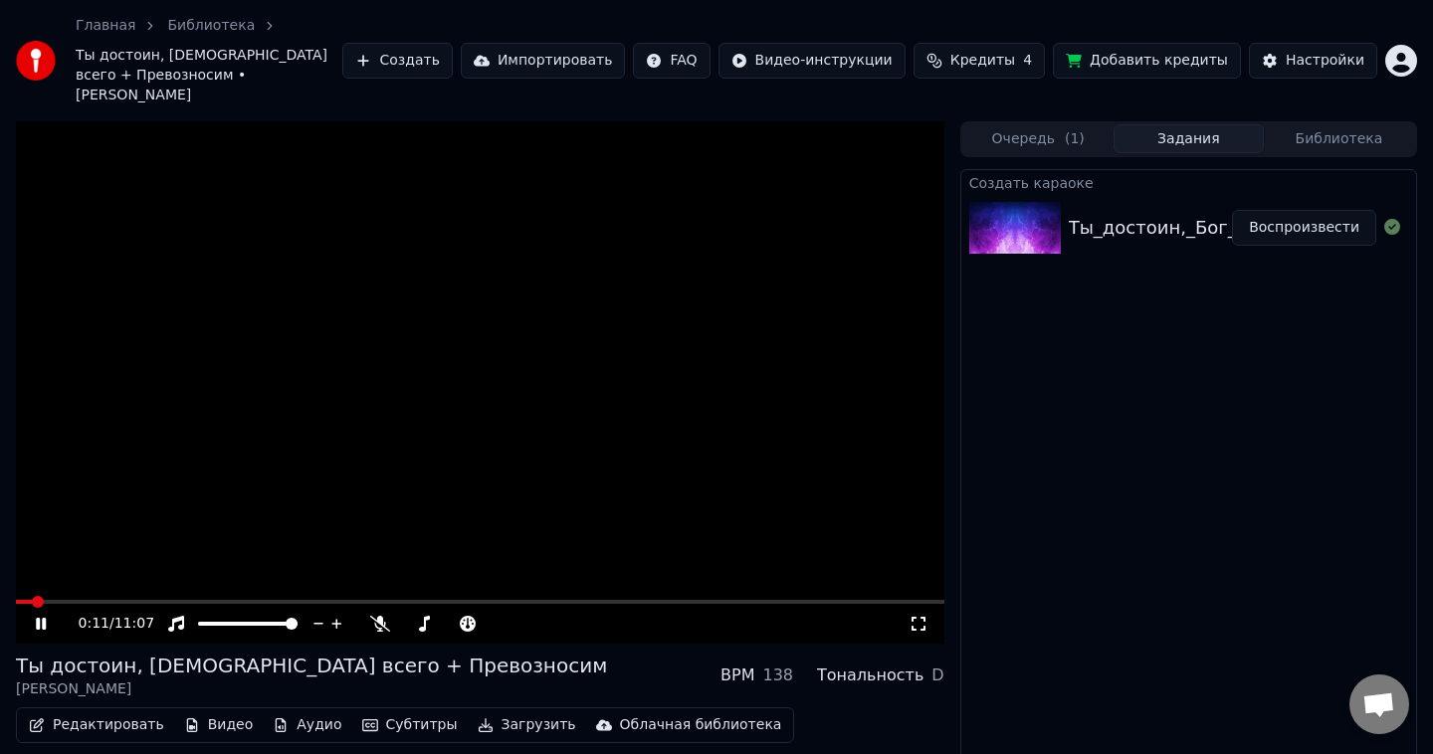
click at [386, 712] on button "Субтитры" at bounding box center [409, 726] width 111 height 28
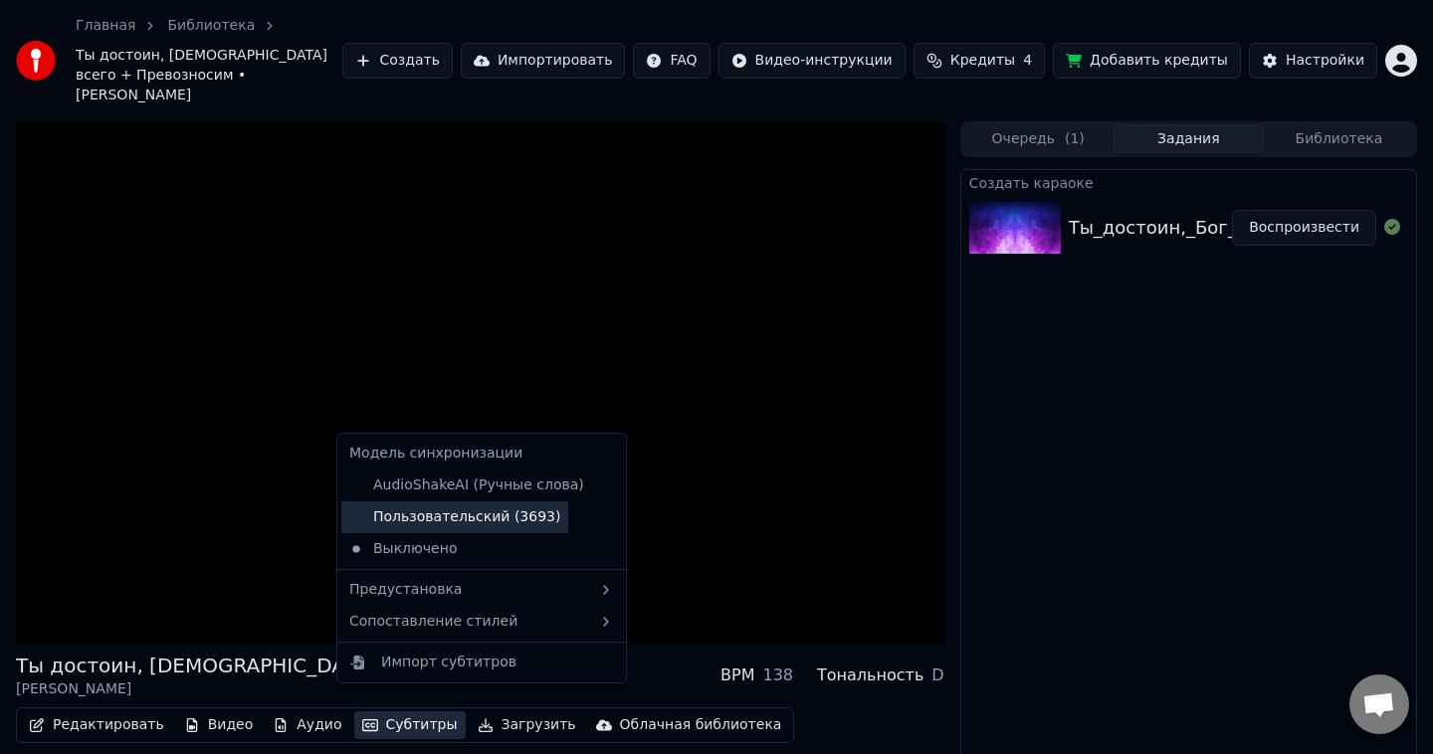
click at [468, 516] on div "Пользовательский (3693)" at bounding box center [454, 518] width 227 height 32
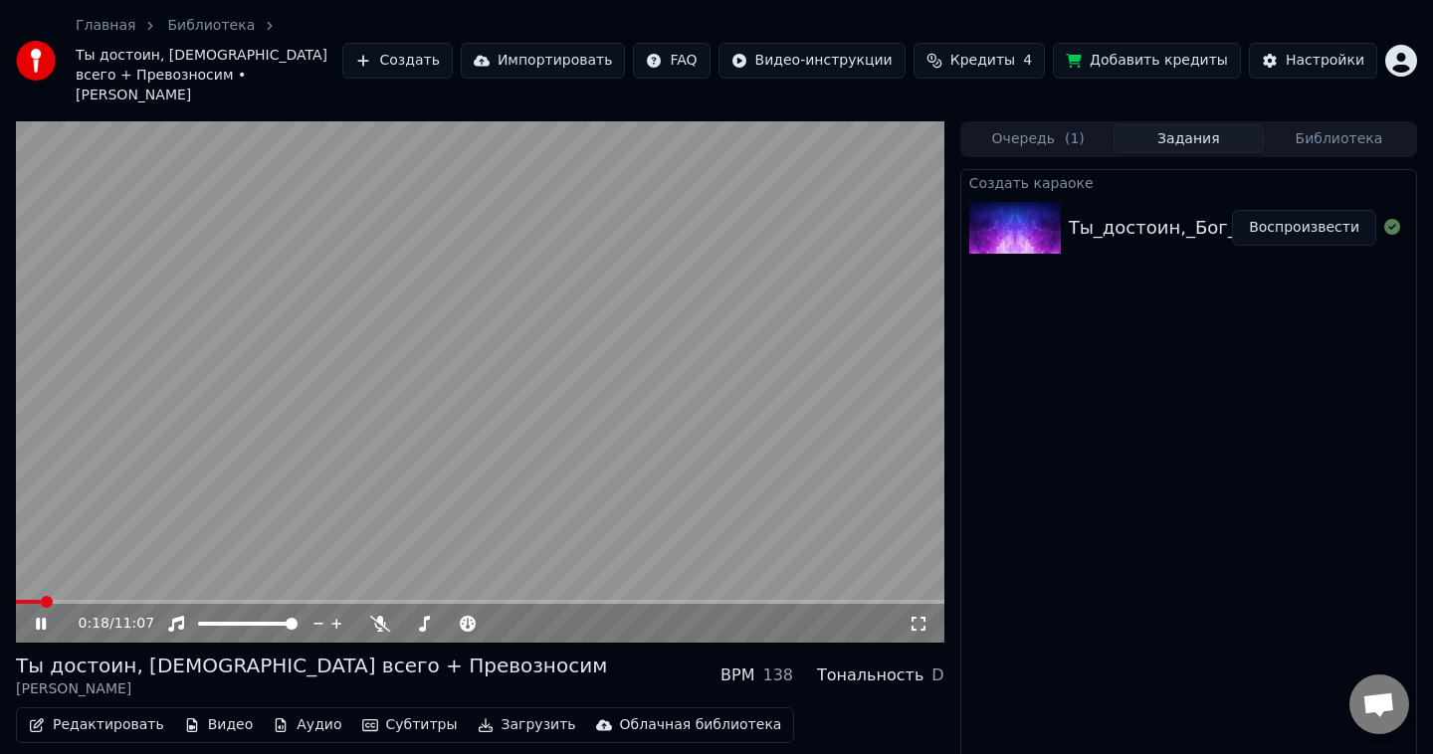
click at [470, 488] on video at bounding box center [480, 382] width 928 height 522
